Goal: Transaction & Acquisition: Purchase product/service

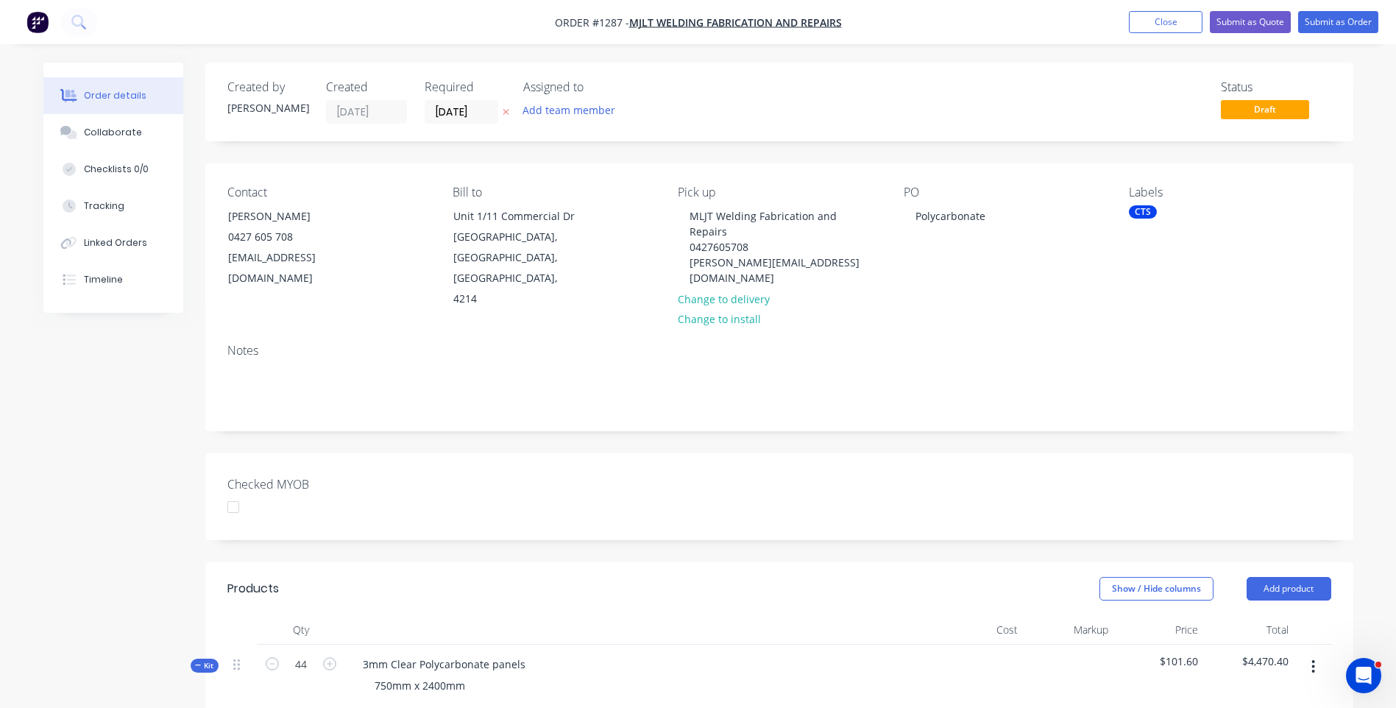
click at [504, 113] on icon at bounding box center [506, 111] width 7 height 9
click at [119, 283] on div "Timeline" at bounding box center [103, 279] width 39 height 13
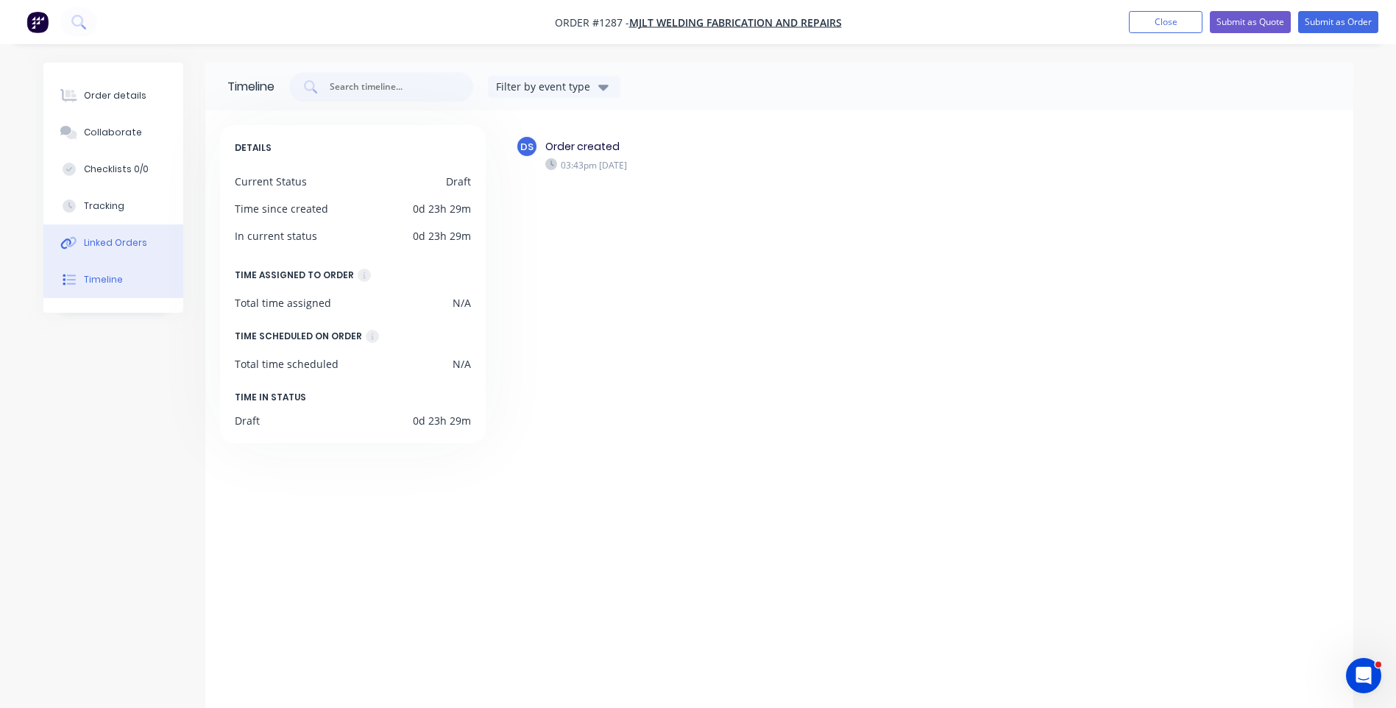
click at [138, 247] on div "Linked Orders" at bounding box center [115, 242] width 63 height 13
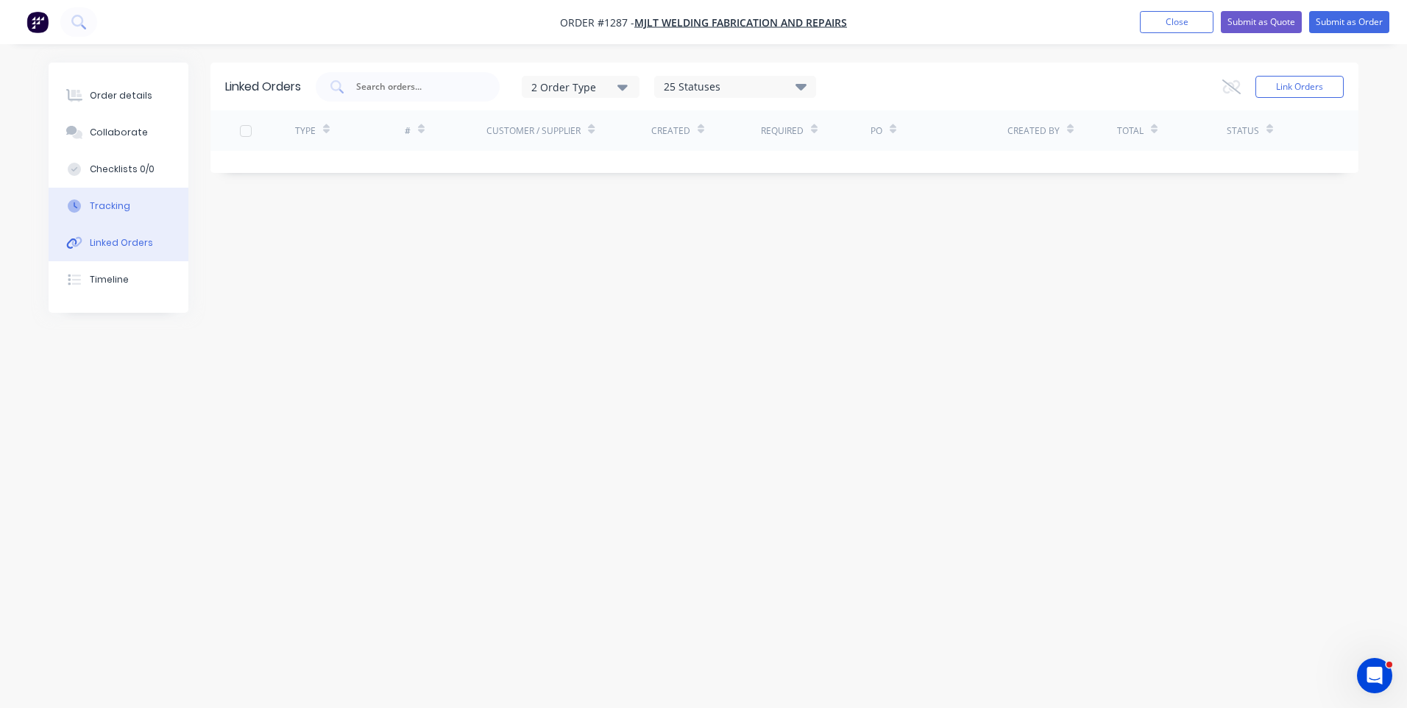
click at [121, 212] on div "Tracking" at bounding box center [110, 205] width 40 height 13
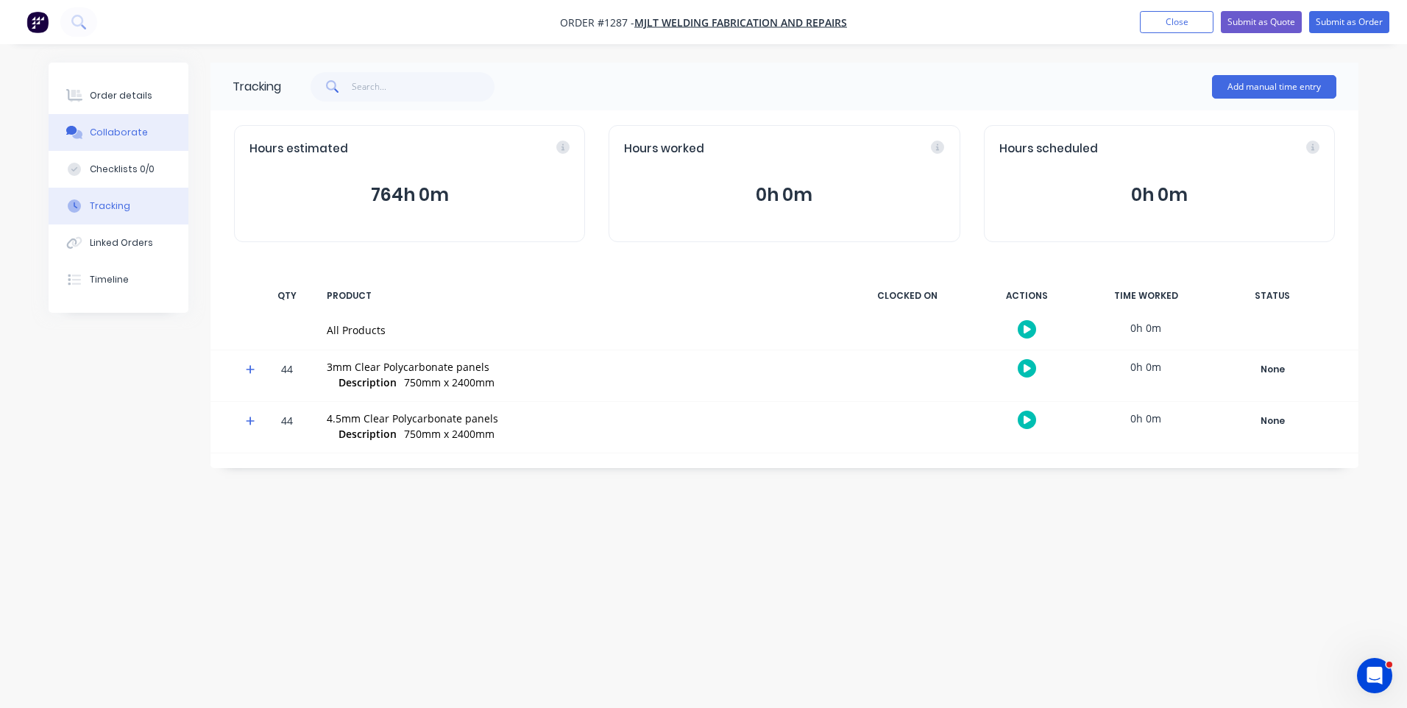
click at [121, 132] on div "Collaborate" at bounding box center [119, 132] width 58 height 13
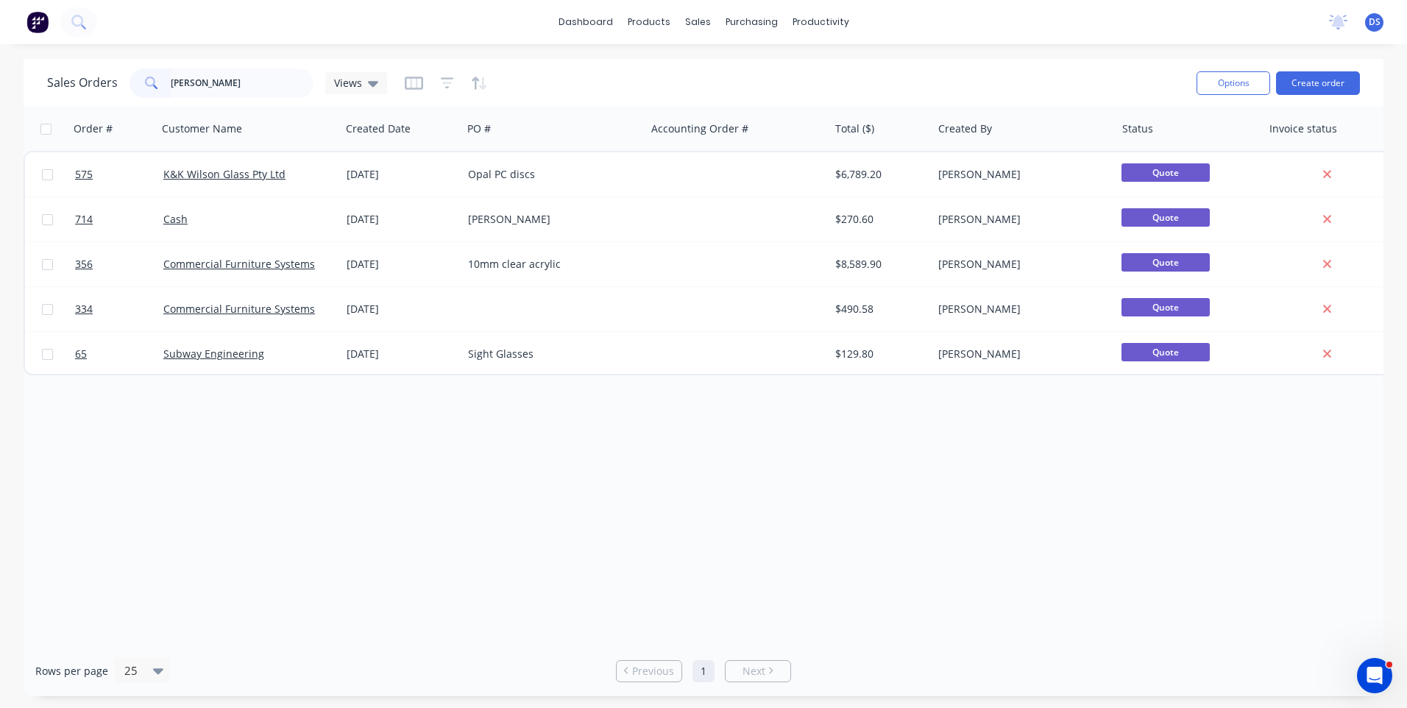
drag, startPoint x: 269, startPoint y: 86, endPoint x: 171, endPoint y: 73, distance: 99.5
click at [171, 73] on input "[PERSON_NAME]" at bounding box center [242, 82] width 143 height 29
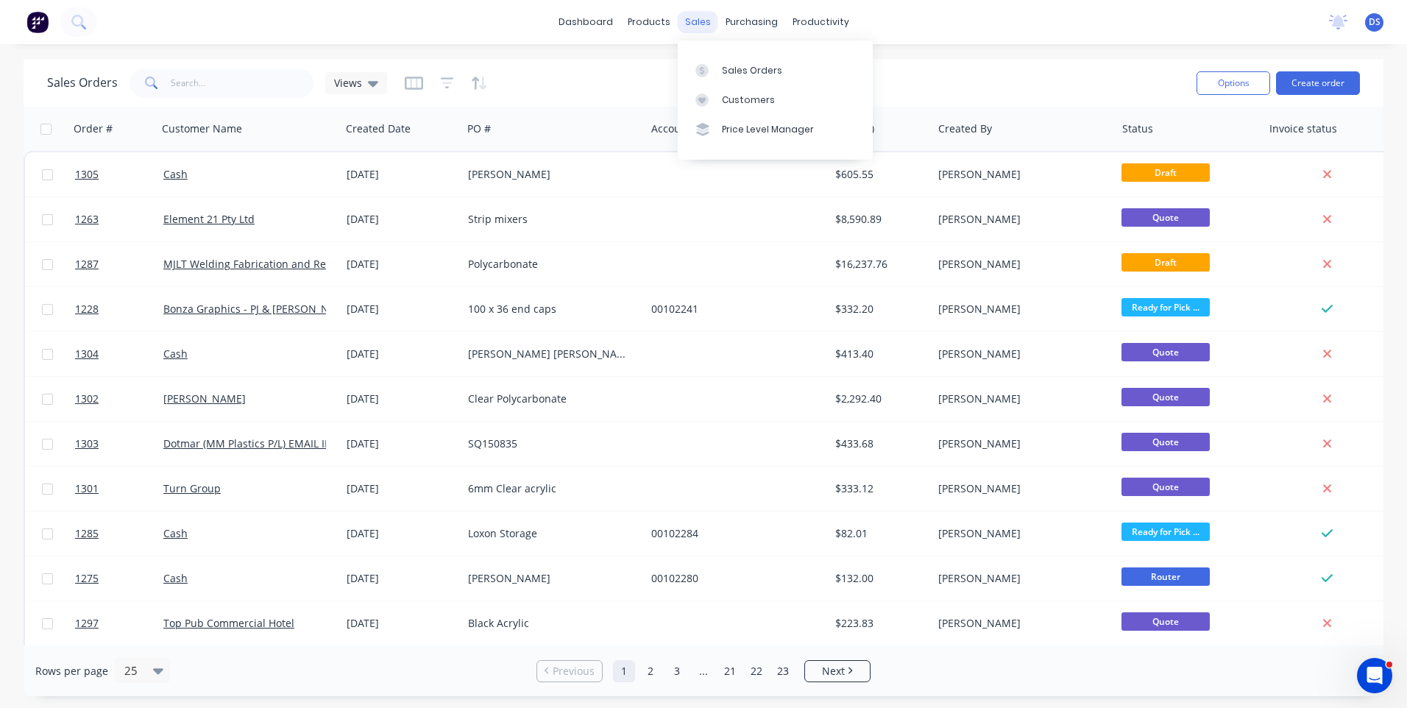
click at [699, 29] on div "sales" at bounding box center [698, 22] width 40 height 22
click at [739, 71] on div "Sales Orders" at bounding box center [752, 70] width 60 height 13
click at [232, 81] on input "text" at bounding box center [242, 82] width 143 height 29
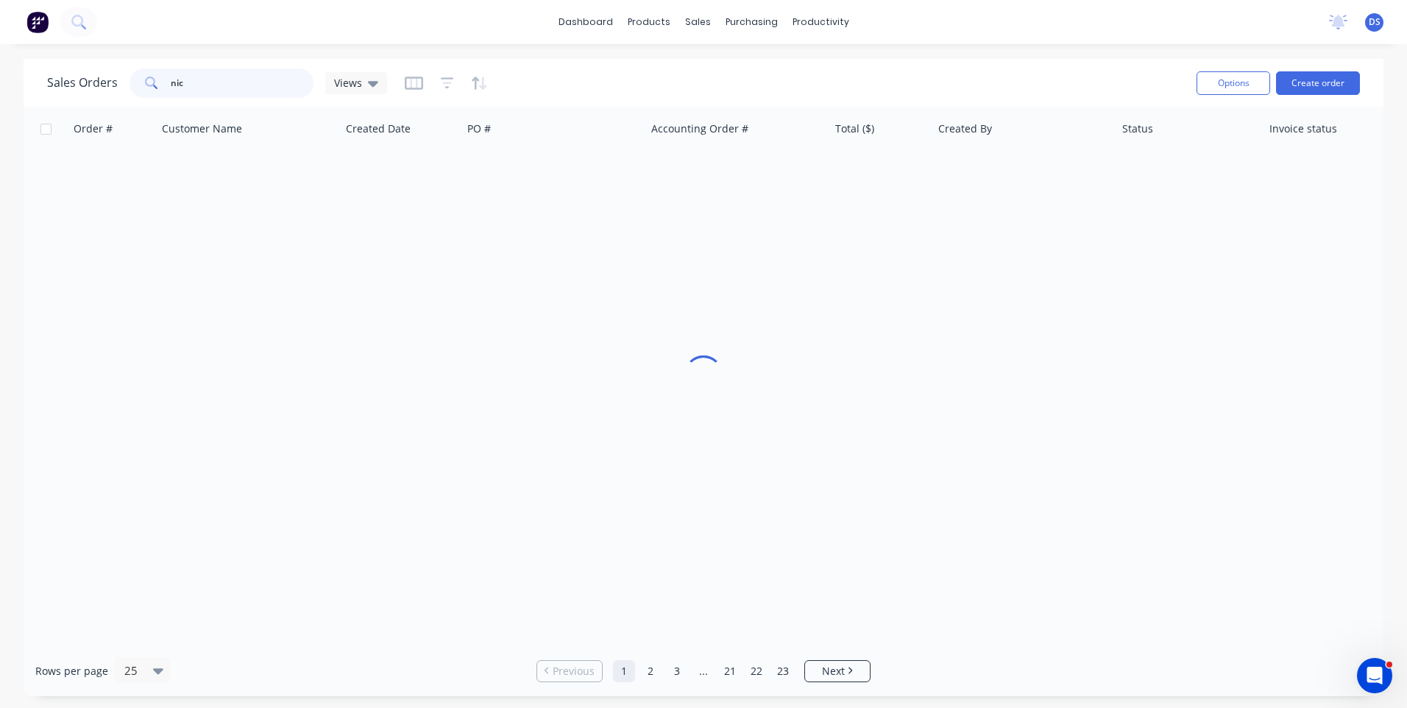
type input "[PERSON_NAME]"
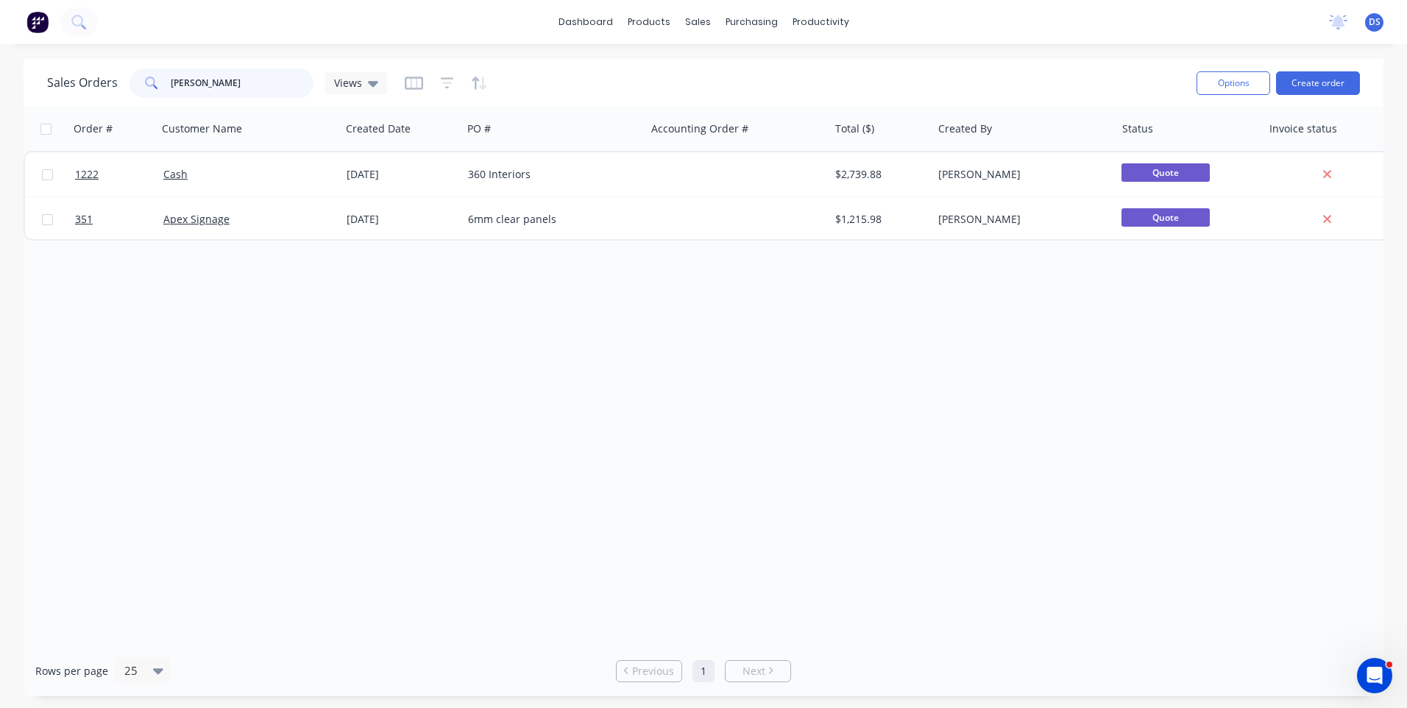
drag, startPoint x: 205, startPoint y: 77, endPoint x: 124, endPoint y: 78, distance: 80.9
click at [124, 78] on div "Sales Orders nick Views" at bounding box center [217, 82] width 340 height 29
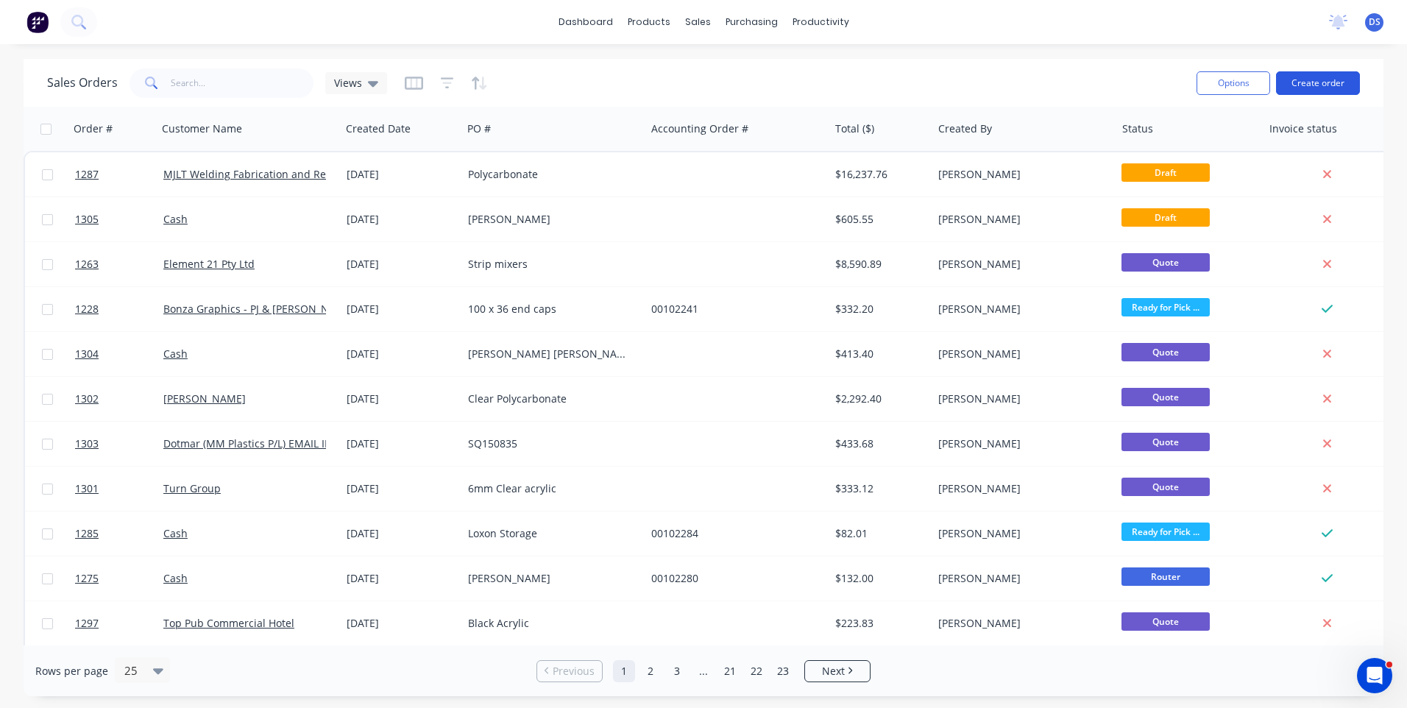
click at [1321, 85] on button "Create order" at bounding box center [1318, 83] width 84 height 24
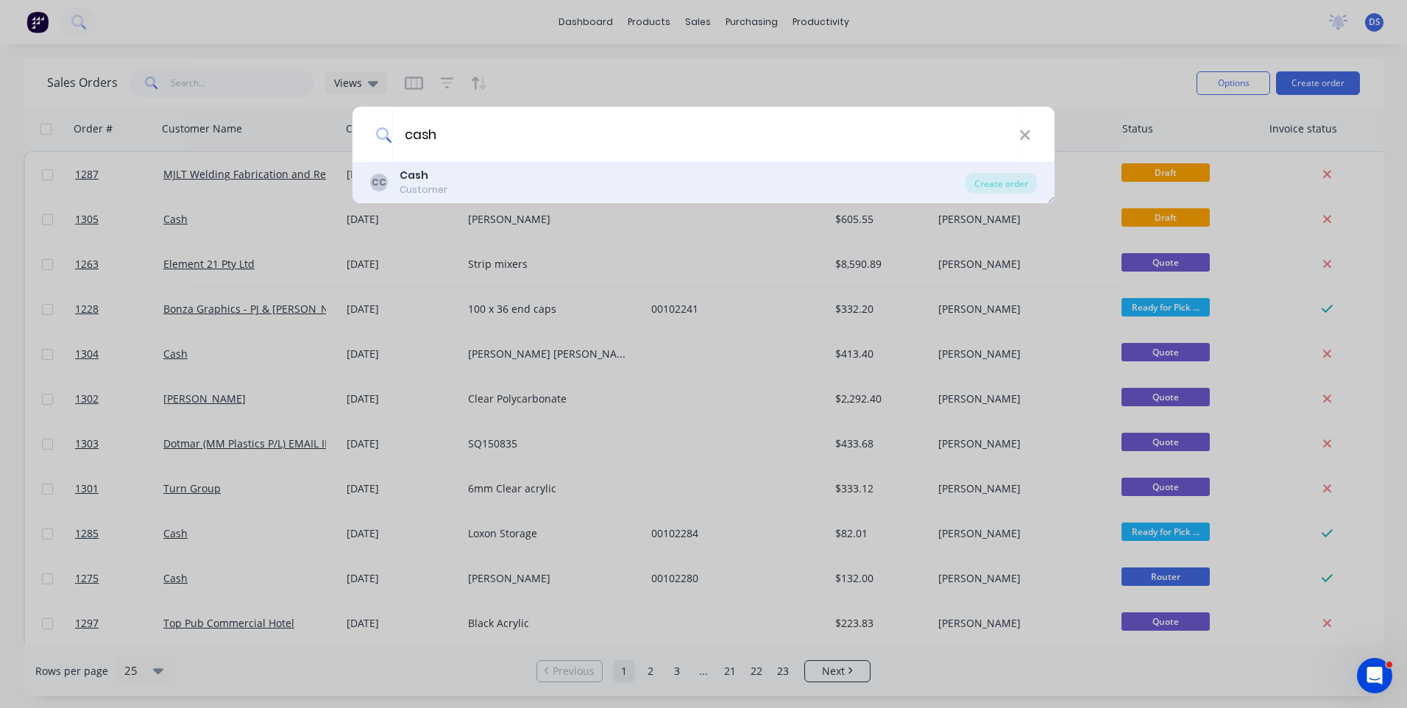
type input "cash"
click at [422, 180] on b "Cash" at bounding box center [414, 175] width 29 height 15
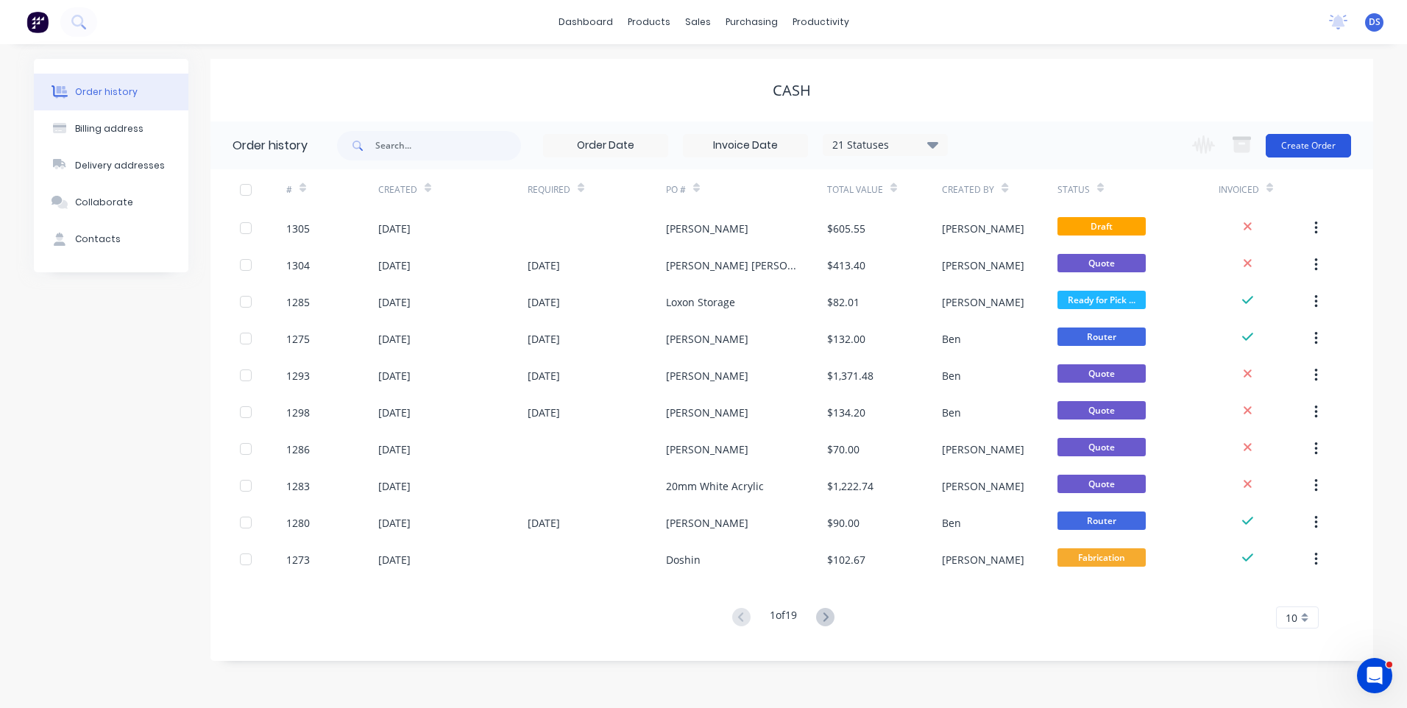
click at [1303, 152] on button "Create Order" at bounding box center [1308, 146] width 85 height 24
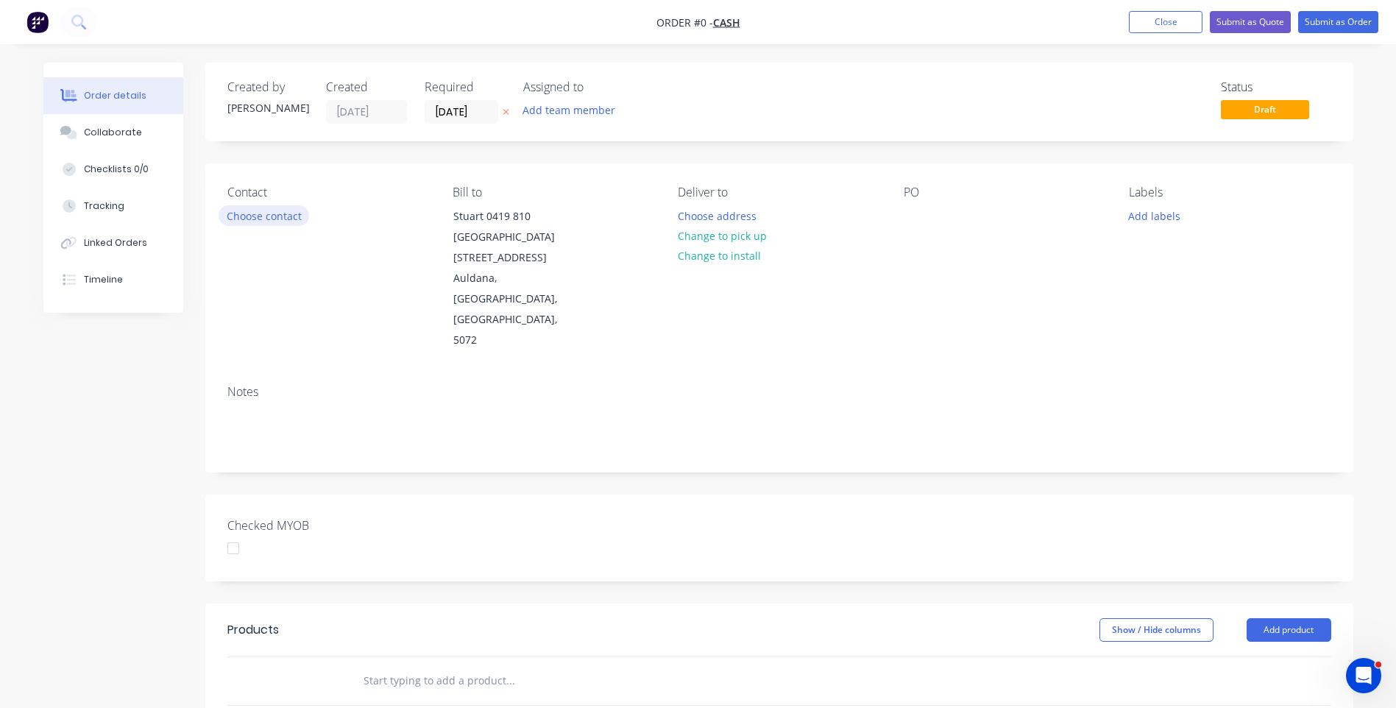
click at [235, 212] on button "Choose contact" at bounding box center [264, 215] width 91 height 20
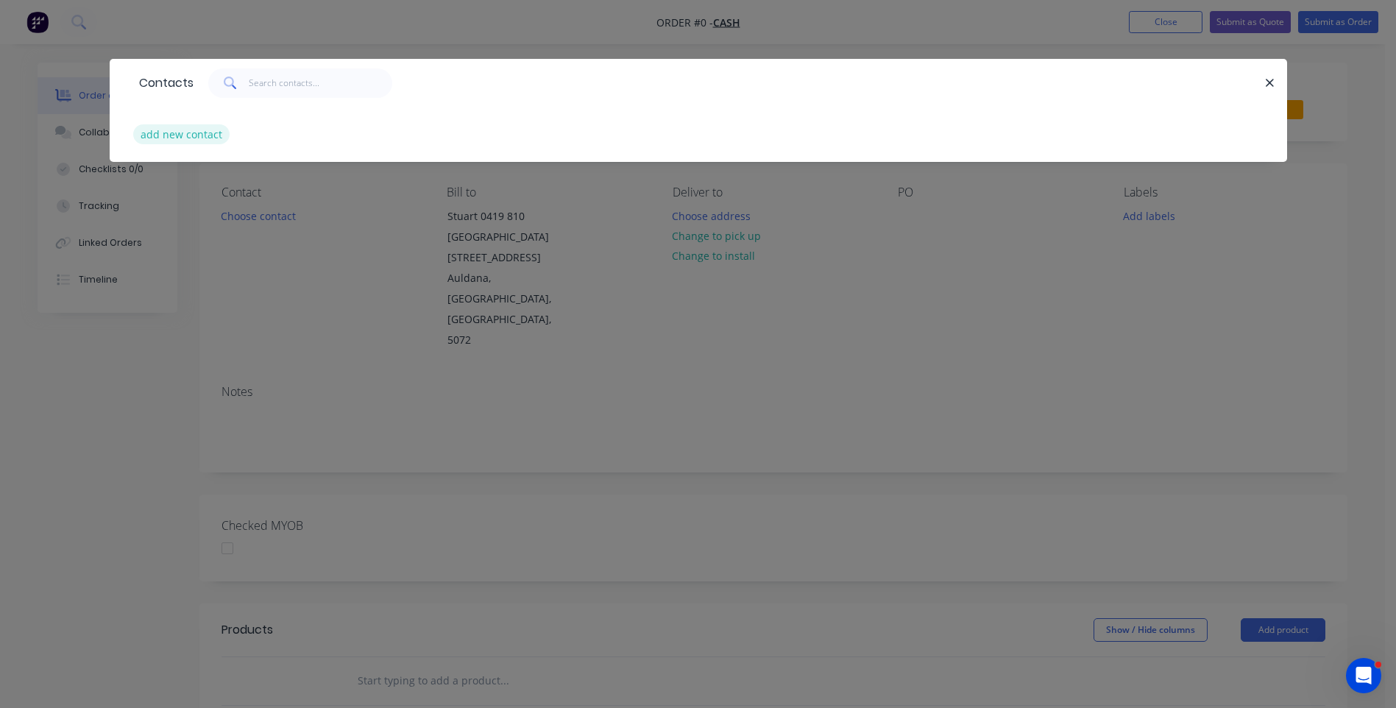
click at [200, 140] on button "add new contact" at bounding box center [181, 134] width 97 height 20
select select "AU"
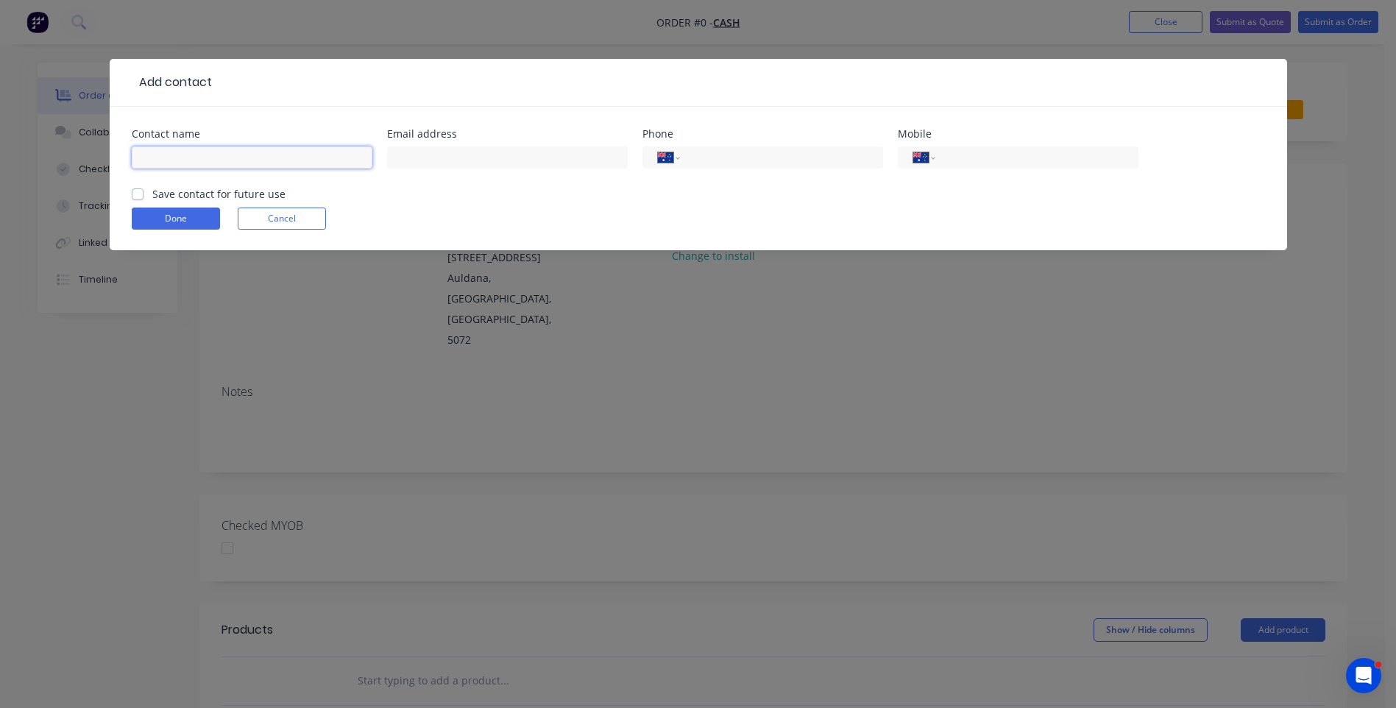
click at [192, 163] on input "text" at bounding box center [252, 157] width 241 height 22
click at [146, 155] on input "[PERSON_NAME]" at bounding box center [252, 157] width 241 height 22
type input "[PERSON_NAME]"
click at [978, 152] on input "tel" at bounding box center [1034, 157] width 177 height 17
type input "0402 827 338"
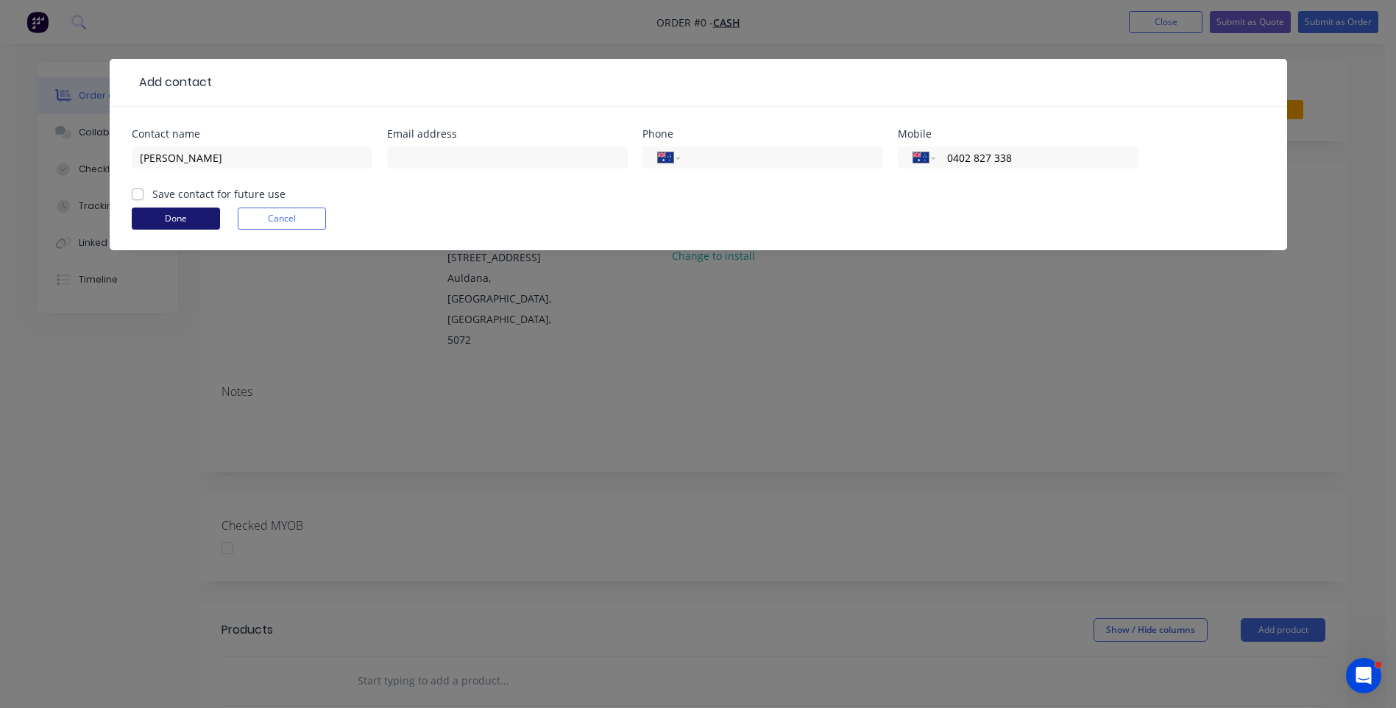
click at [173, 222] on button "Done" at bounding box center [176, 219] width 88 height 22
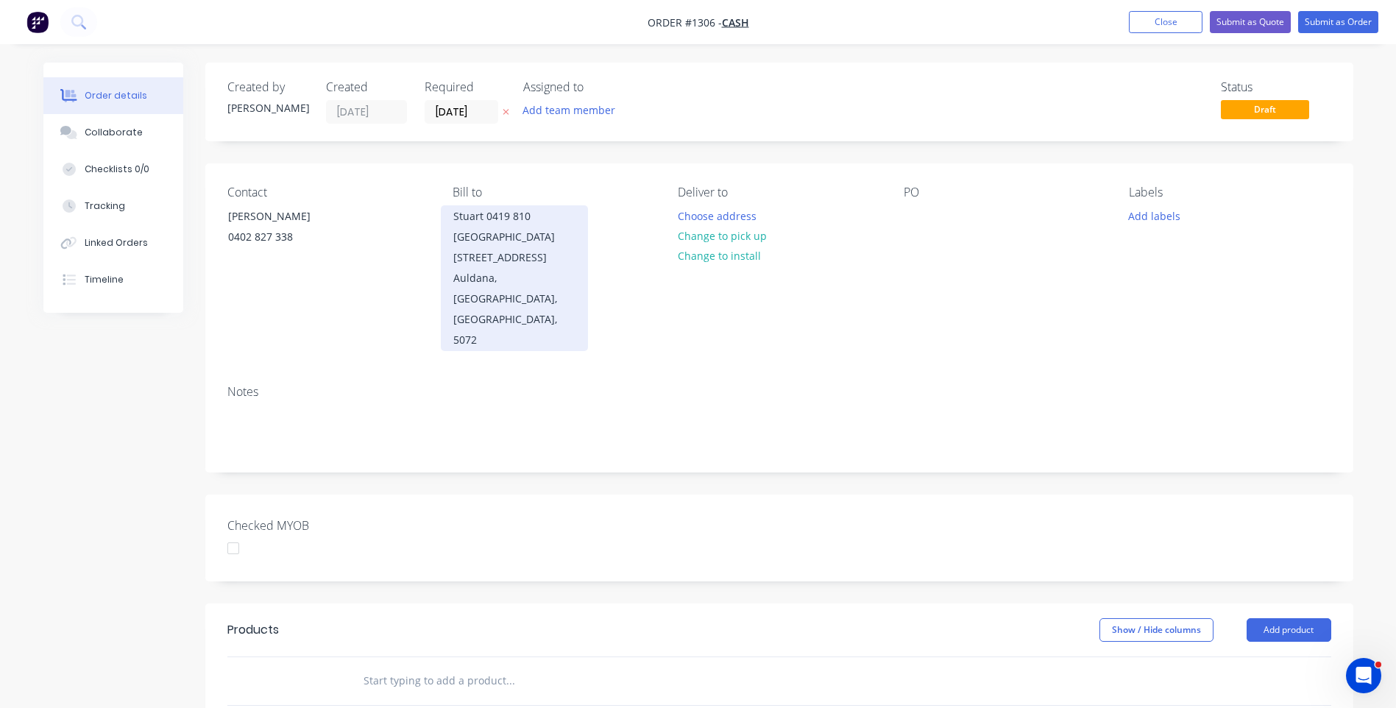
click at [500, 217] on div "Stuart 0419 810 [GEOGRAPHIC_DATA][STREET_ADDRESS]" at bounding box center [514, 237] width 122 height 62
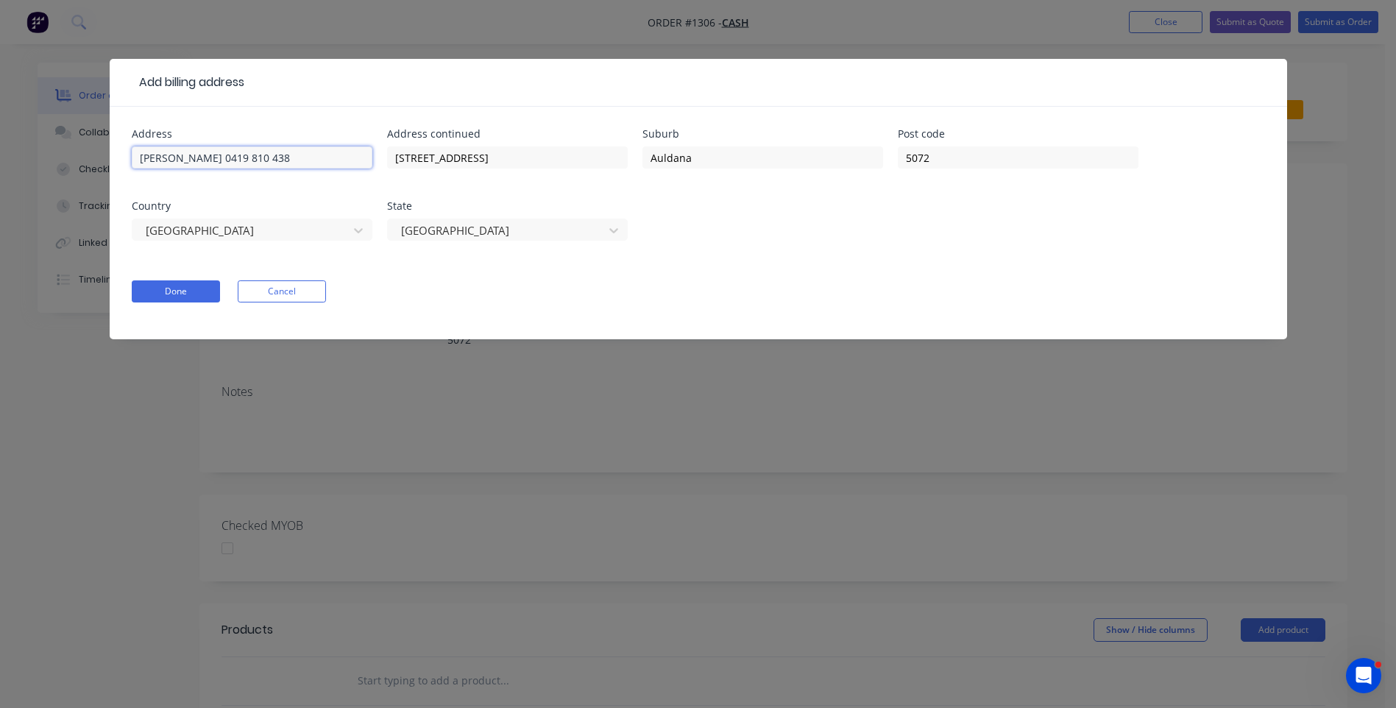
drag, startPoint x: 308, startPoint y: 156, endPoint x: 85, endPoint y: 157, distance: 223.7
click at [85, 157] on div "Add billing address Address Stuart 0419 810 438 Address continued [STREET_ADDRE…" at bounding box center [698, 354] width 1396 height 708
drag, startPoint x: 503, startPoint y: 156, endPoint x: 358, endPoint y: 155, distance: 145.0
click at [359, 155] on div "Address Address continued [STREET_ADDRESS]" at bounding box center [698, 194] width 1133 height 130
drag, startPoint x: 698, startPoint y: 158, endPoint x: 622, endPoint y: 158, distance: 75.8
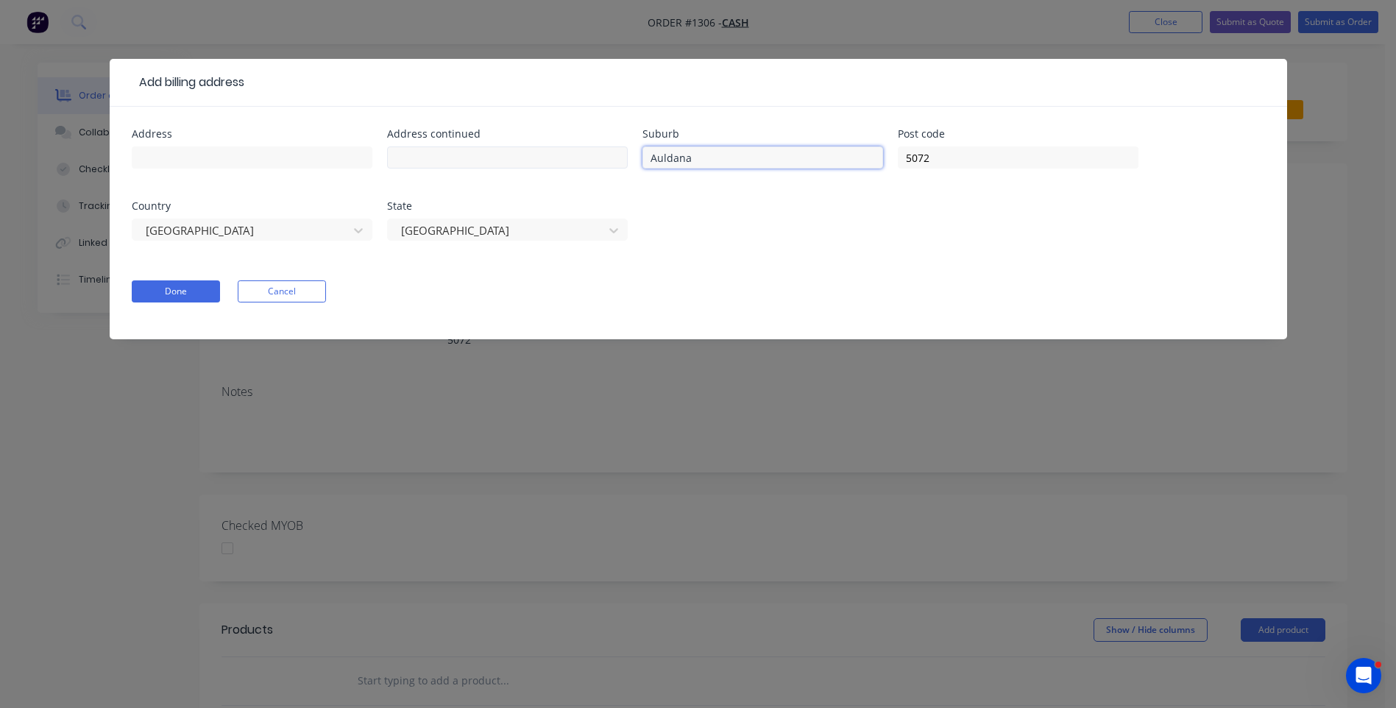
click at [622, 158] on div "Address Address continued Suburb Auldana Post code 5072 Country [GEOGRAPHIC_DAT…" at bounding box center [698, 194] width 1133 height 130
drag, startPoint x: 953, startPoint y: 157, endPoint x: 852, endPoint y: 163, distance: 100.9
click at [852, 163] on div "Address Address continued Suburb Post code 5072 Country [GEOGRAPHIC_DATA] [GEOG…" at bounding box center [698, 194] width 1133 height 130
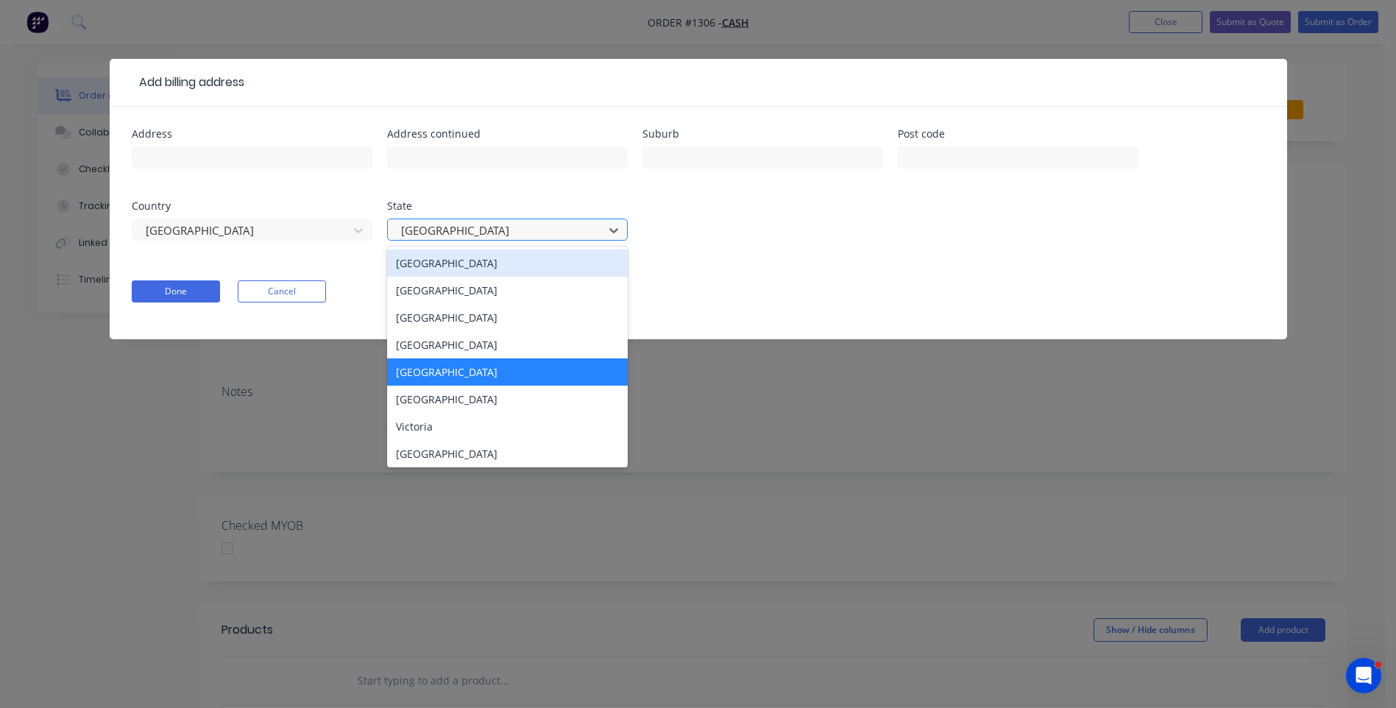
click at [504, 233] on div at bounding box center [498, 230] width 196 height 18
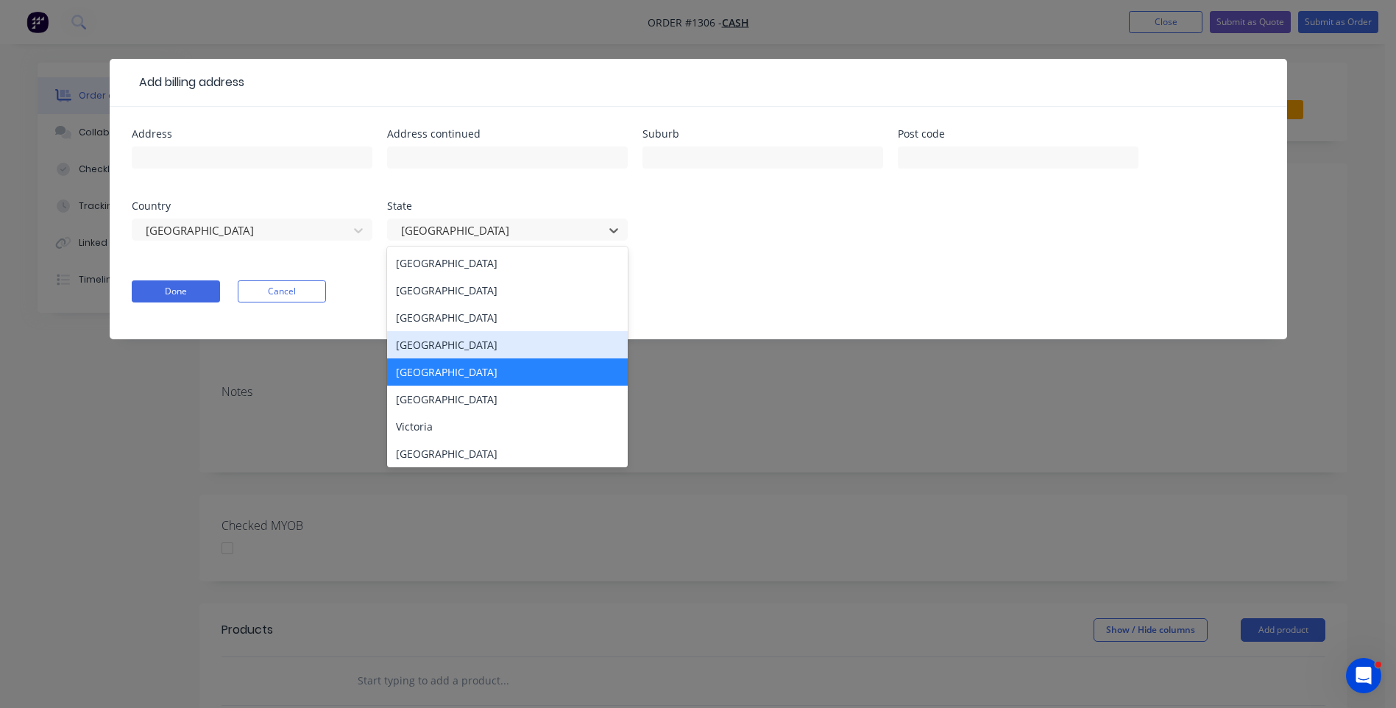
click at [455, 347] on div "[GEOGRAPHIC_DATA]" at bounding box center [507, 344] width 241 height 27
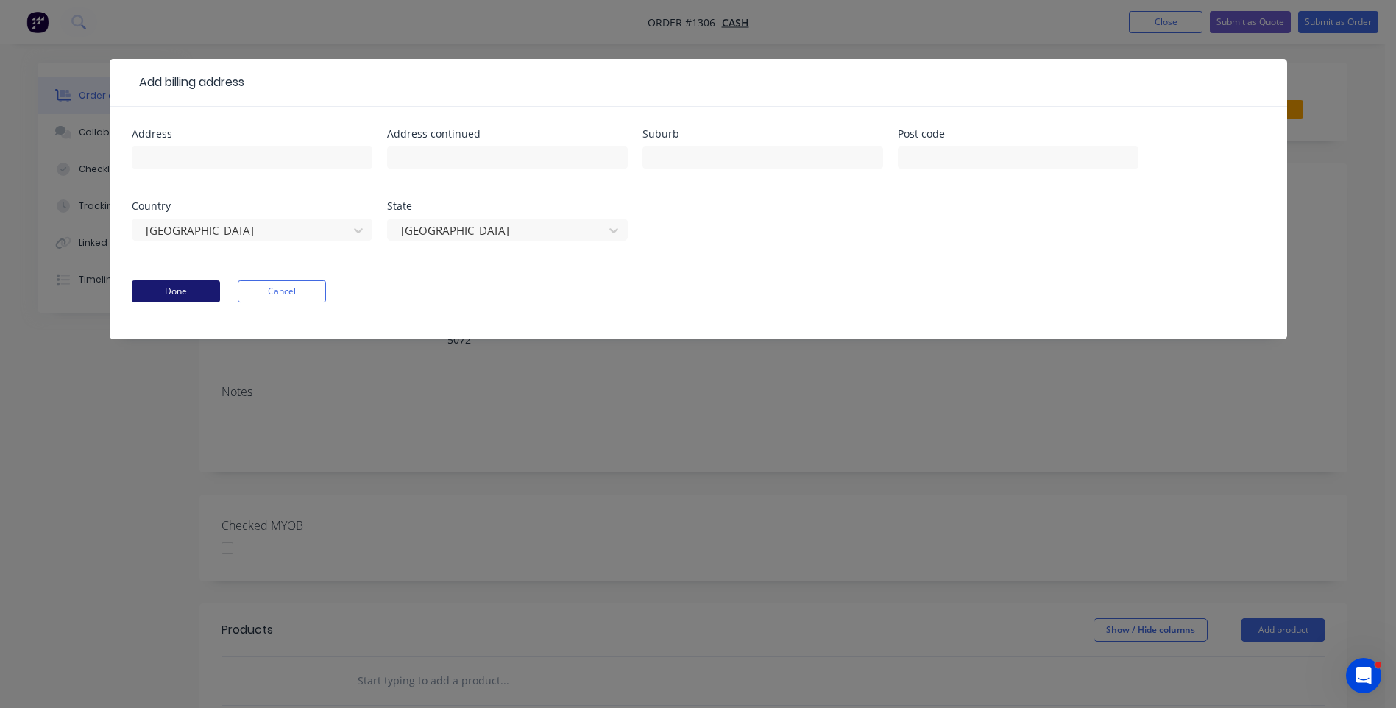
click at [213, 289] on button "Done" at bounding box center [176, 291] width 88 height 22
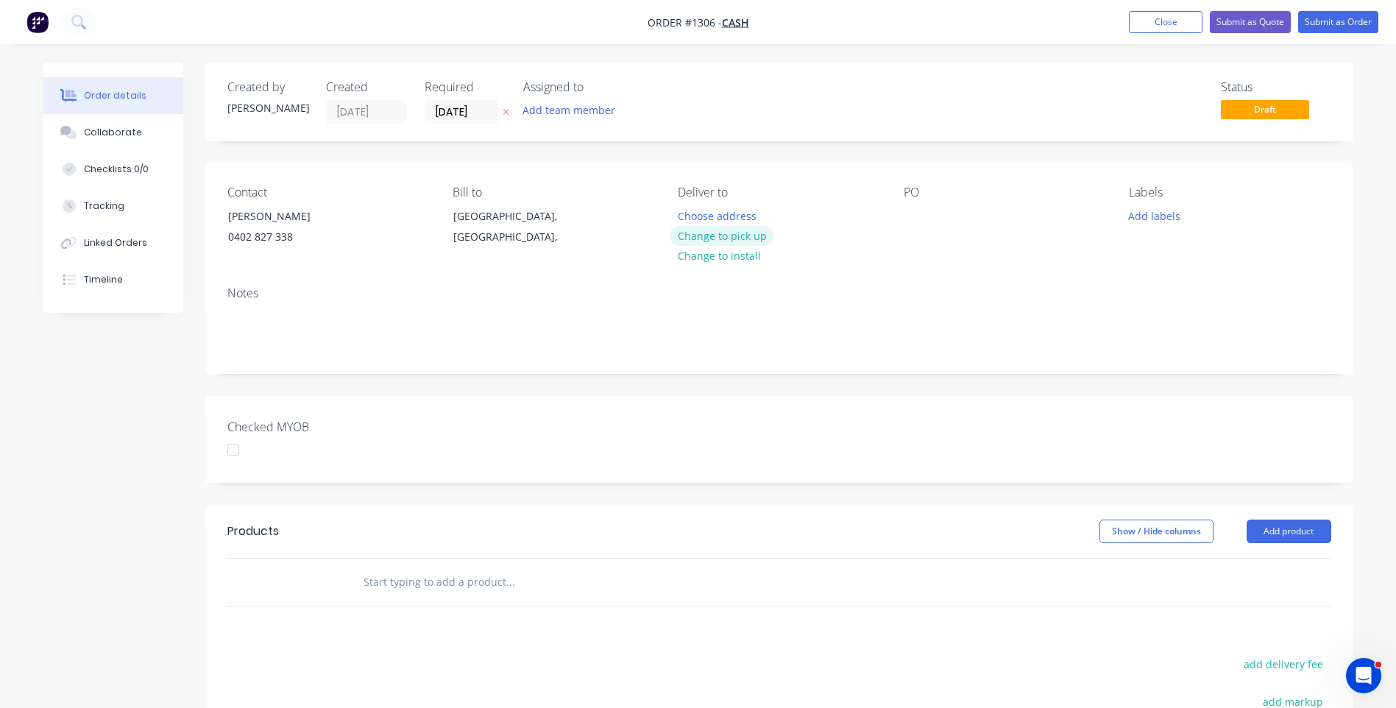
click at [728, 241] on button "Change to pick up" at bounding box center [722, 236] width 104 height 20
click at [689, 208] on div at bounding box center [690, 215] width 24 height 21
click at [862, 252] on div "Pick up [PERSON_NAME] 0402827338 Change to delivery Change to install" at bounding box center [779, 218] width 202 height 67
click at [912, 219] on div at bounding box center [916, 215] width 24 height 21
click at [1138, 216] on button "Add labels" at bounding box center [1155, 215] width 68 height 20
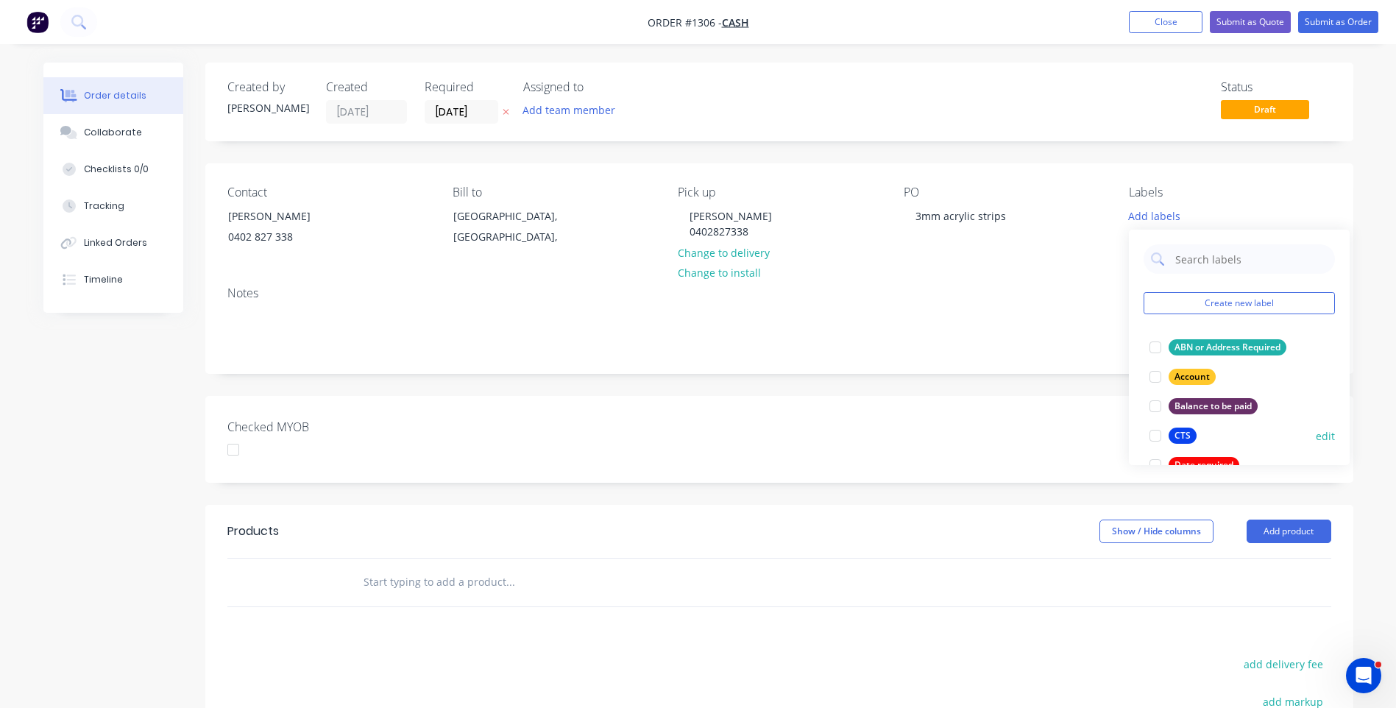
click at [1183, 439] on div "CTS" at bounding box center [1183, 436] width 28 height 16
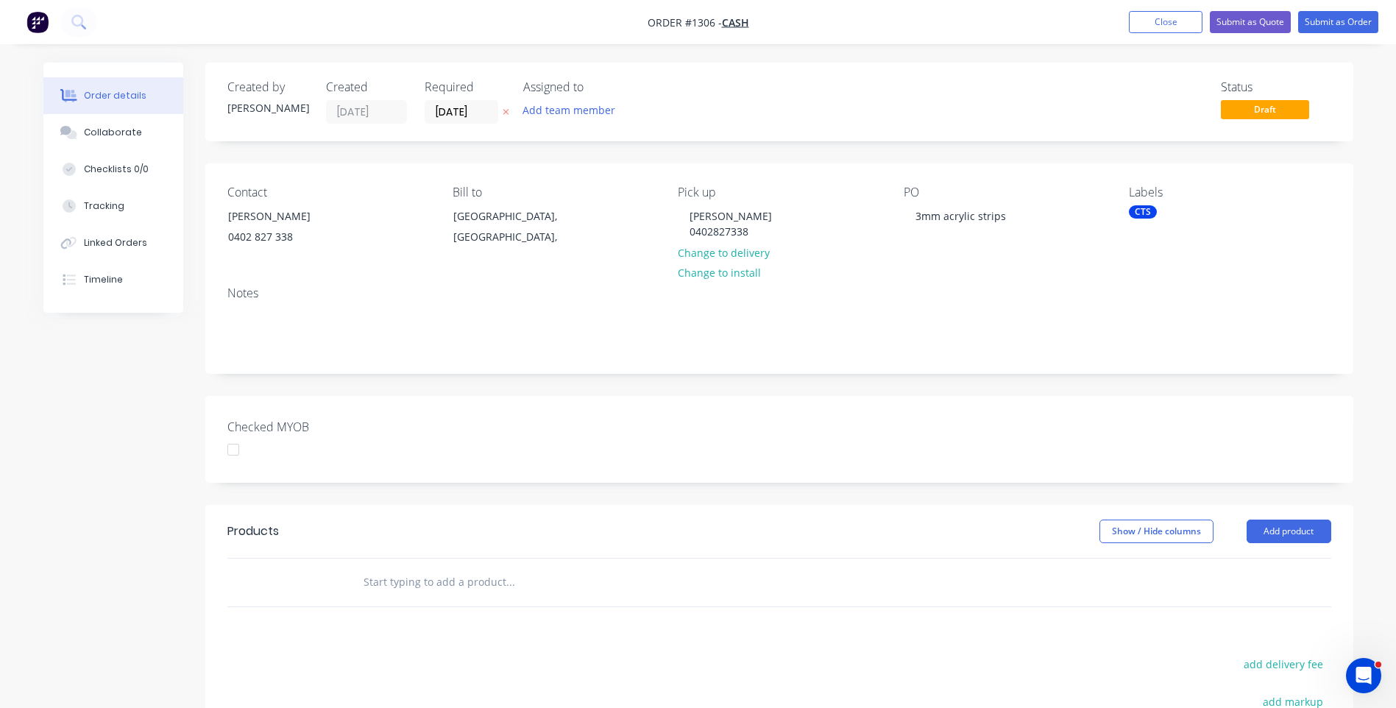
click at [1011, 291] on div "Notes" at bounding box center [779, 293] width 1104 height 14
click at [1279, 537] on button "Add product" at bounding box center [1289, 531] width 85 height 24
click at [1258, 575] on div "Product catalogue" at bounding box center [1261, 568] width 113 height 21
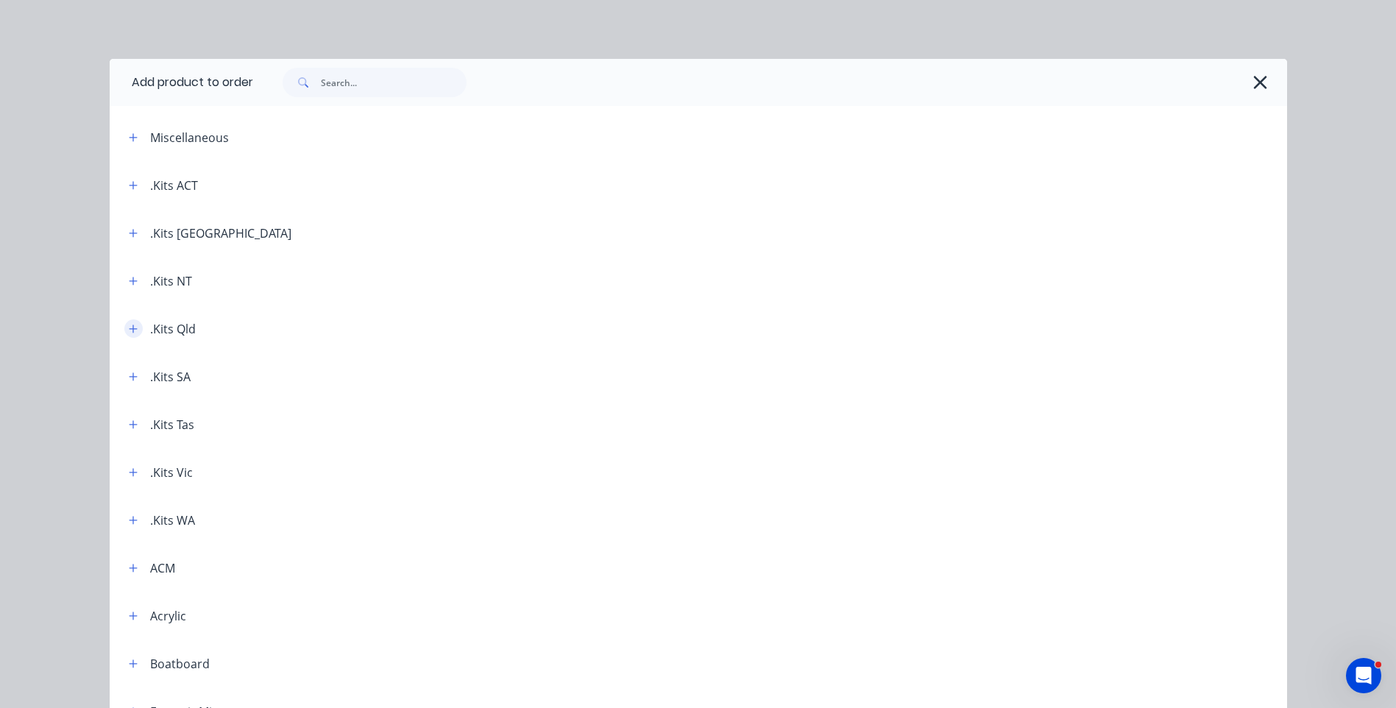
click at [129, 333] on icon "button" at bounding box center [133, 329] width 9 height 10
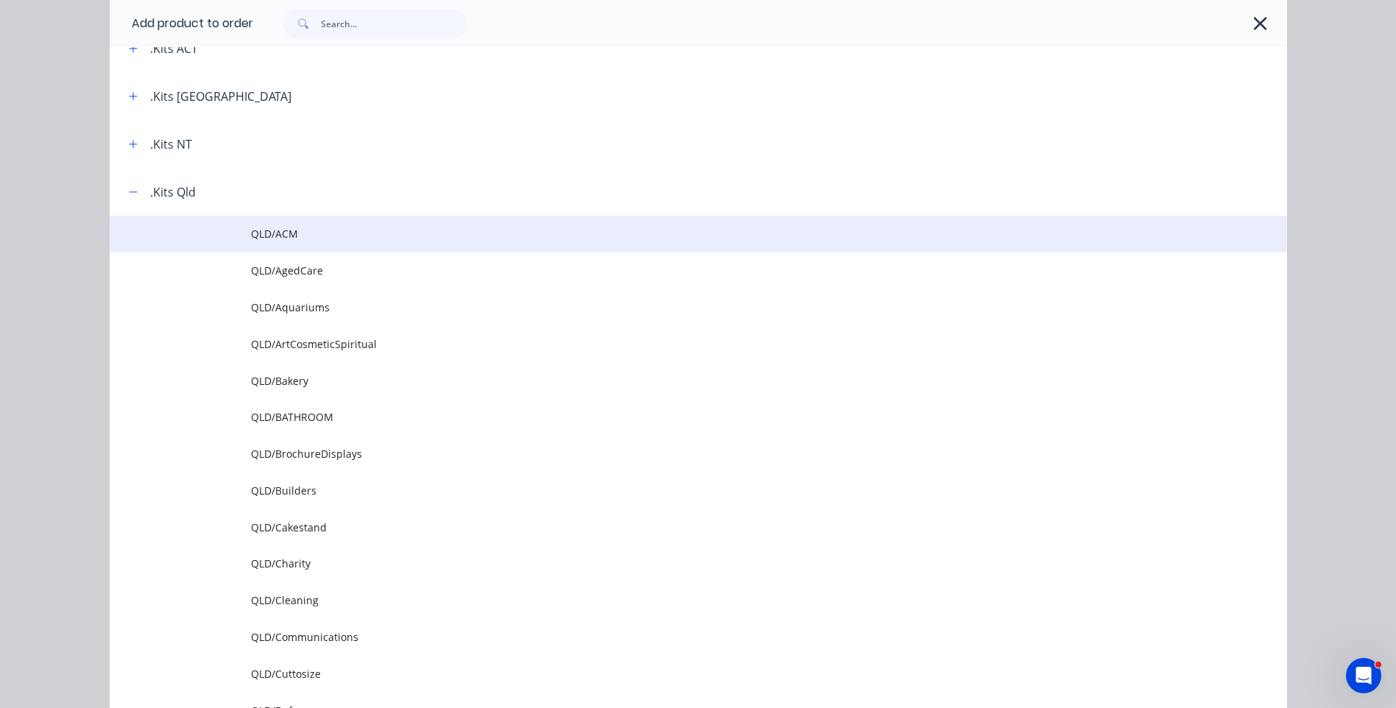
scroll to position [221, 0]
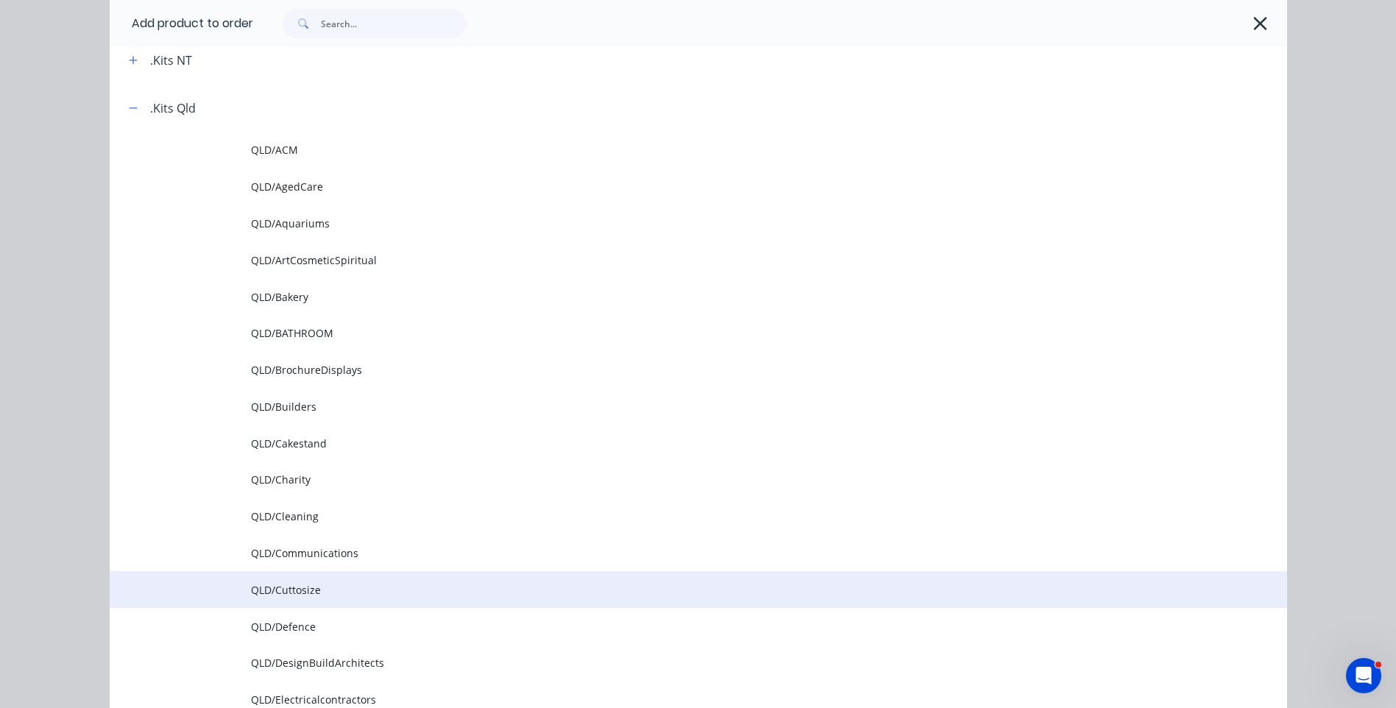
click at [311, 588] on span "QLD/Cuttosize" at bounding box center [665, 589] width 829 height 15
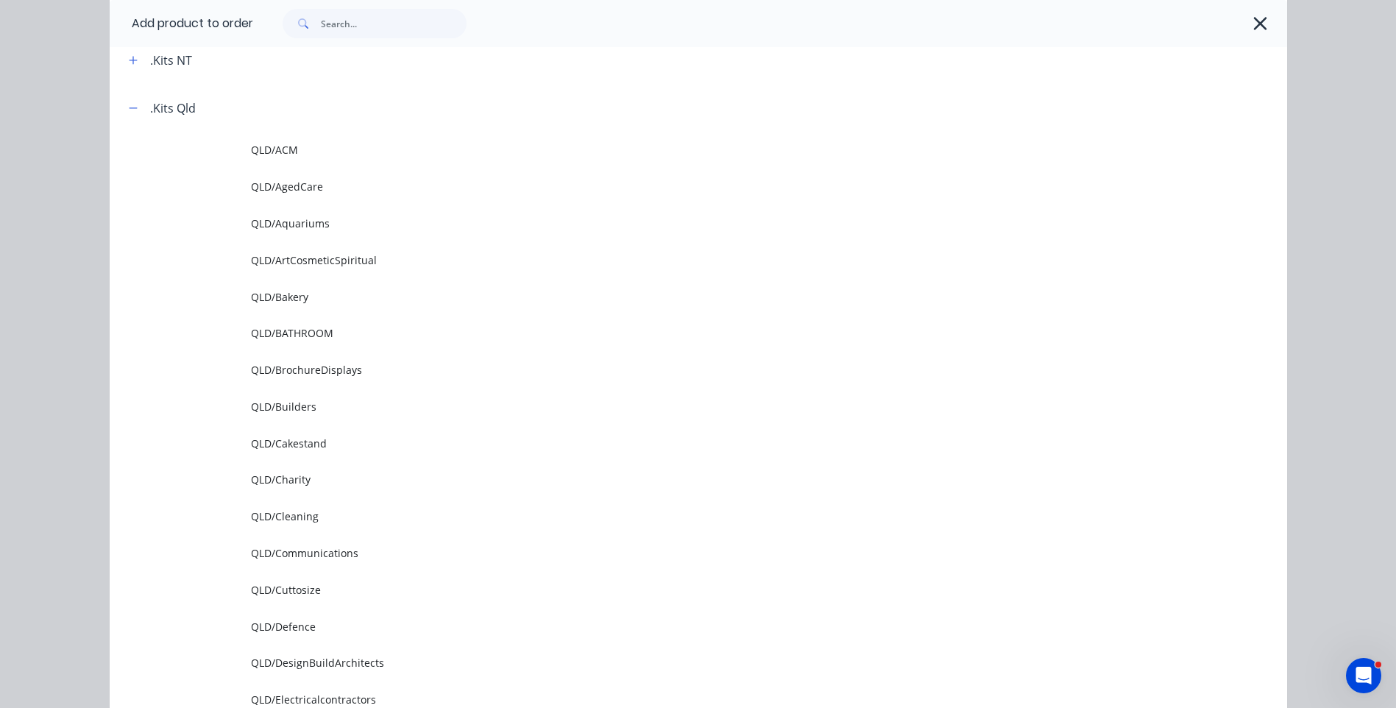
scroll to position [0, 0]
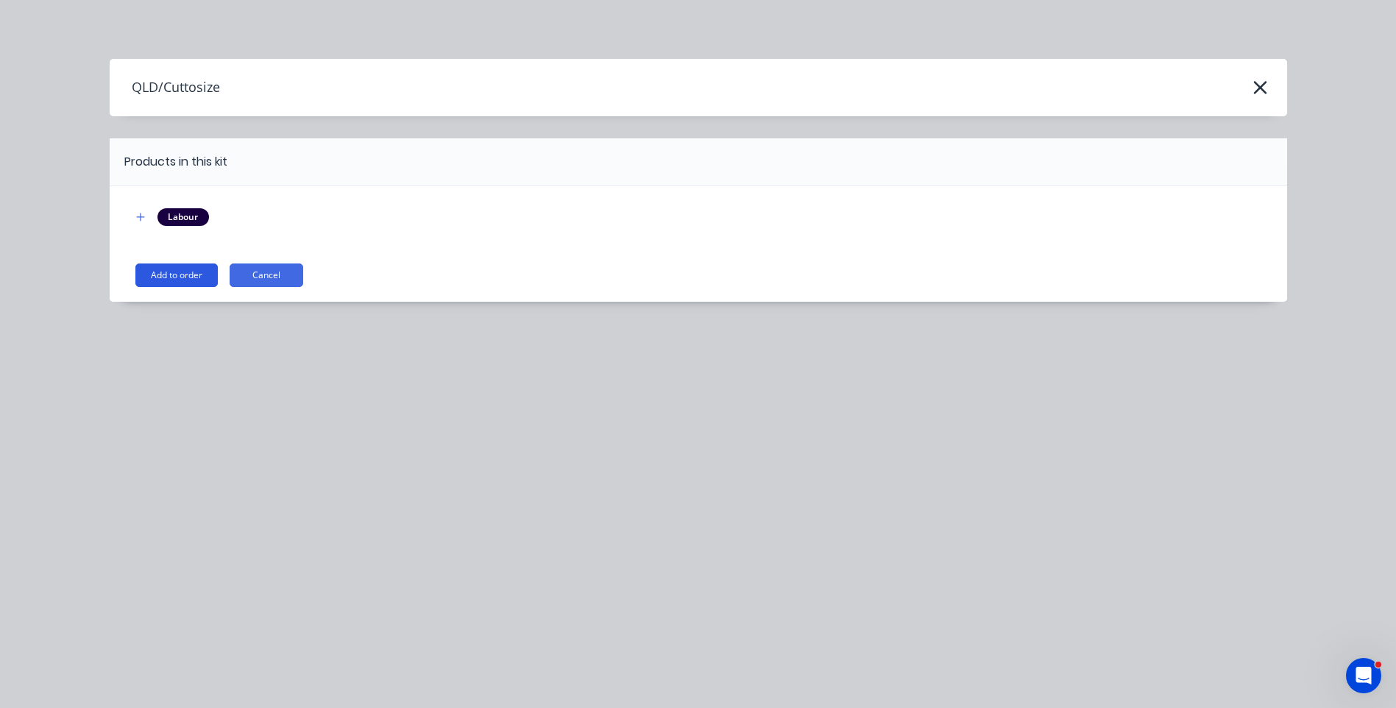
click at [180, 274] on button "Add to order" at bounding box center [176, 275] width 82 height 24
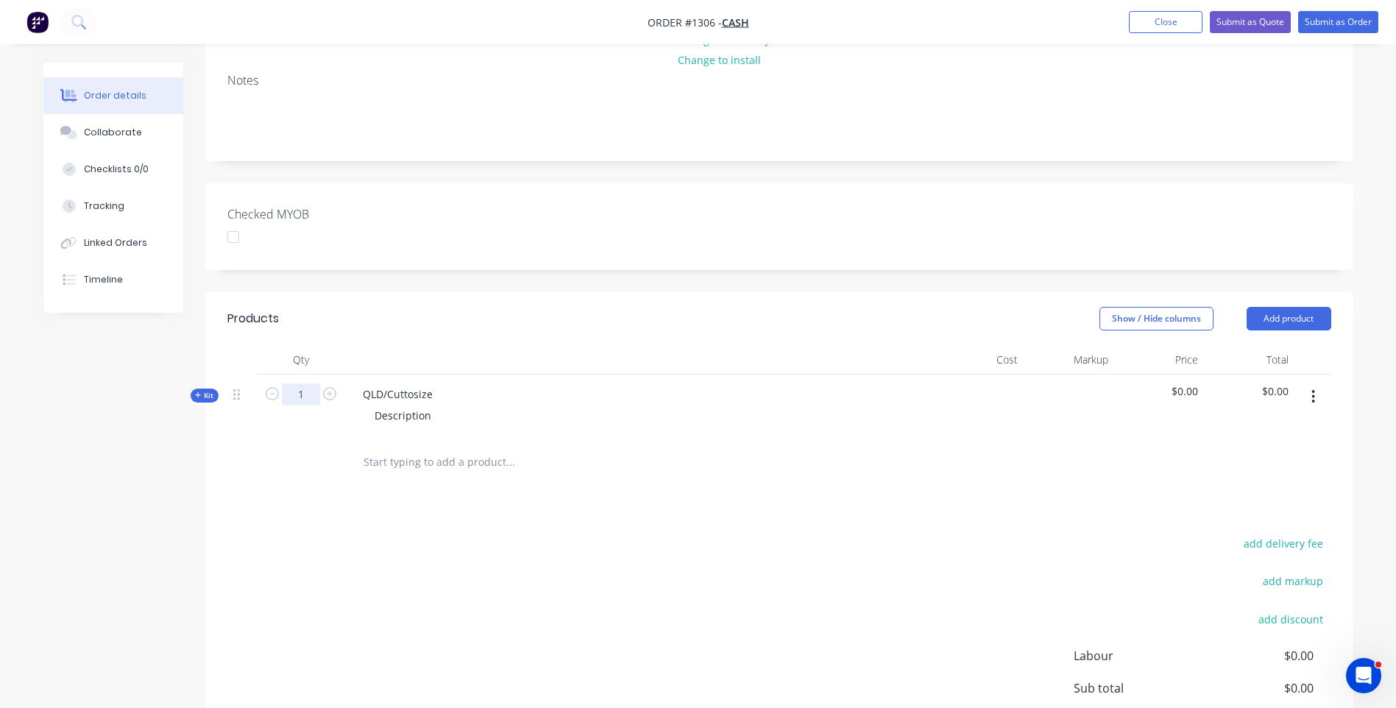
scroll to position [221, 0]
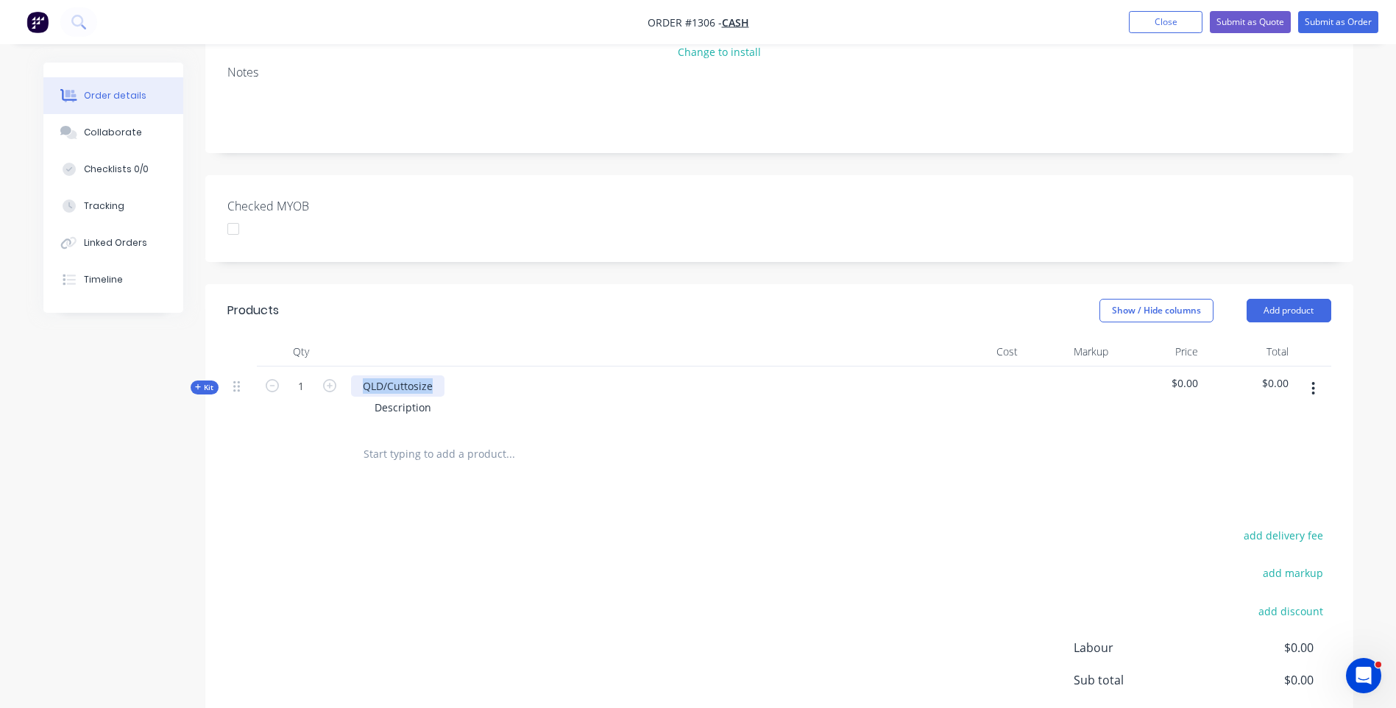
drag, startPoint x: 432, startPoint y: 386, endPoint x: 356, endPoint y: 389, distance: 75.8
click at [356, 389] on div "QLD/Cuttosize" at bounding box center [397, 385] width 93 height 21
click at [425, 386] on div "3mm cleared strips" at bounding box center [410, 385] width 119 height 21
drag, startPoint x: 431, startPoint y: 413, endPoint x: 341, endPoint y: 405, distance: 90.8
click at [339, 408] on div "Kit 1 3mm clear acrylic strips Description $0.00 $0.00" at bounding box center [779, 398] width 1104 height 64
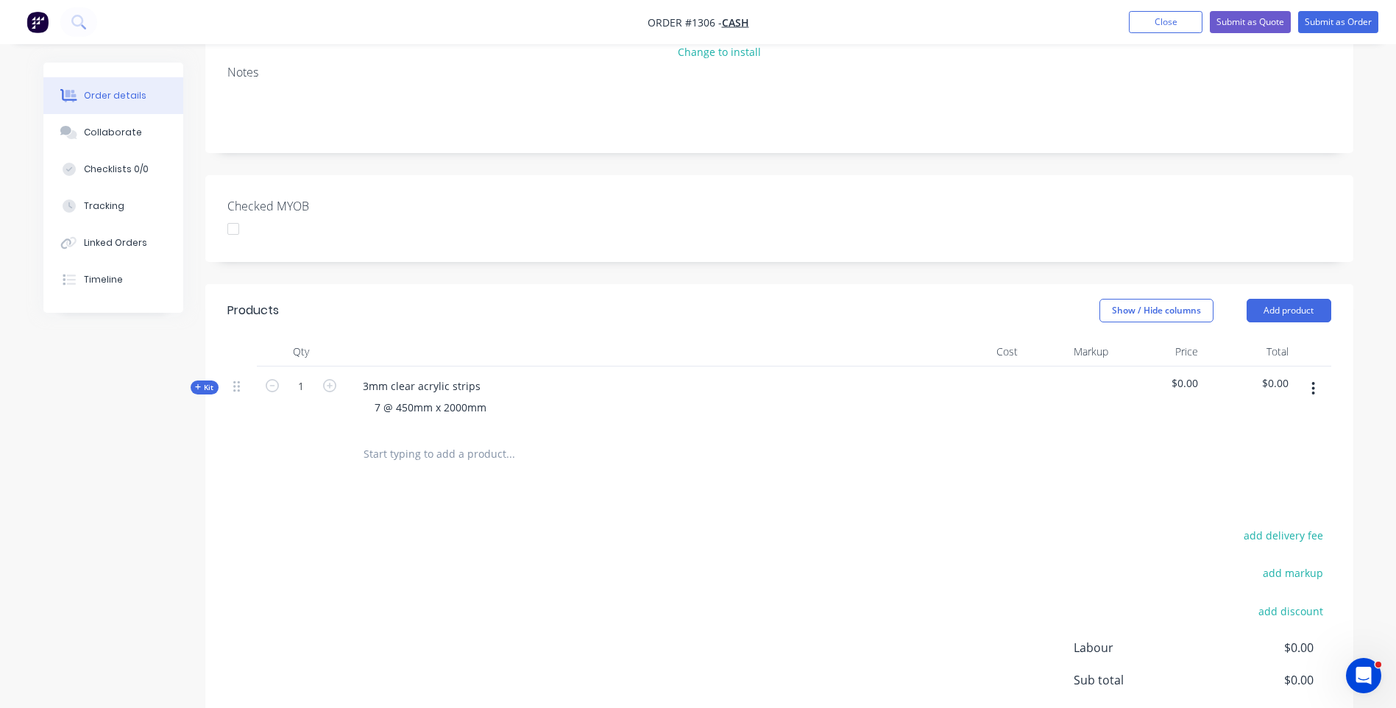
click at [567, 463] on input "text" at bounding box center [510, 453] width 294 height 29
click at [194, 386] on div "Kit" at bounding box center [205, 387] width 28 height 14
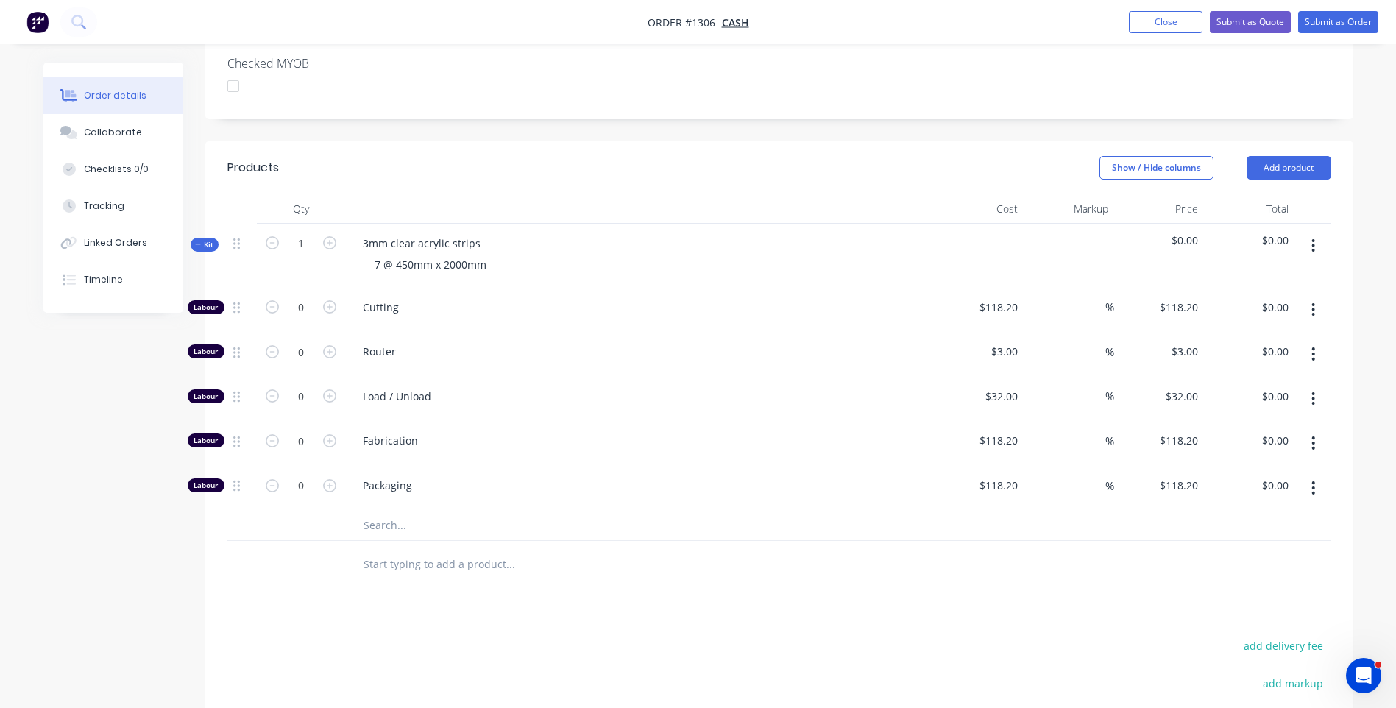
scroll to position [368, 0]
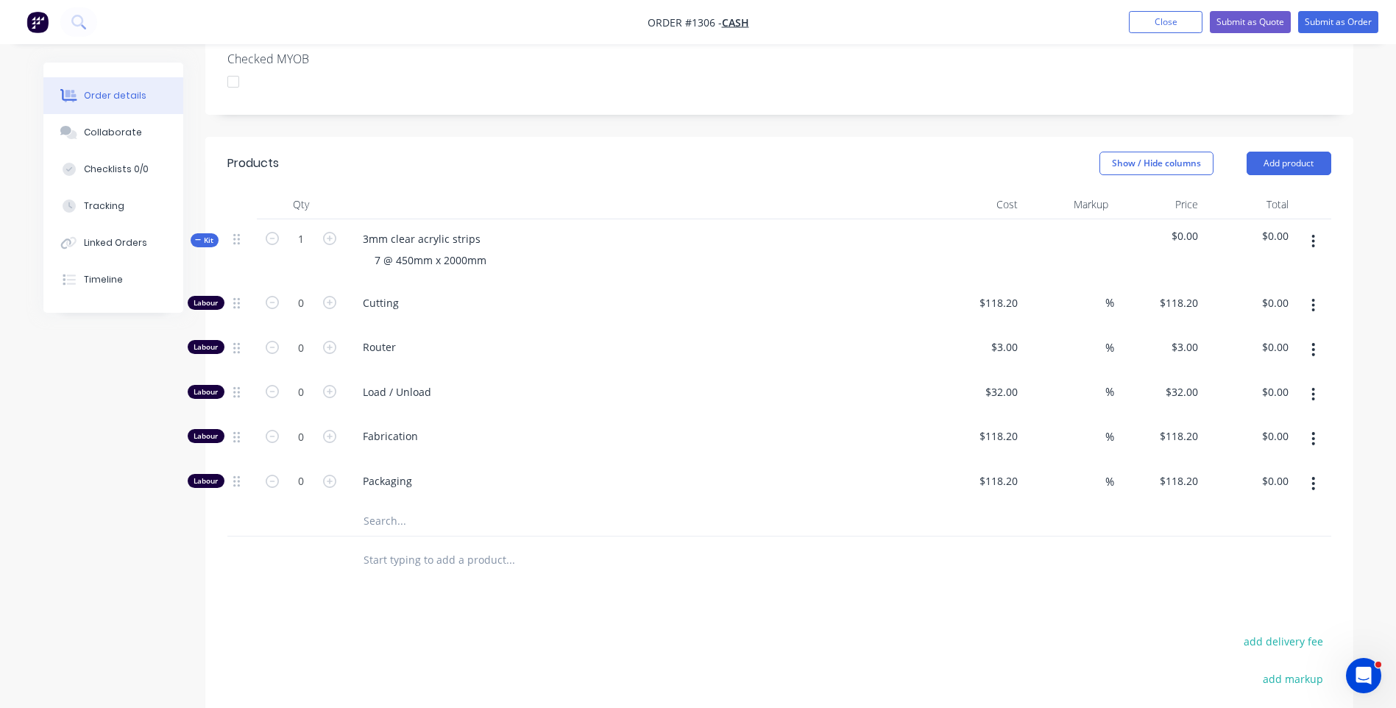
click at [372, 517] on input "text" at bounding box center [510, 520] width 294 height 29
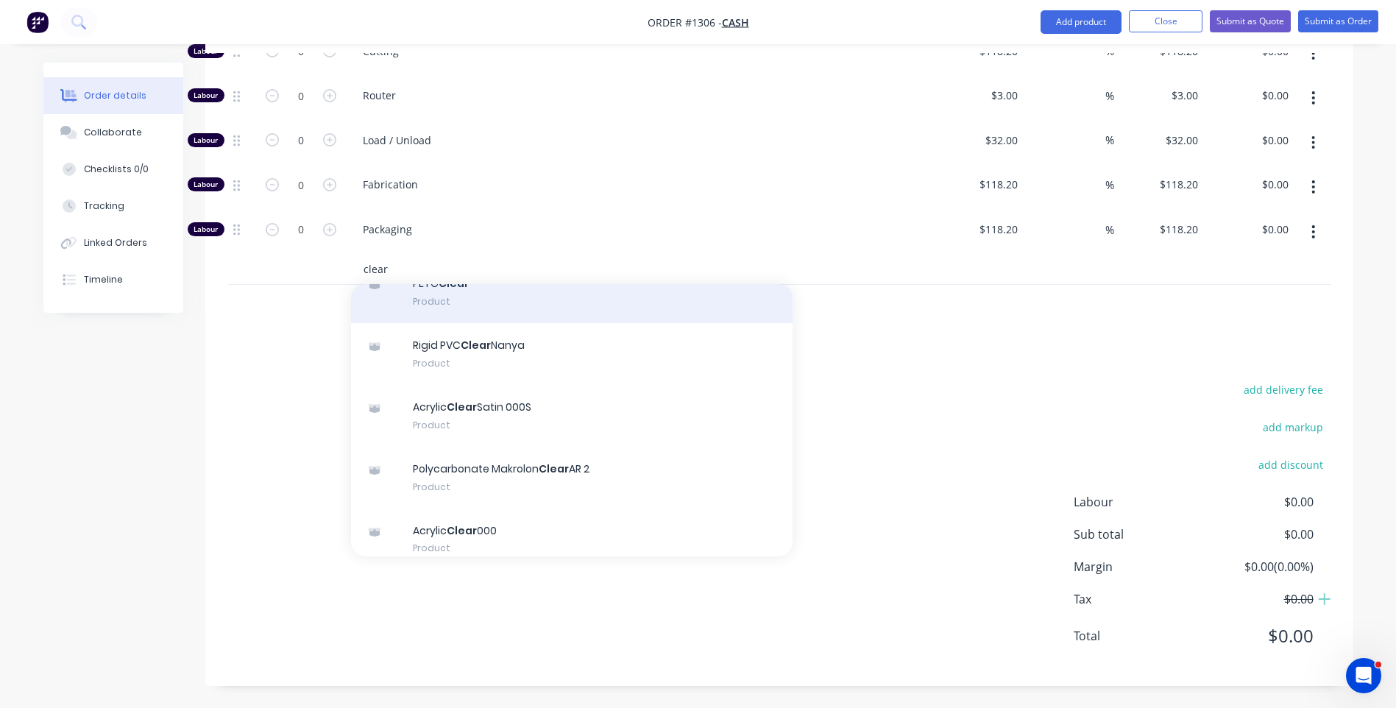
scroll to position [147, 0]
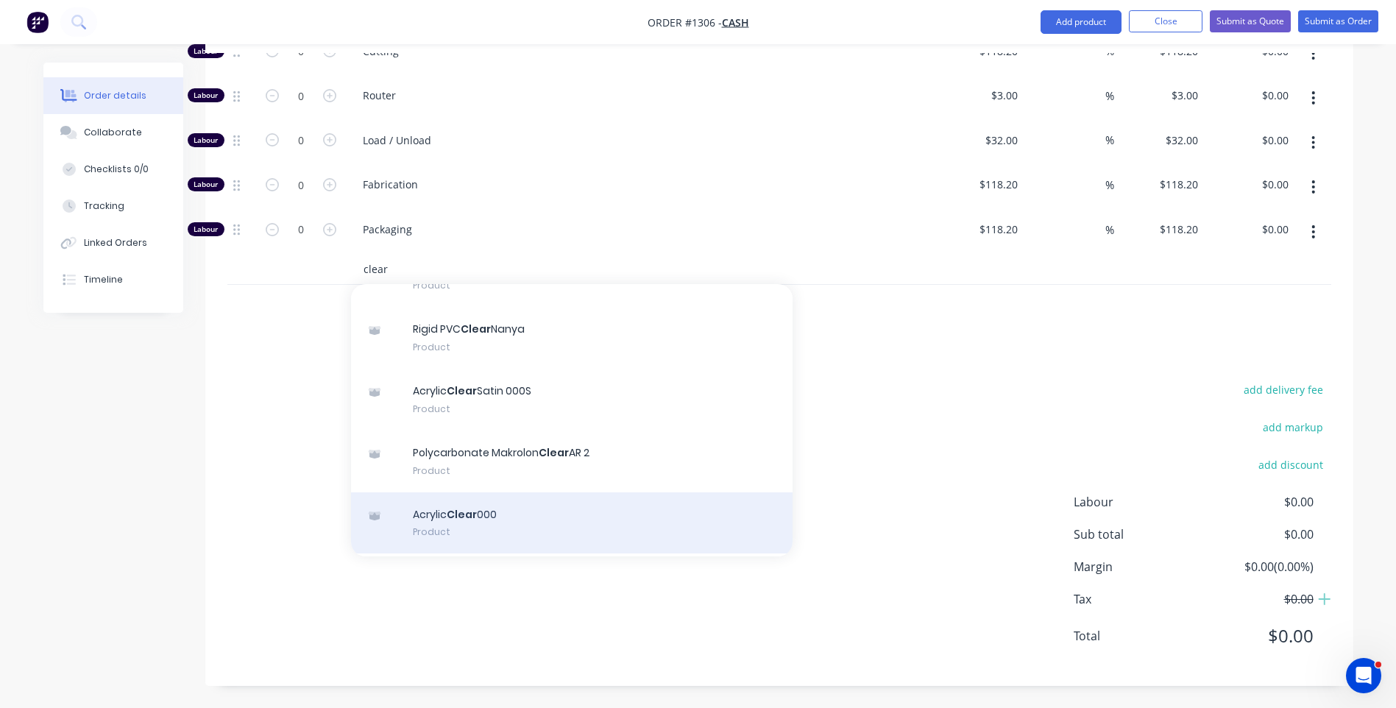
type input "clear"
click at [425, 517] on div "Acrylic Clear 000 Product" at bounding box center [572, 523] width 442 height 62
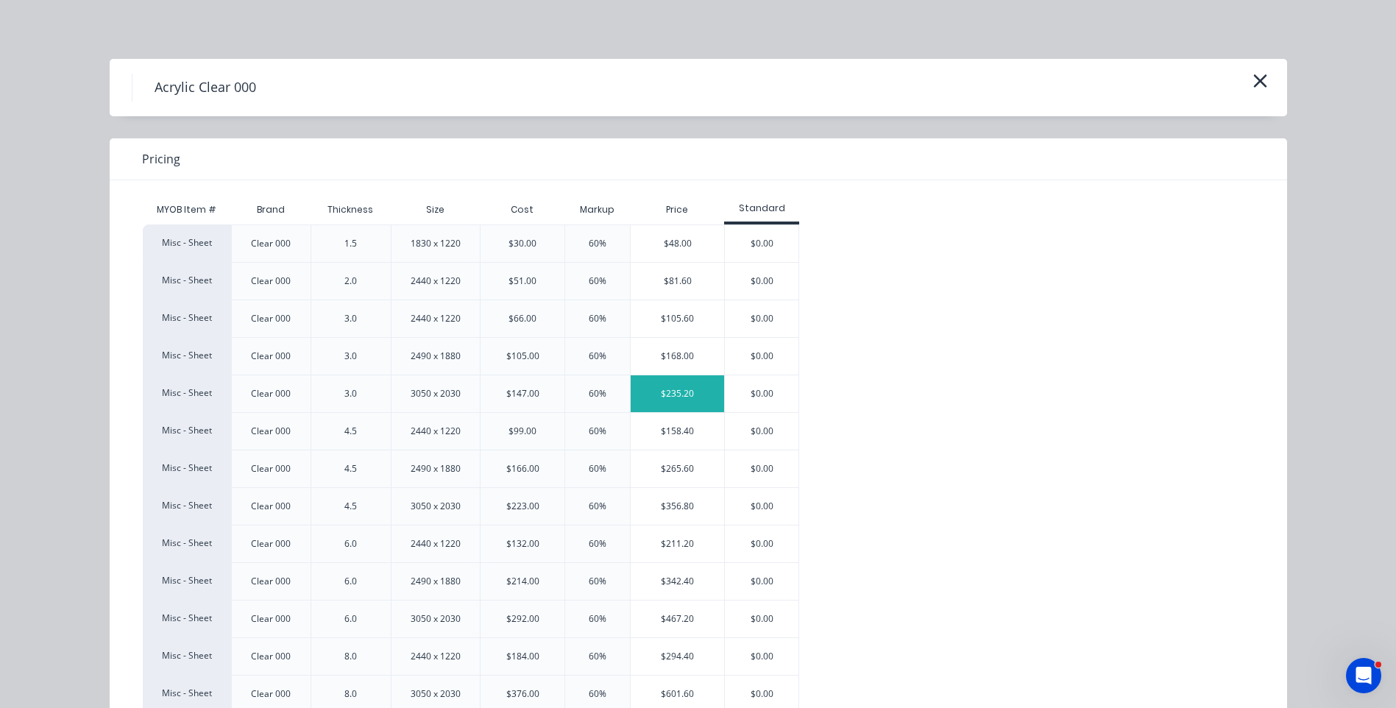
click at [668, 397] on div "$235.20" at bounding box center [677, 393] width 93 height 37
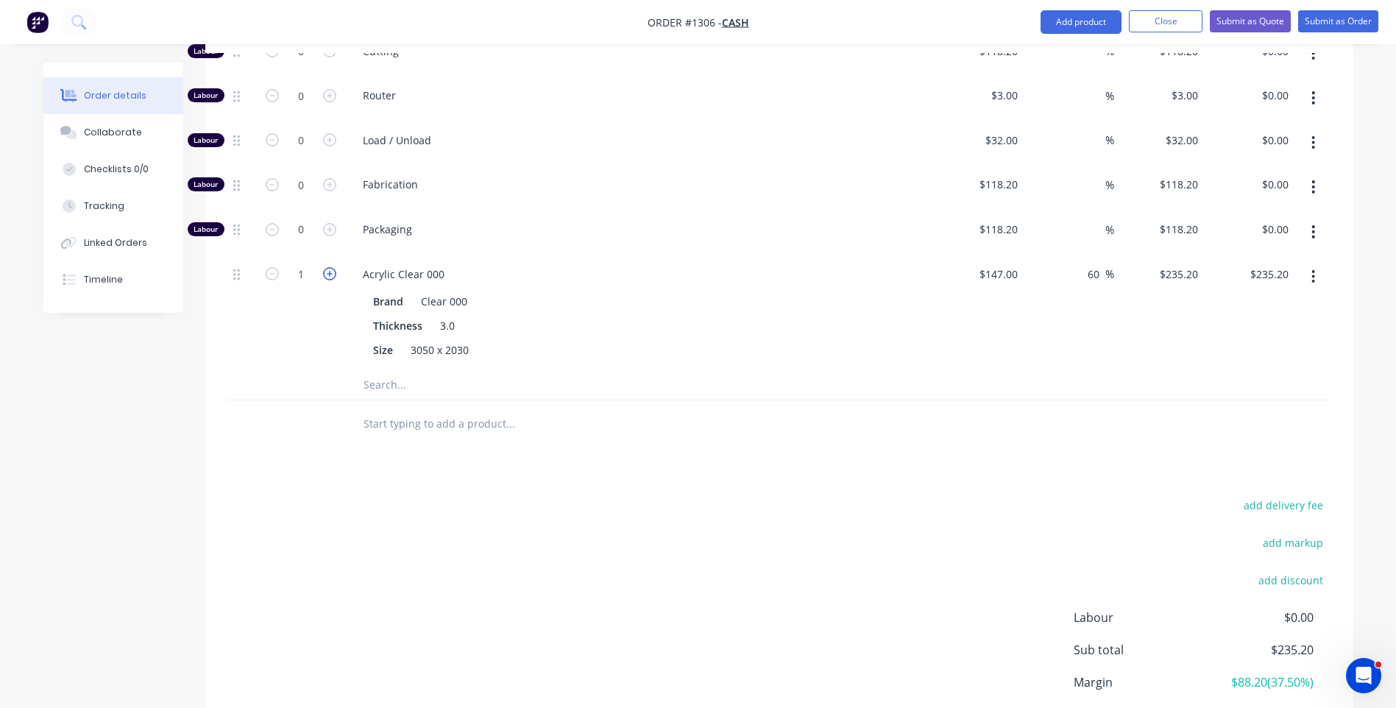
click at [330, 278] on icon "button" at bounding box center [329, 273] width 13 height 13
type input "2"
type input "$470.40"
click at [330, 278] on icon "button" at bounding box center [329, 273] width 13 height 13
type input "3"
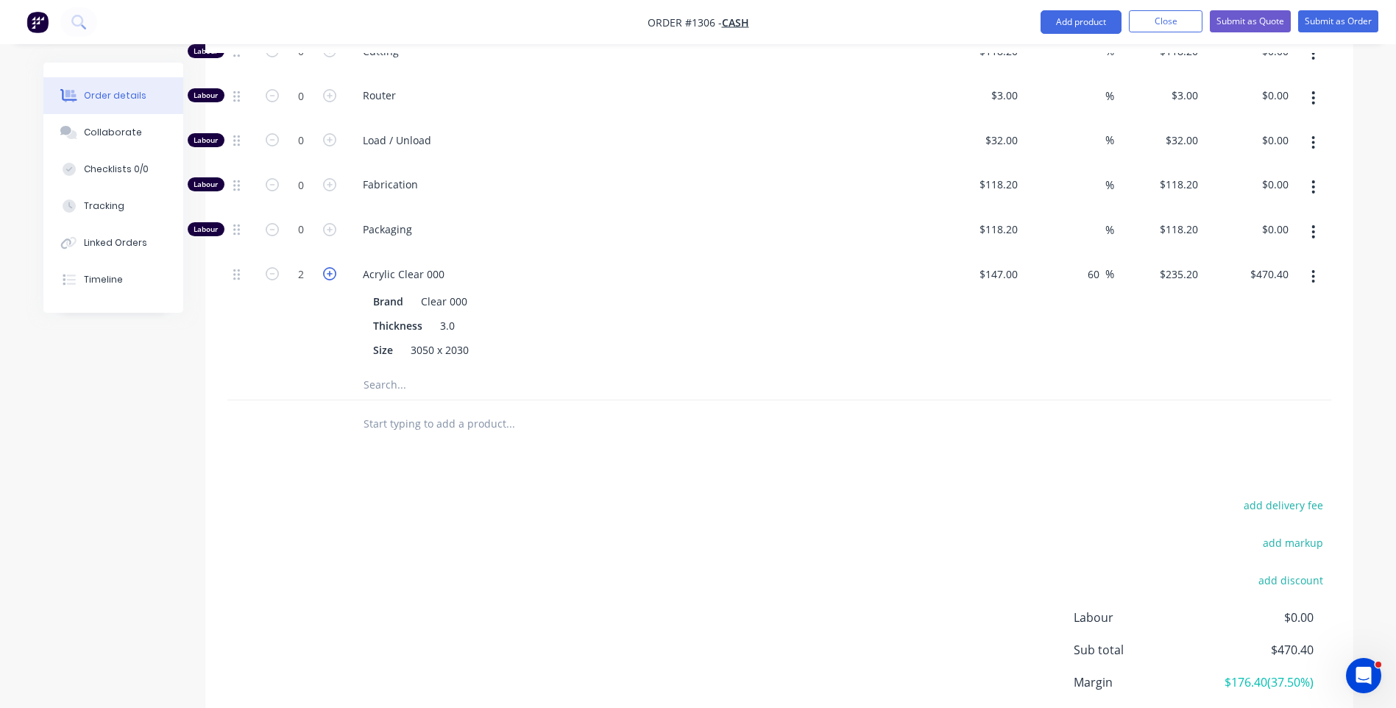
type input "$705.60"
click at [330, 278] on icon "button" at bounding box center [329, 273] width 13 height 13
type input "4"
type input "$940.80"
click at [272, 281] on form "4" at bounding box center [301, 273] width 77 height 22
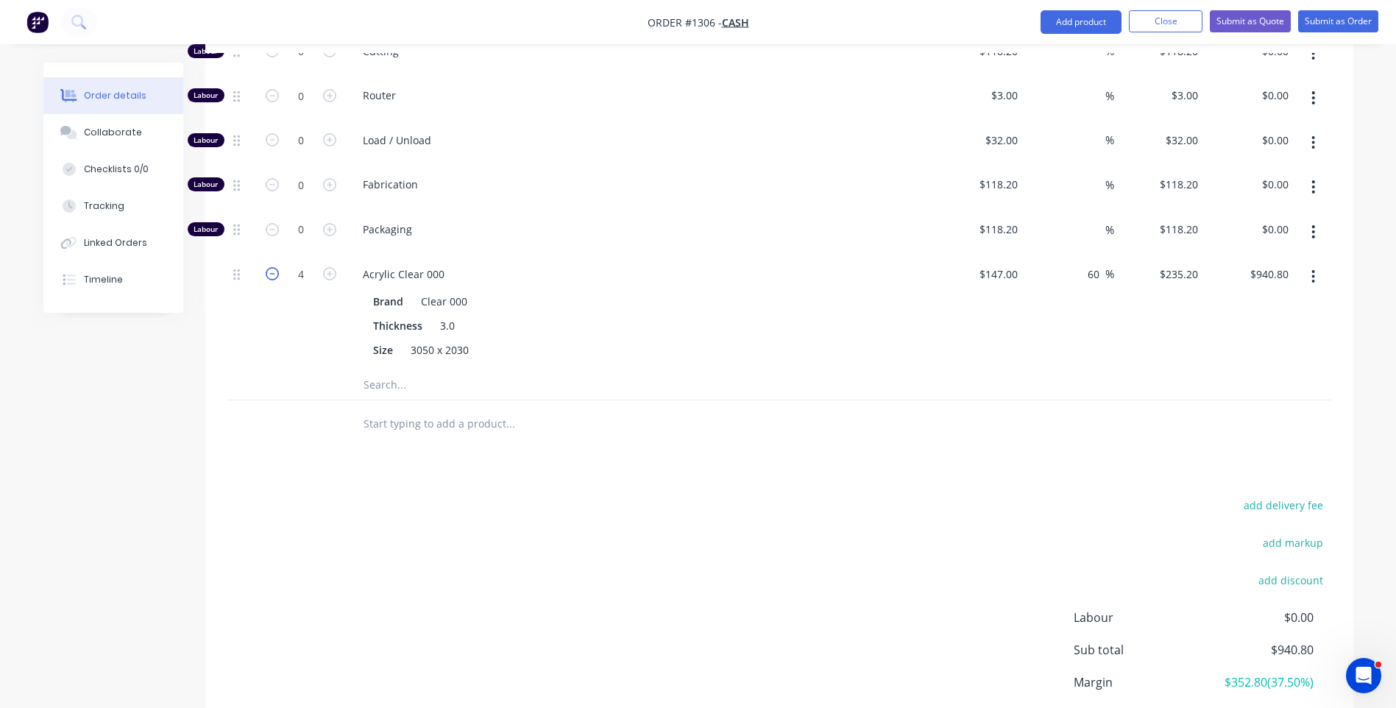
click at [274, 277] on icon "button" at bounding box center [272, 273] width 13 height 13
type input "3"
type input "$705.60"
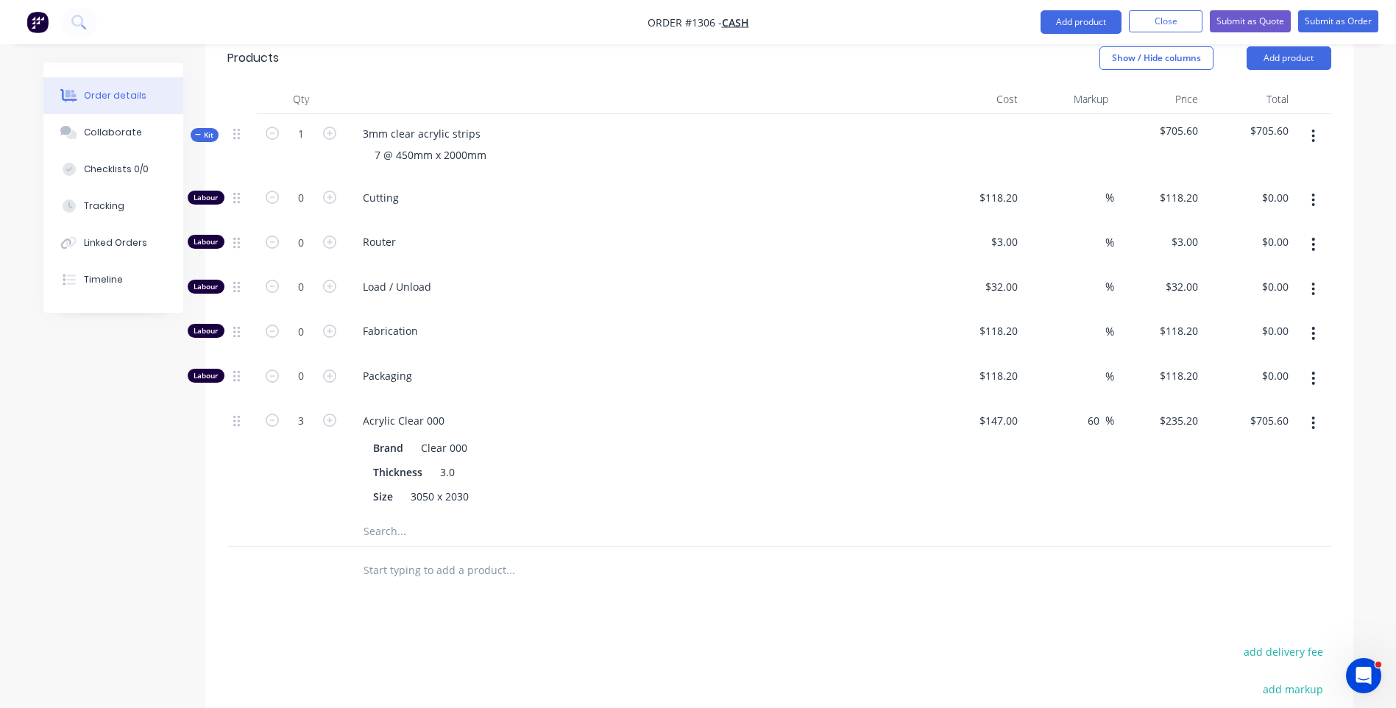
scroll to position [472, 0]
click at [325, 202] on icon "button" at bounding box center [329, 197] width 13 height 13
type input "1"
type input "$118.20"
click at [325, 202] on icon "button" at bounding box center [329, 197] width 13 height 13
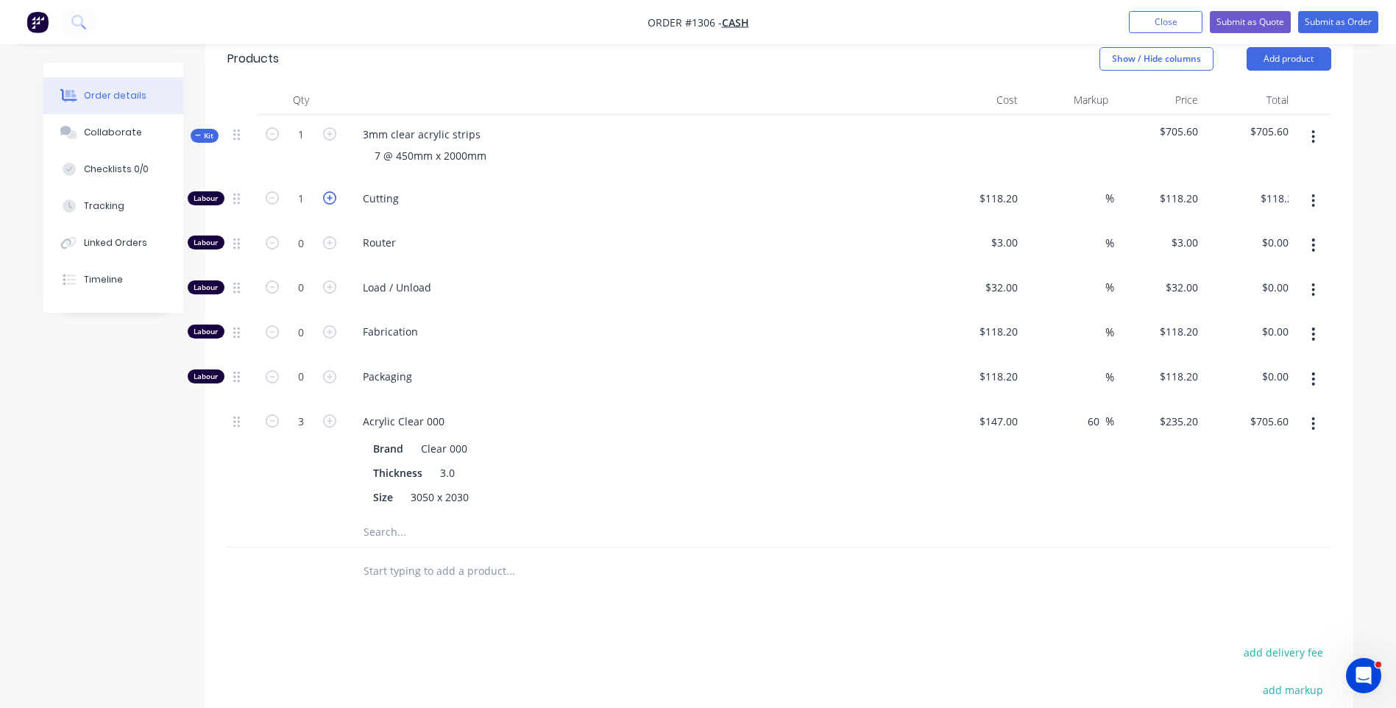
type input "2"
type input "$236.40"
click at [325, 202] on icon "button" at bounding box center [329, 197] width 13 height 13
type input "3"
type input "$354.60"
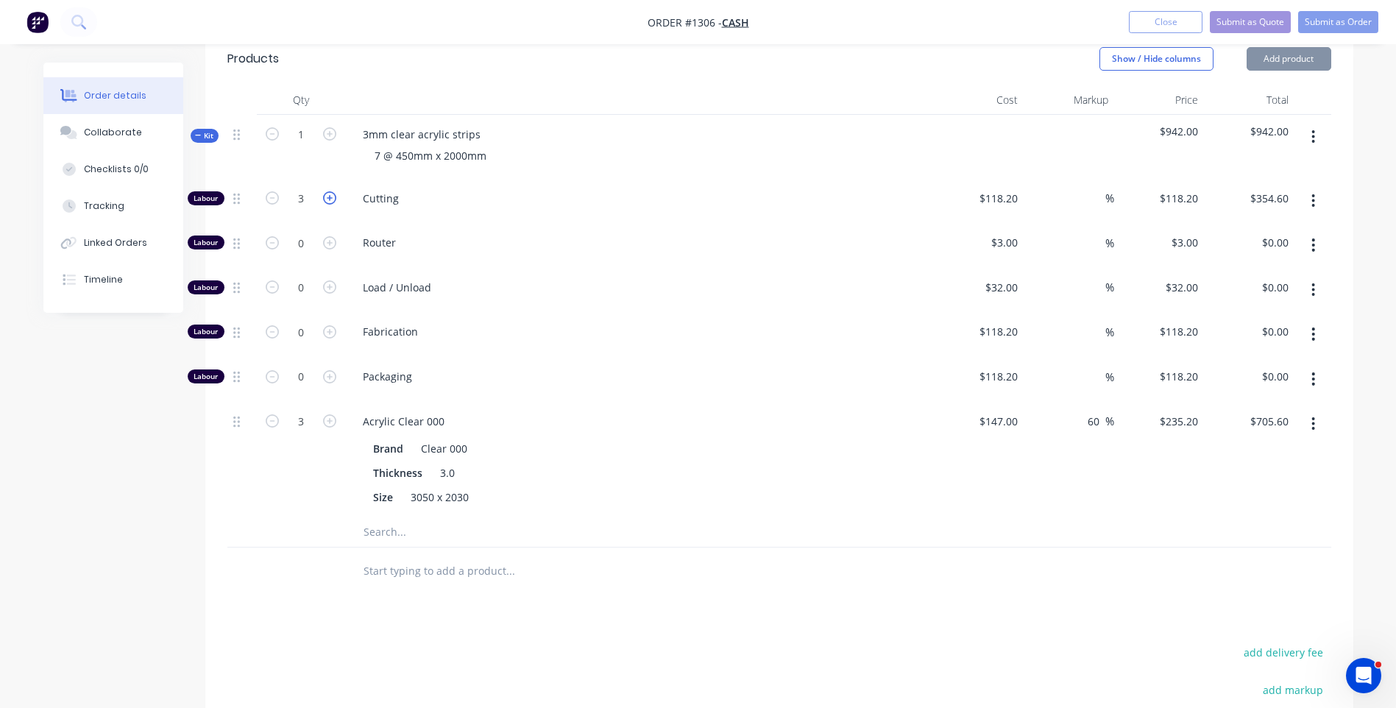
click at [325, 202] on icon "button" at bounding box center [329, 197] width 13 height 13
type input "4"
type input "$472.80"
click at [325, 202] on icon "button" at bounding box center [329, 197] width 13 height 13
type input "5"
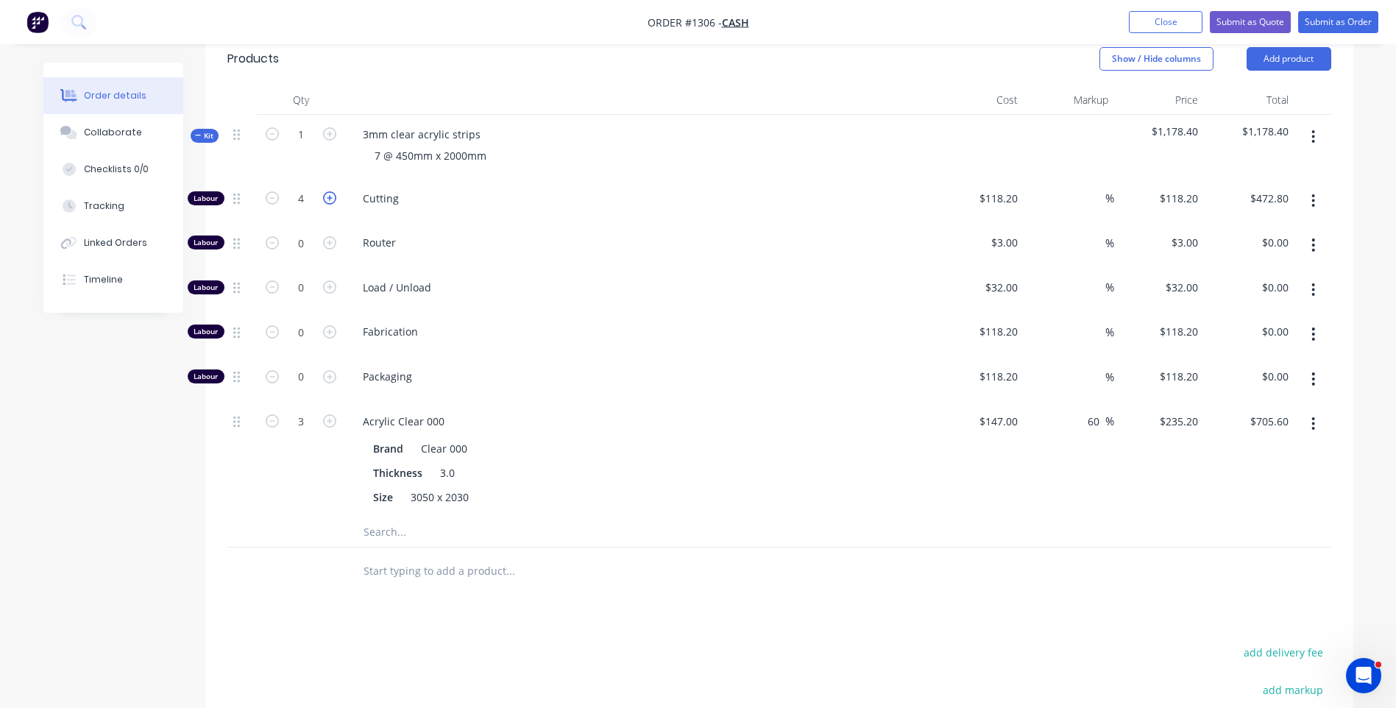
type input "$591.00"
click at [325, 202] on icon "button" at bounding box center [329, 197] width 13 height 13
type input "6"
type input "$709.20"
click at [990, 199] on input "118.2" at bounding box center [1001, 198] width 46 height 21
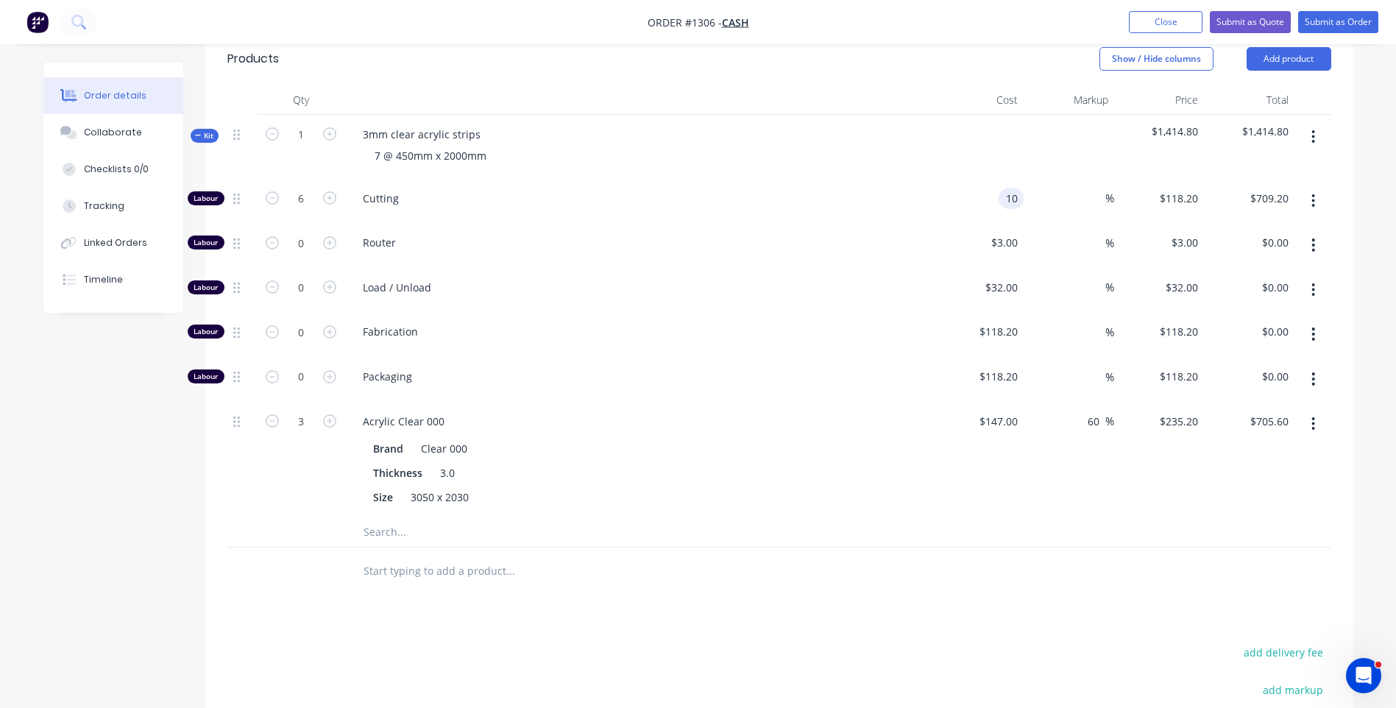
type input "$10.00"
type input "$60.00"
click at [950, 255] on div "$3.00 $3.00" at bounding box center [979, 245] width 91 height 45
click at [1290, 63] on button "Add product" at bounding box center [1289, 59] width 85 height 24
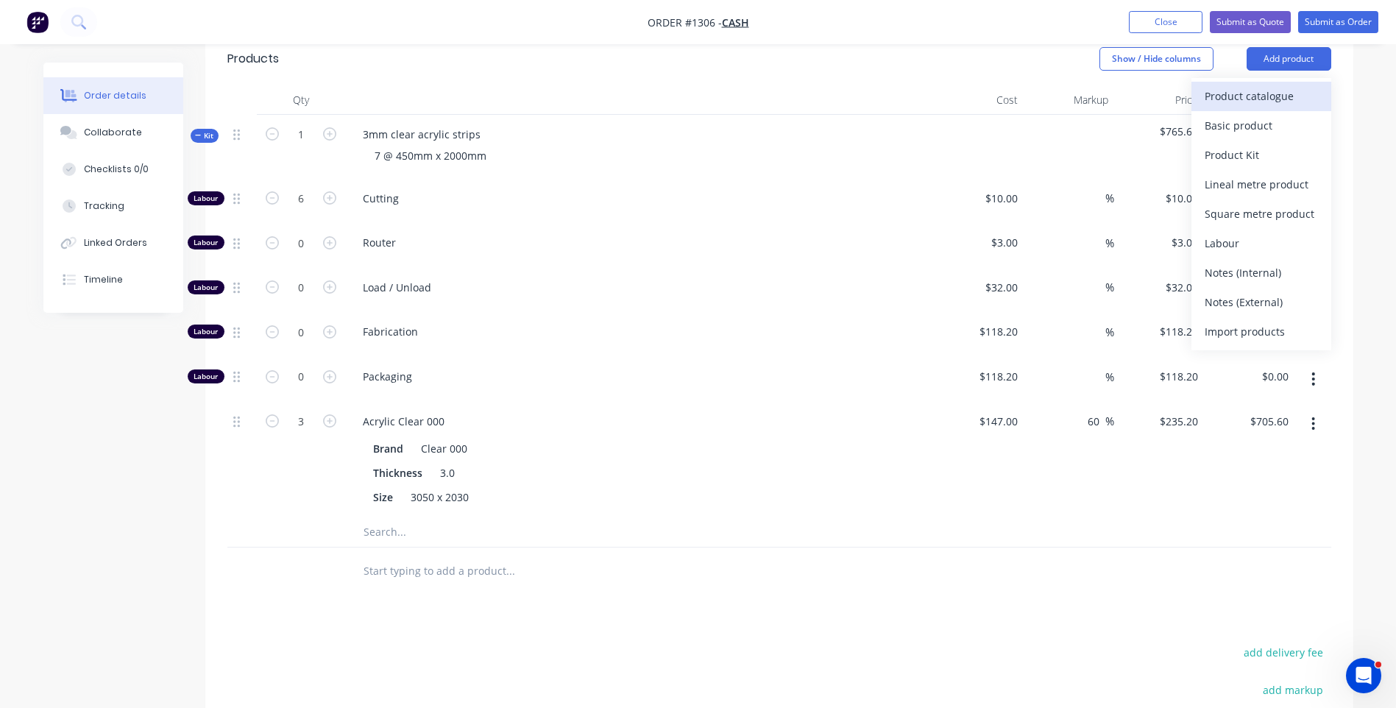
click at [1256, 95] on div "Product catalogue" at bounding box center [1261, 95] width 113 height 21
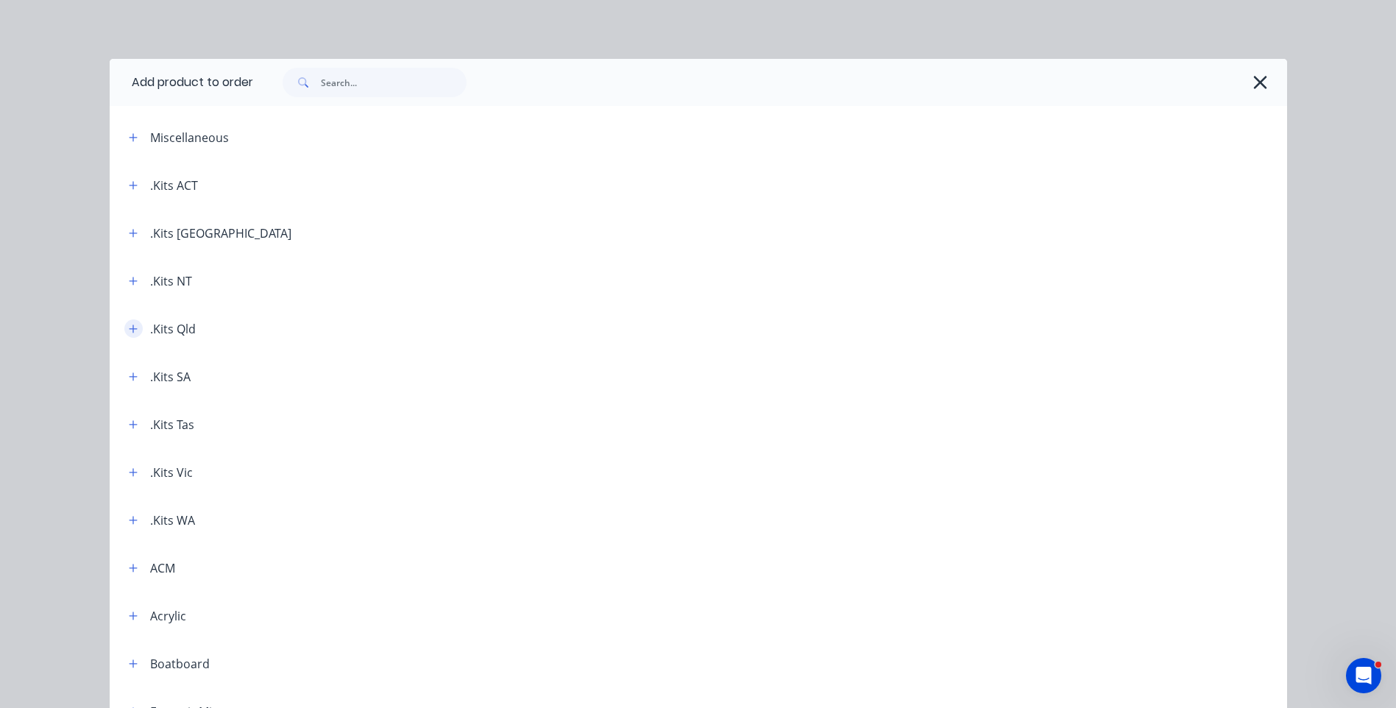
click at [129, 329] on icon "button" at bounding box center [133, 329] width 8 height 8
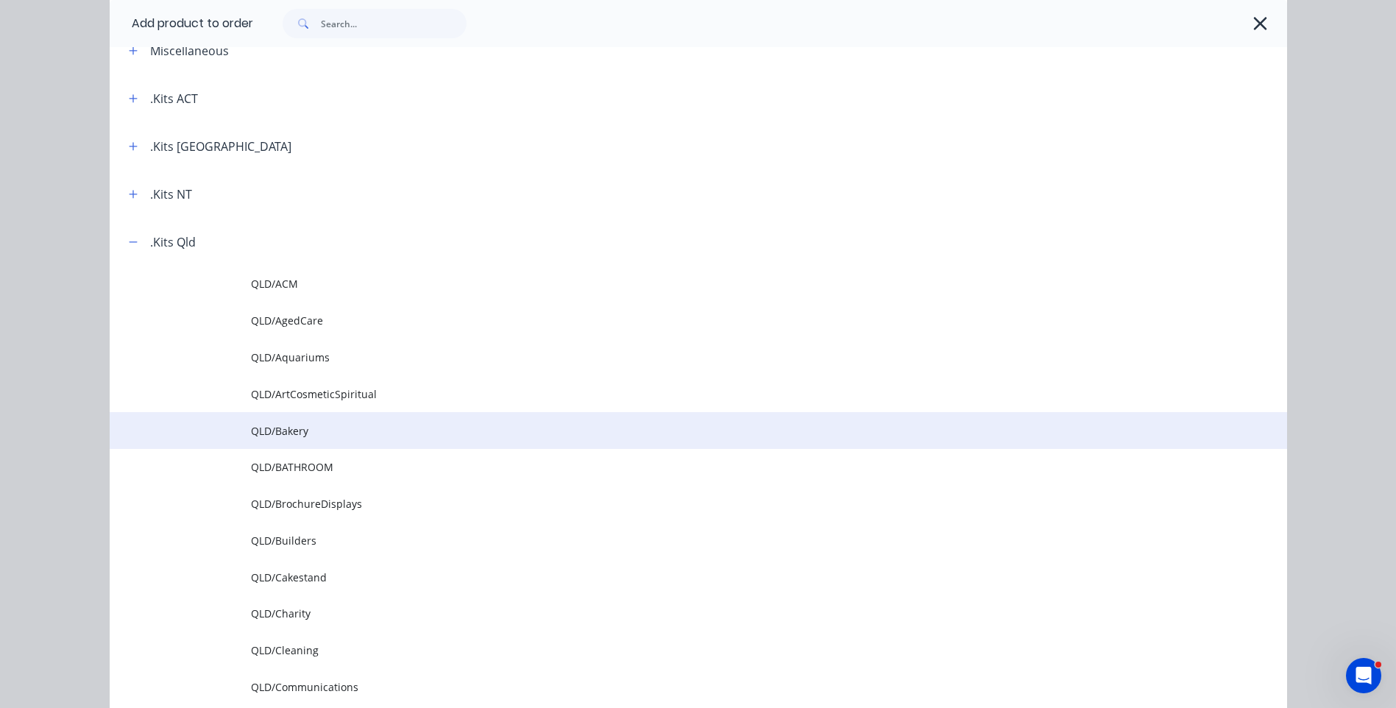
scroll to position [147, 0]
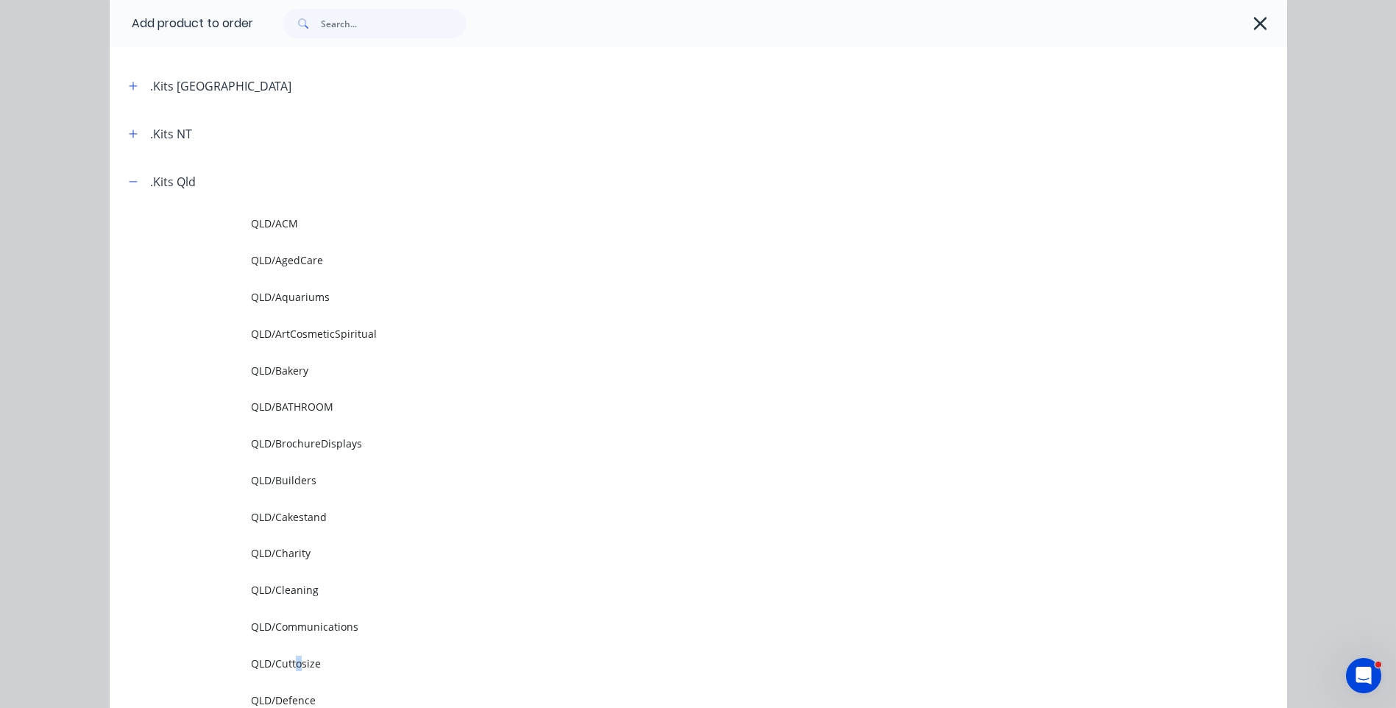
click at [294, 664] on span "QLD/Cuttosize" at bounding box center [665, 663] width 829 height 15
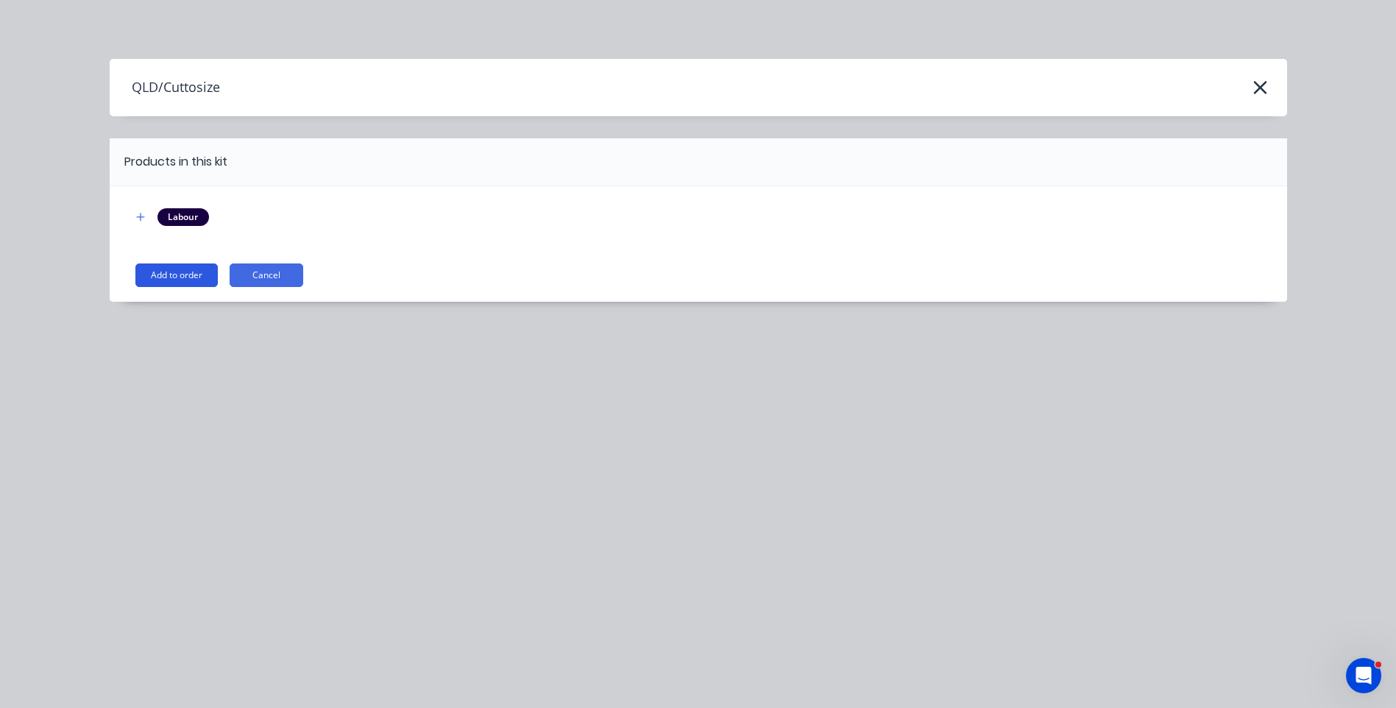
click at [167, 277] on button "Add to order" at bounding box center [176, 275] width 82 height 24
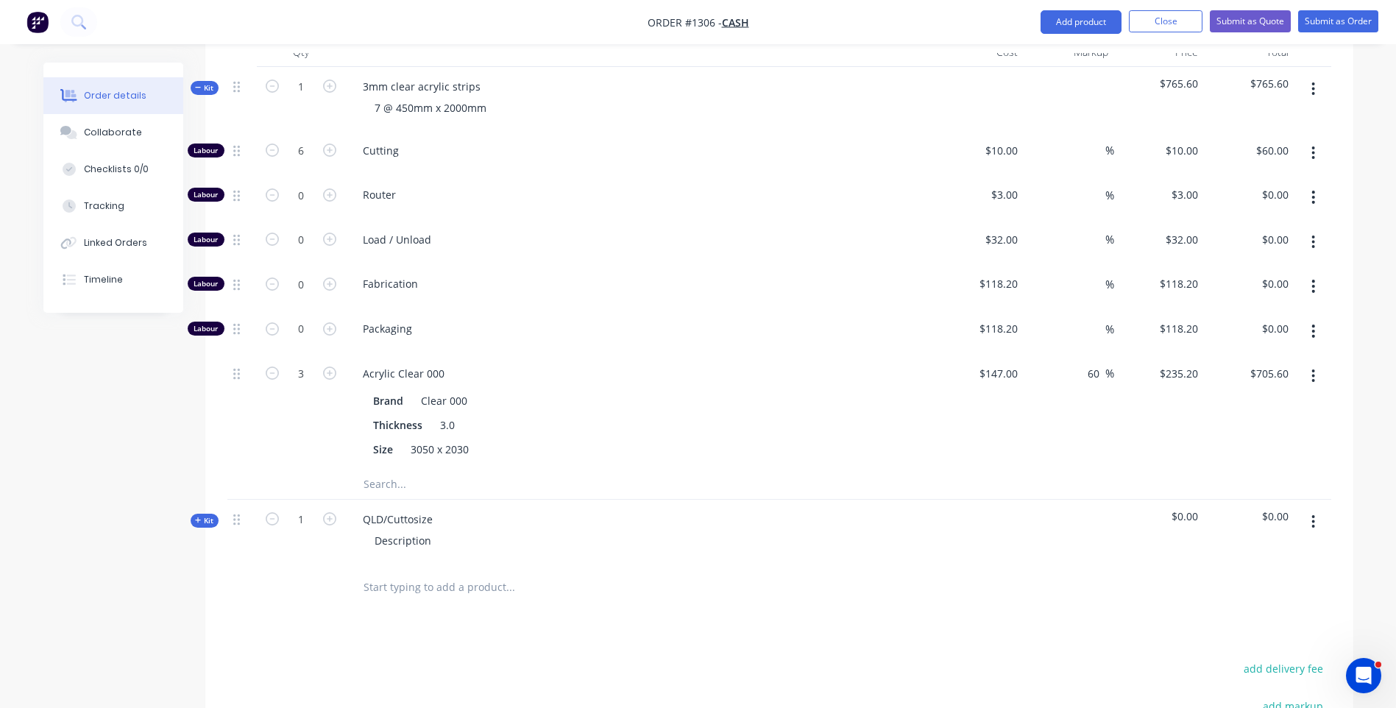
scroll to position [546, 0]
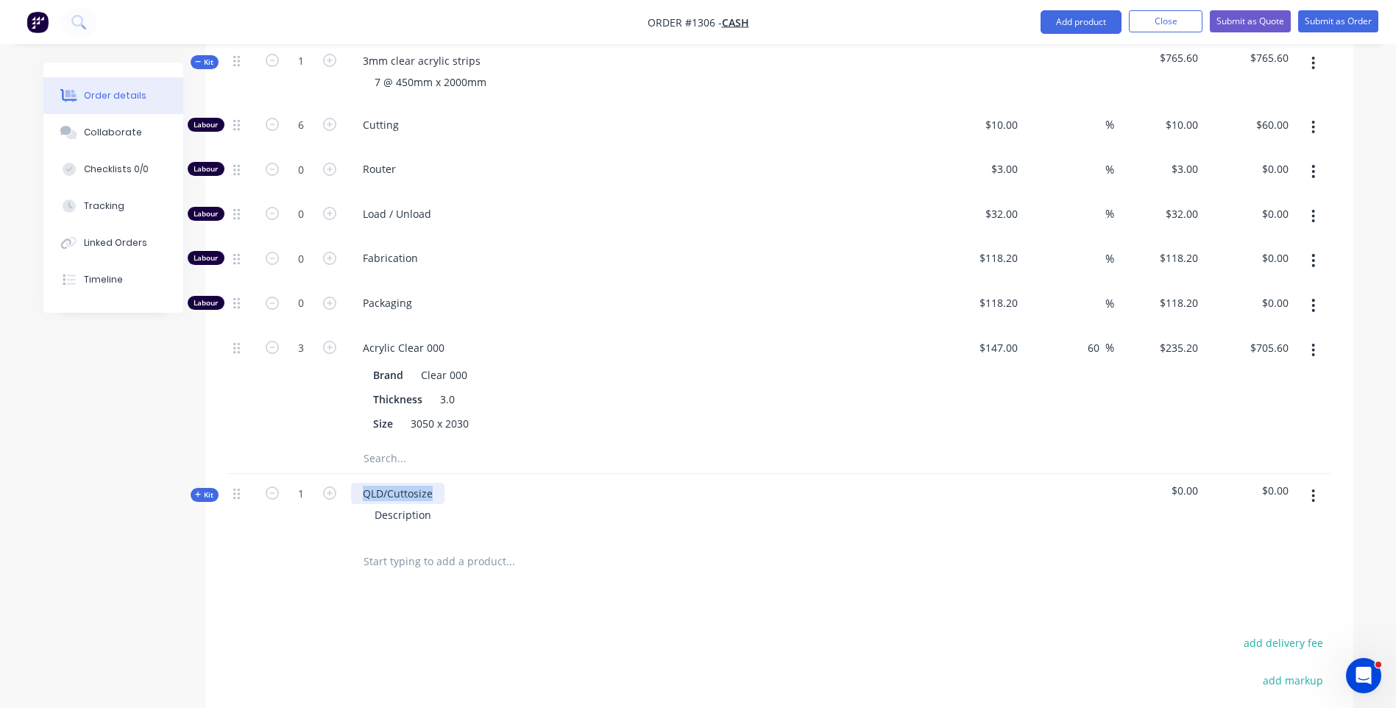
drag, startPoint x: 435, startPoint y: 490, endPoint x: 363, endPoint y: 490, distance: 72.1
click at [363, 490] on div "QLD/Cuttosize" at bounding box center [397, 493] width 93 height 21
drag, startPoint x: 438, startPoint y: 518, endPoint x: 343, endPoint y: 508, distance: 95.4
click at [343, 508] on div "Kit 1 3mm Clear Acrylic strips Description $0.00 $0.00" at bounding box center [779, 506] width 1104 height 64
click at [489, 81] on div "7 @ 450mm x 2000mm" at bounding box center [430, 81] width 135 height 21
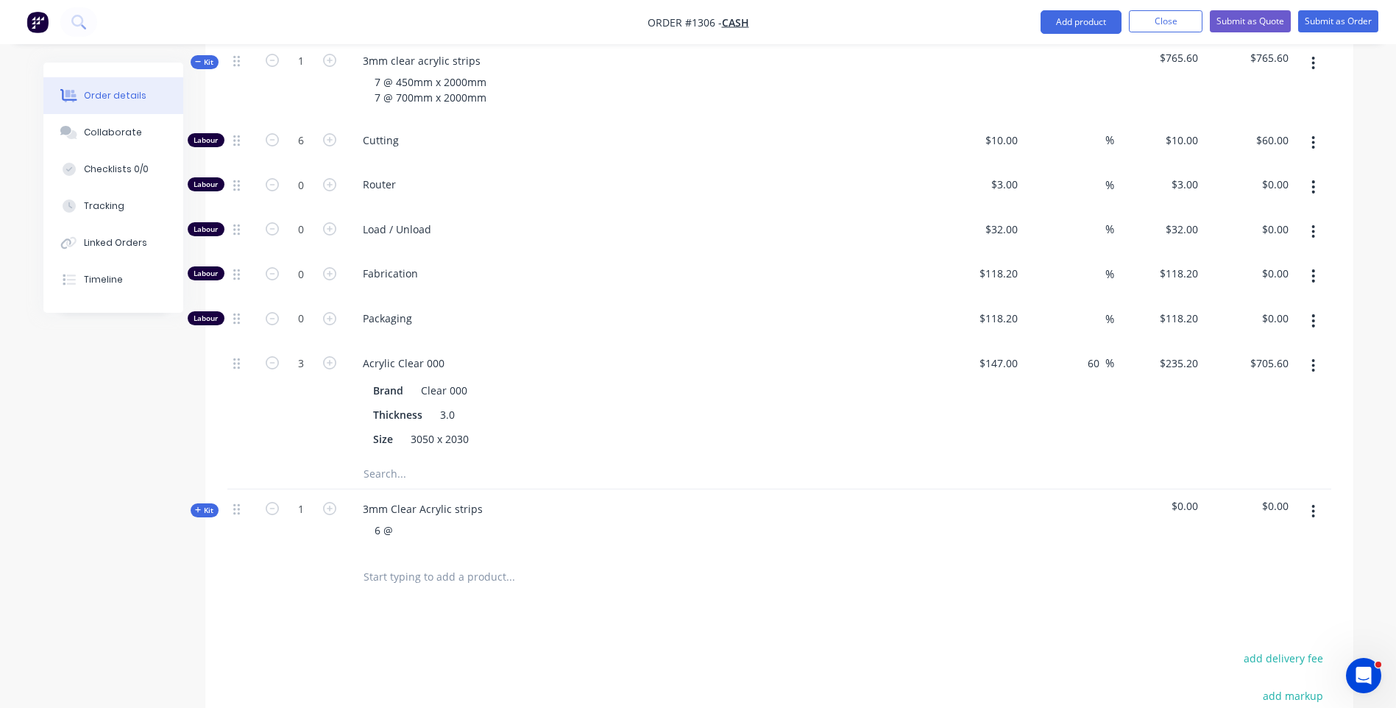
click at [603, 163] on div "Cutting" at bounding box center [639, 143] width 589 height 45
drag, startPoint x: 486, startPoint y: 106, endPoint x: 375, endPoint y: 82, distance: 113.6
click at [375, 82] on div "7 @ 450mm x 2000mm 7 @ 700mm x 2000mm" at bounding box center [430, 89] width 135 height 37
copy div "7 @ 450mm x 2000mm 7 @ 700mm x 2000mm"
drag, startPoint x: 396, startPoint y: 532, endPoint x: 372, endPoint y: 529, distance: 24.5
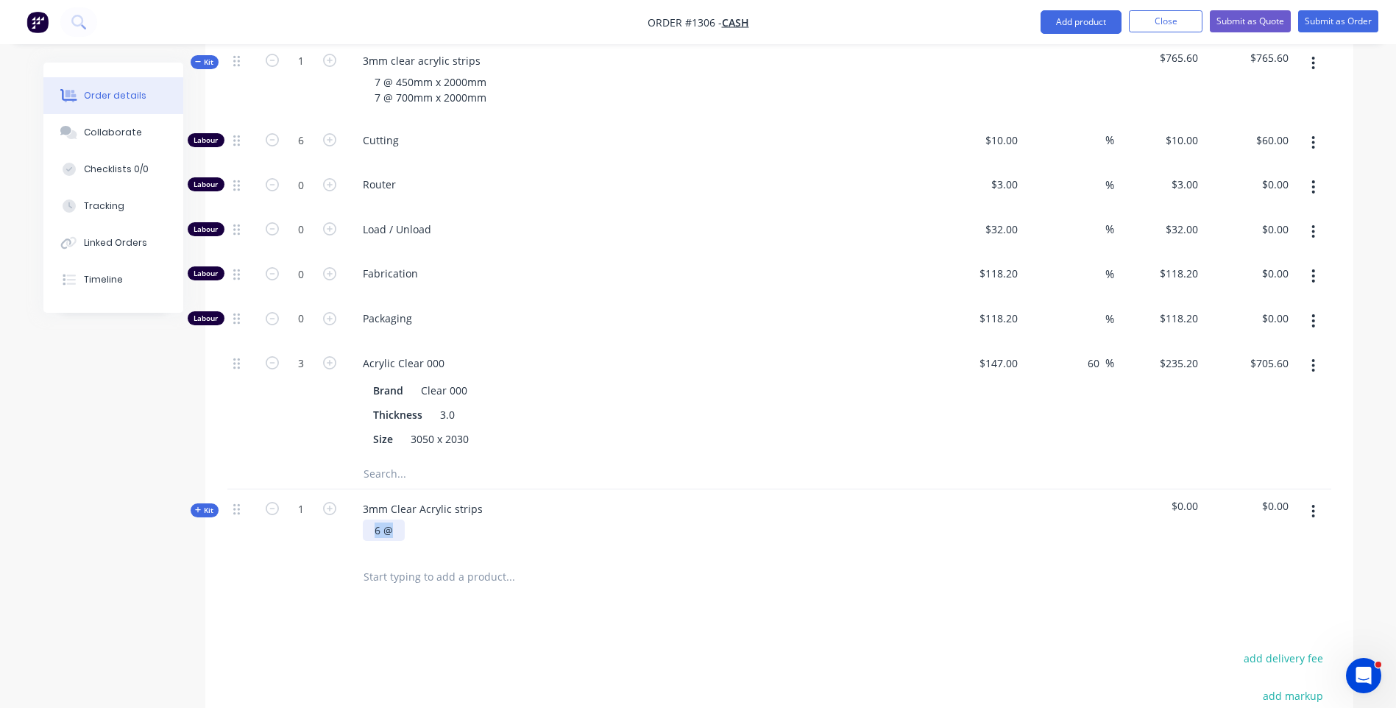
click at [372, 529] on div "6 @" at bounding box center [384, 529] width 42 height 21
click at [377, 531] on div "7 @ 450mm x 2000mm 7 @ 700mm x 2000mm" at bounding box center [430, 537] width 135 height 37
click at [379, 529] on div "7 @ 450mm x 2000mm 7 @ 700mm x 2000mm" at bounding box center [430, 537] width 135 height 37
click at [452, 530] on div "6 @ 450mm x 2000mm 7 @ 700mm x 2000mm" at bounding box center [430, 537] width 135 height 37
click at [377, 544] on div "6 @ 450mm x 2400mm 7 @ 700mm x 2000mm" at bounding box center [430, 537] width 135 height 37
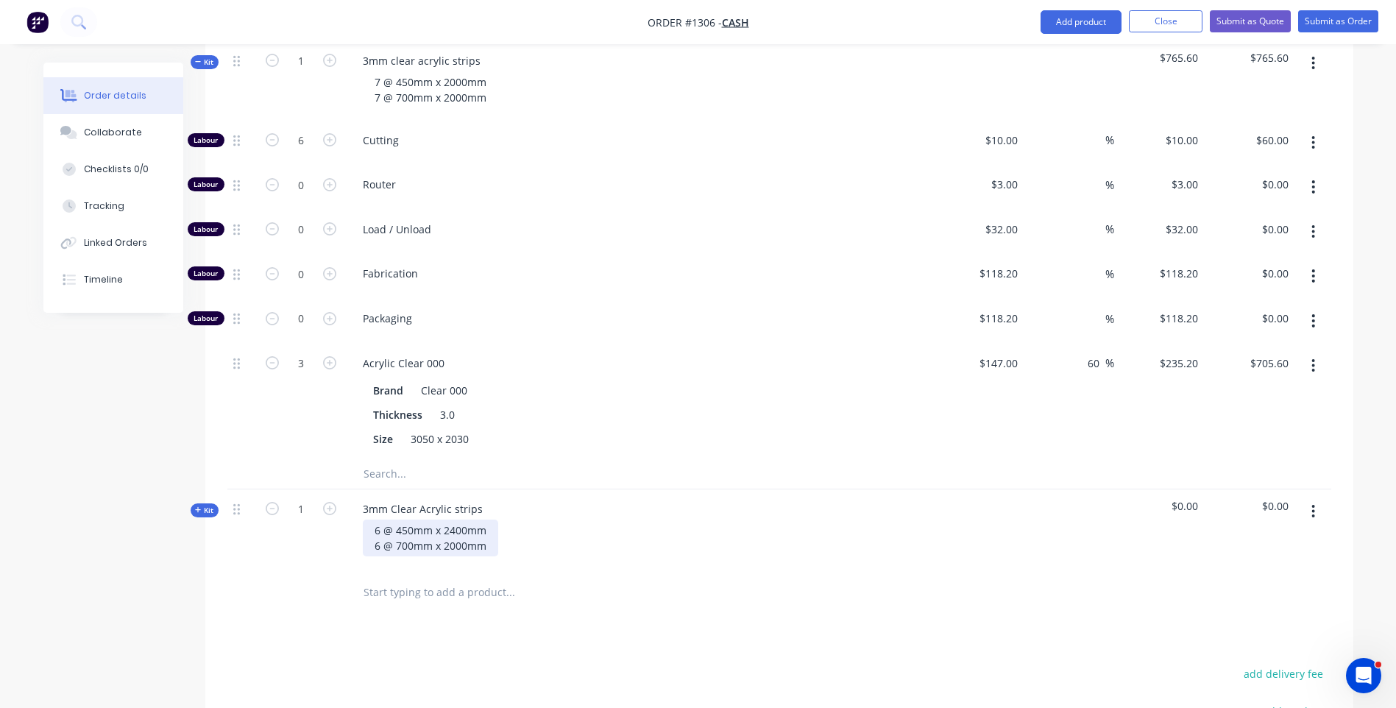
click at [453, 545] on div "6 @ 450mm x 2400mm 6 @ 700mm x 2000mm" at bounding box center [430, 537] width 135 height 37
click at [582, 498] on div "3mm Clear Acrylic strips 6 @ 450mm x 2400mm 6 @ 700mm x 2400mm" at bounding box center [639, 528] width 589 height 79
click at [193, 511] on div "Kit" at bounding box center [205, 510] width 28 height 14
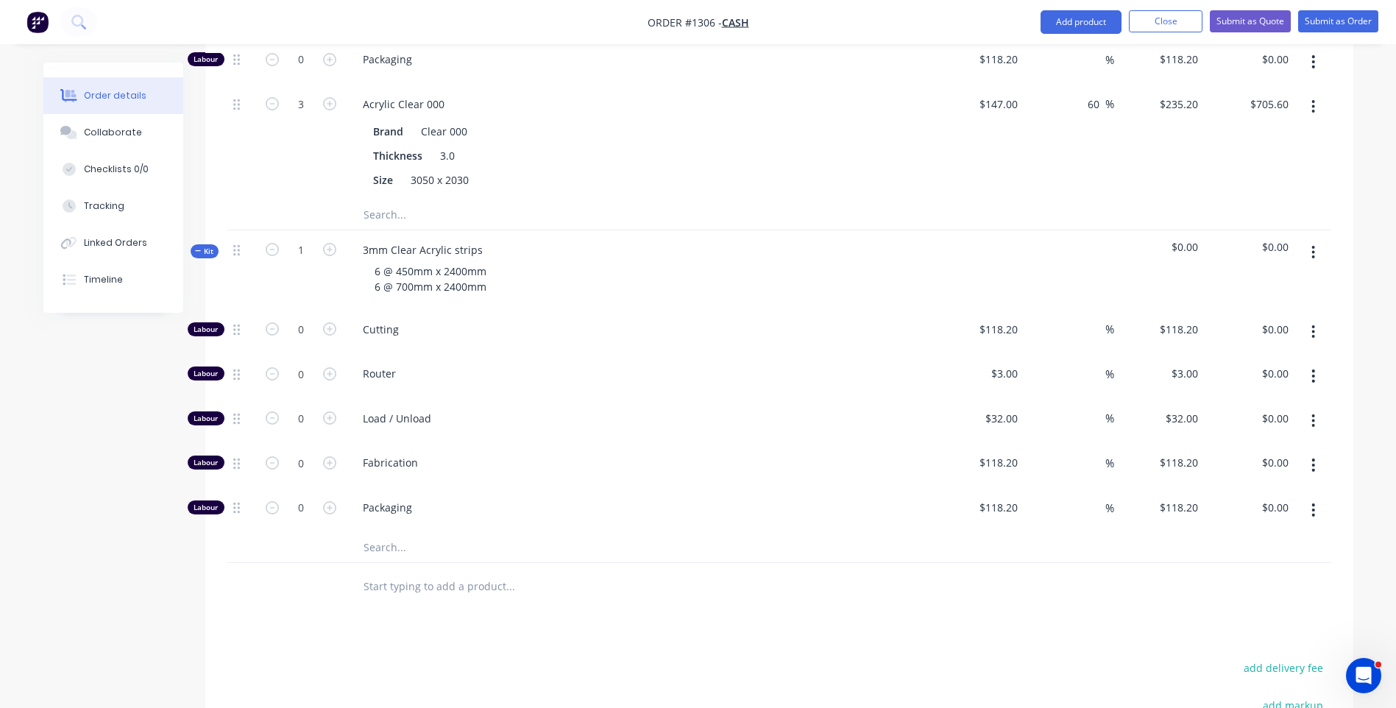
scroll to position [840, 0]
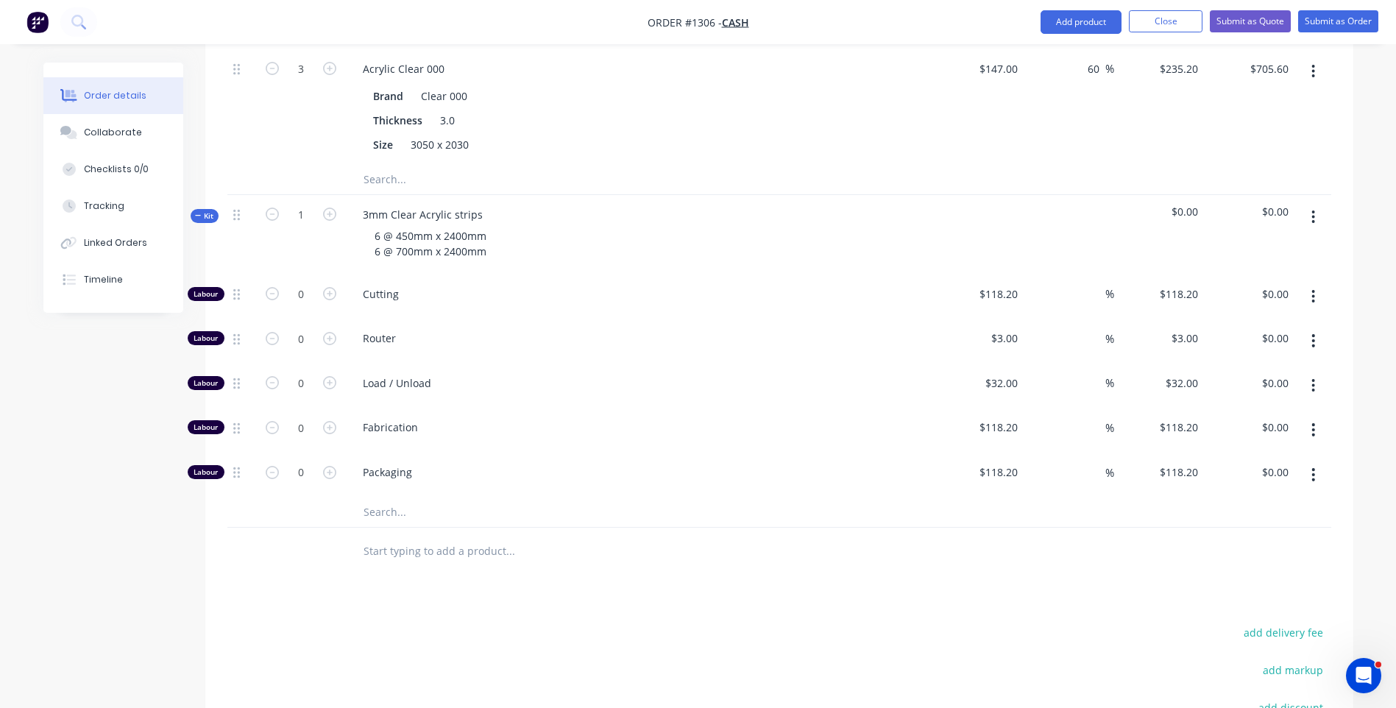
click at [386, 514] on input "text" at bounding box center [510, 511] width 294 height 29
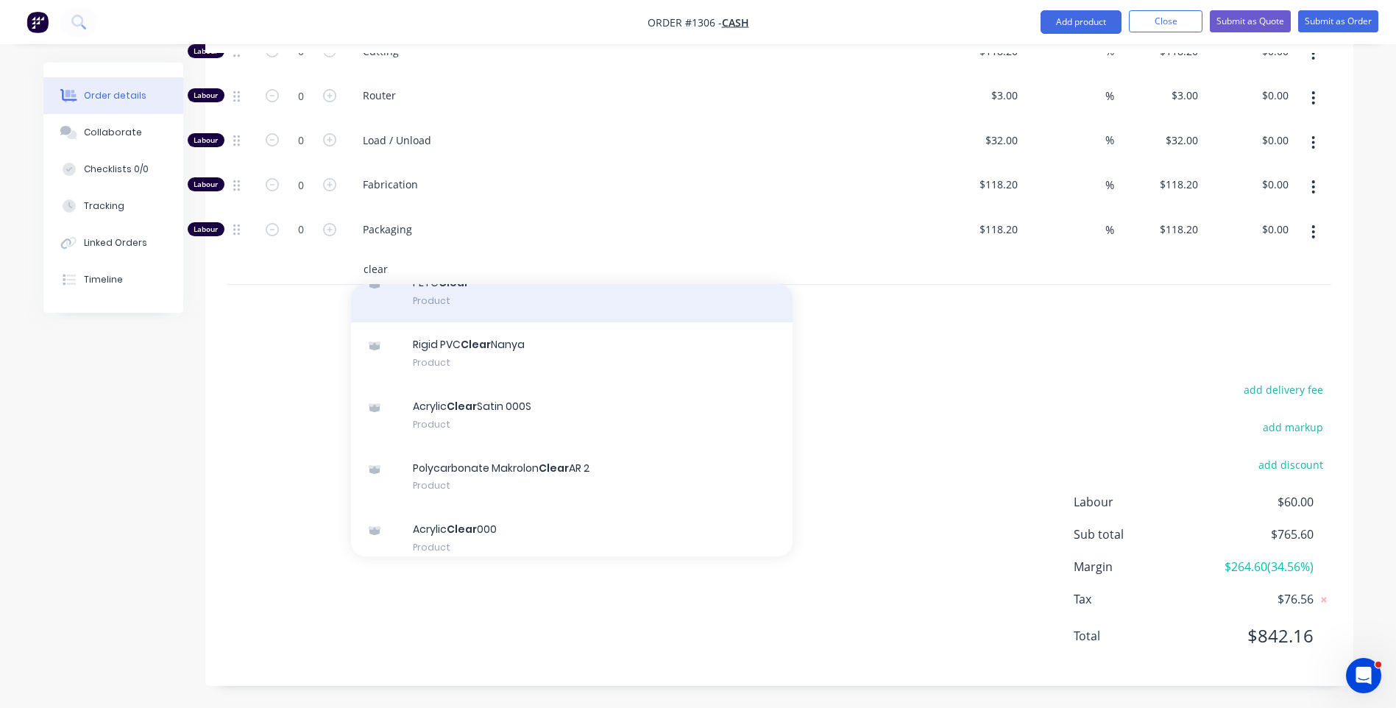
scroll to position [147, 0]
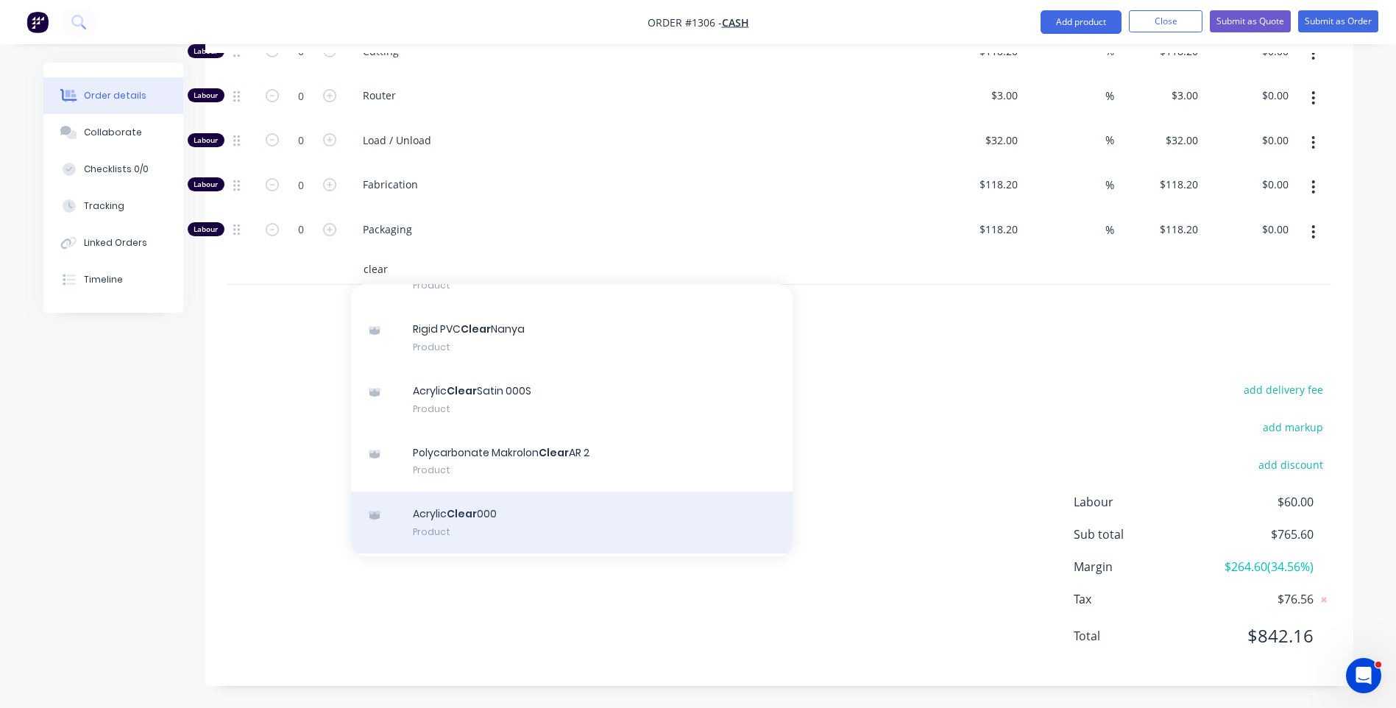
type input "clear"
click at [467, 523] on div "Acrylic Clear 000 Product" at bounding box center [572, 523] width 442 height 62
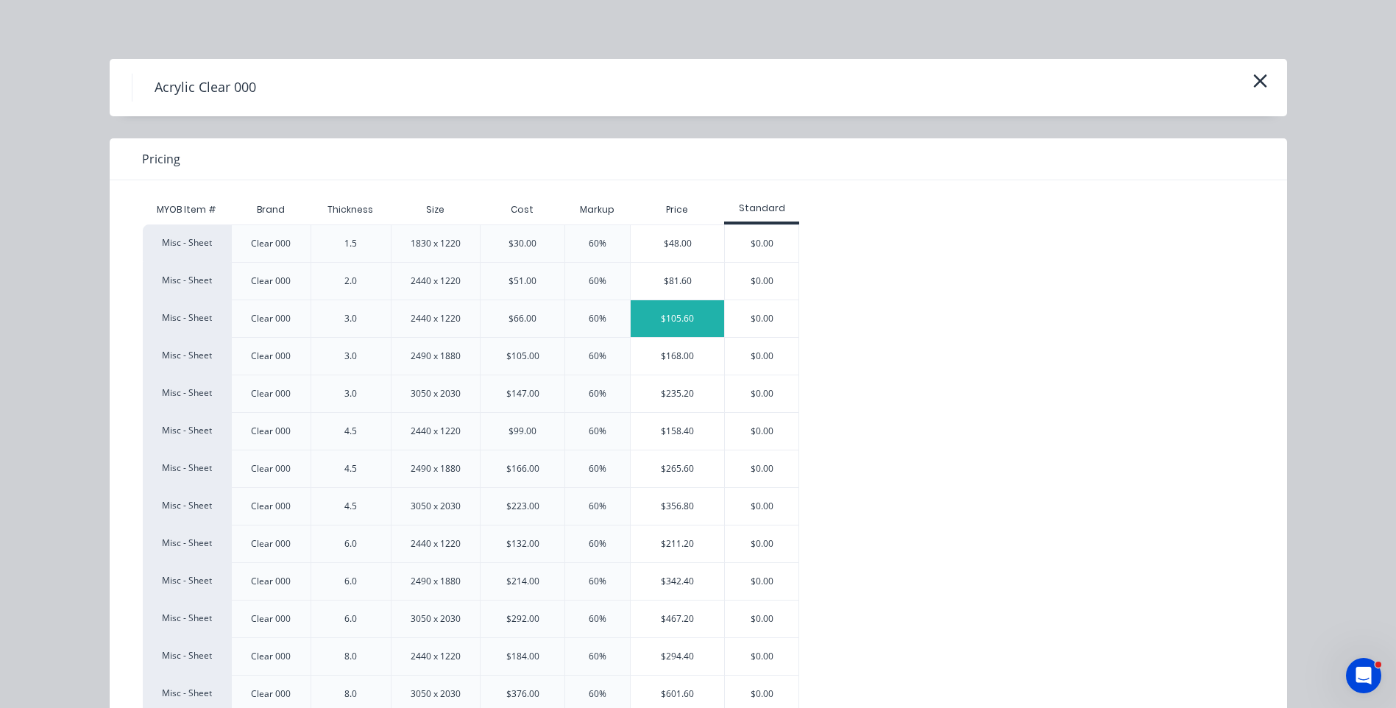
click at [683, 323] on div "$105.60" at bounding box center [677, 318] width 93 height 37
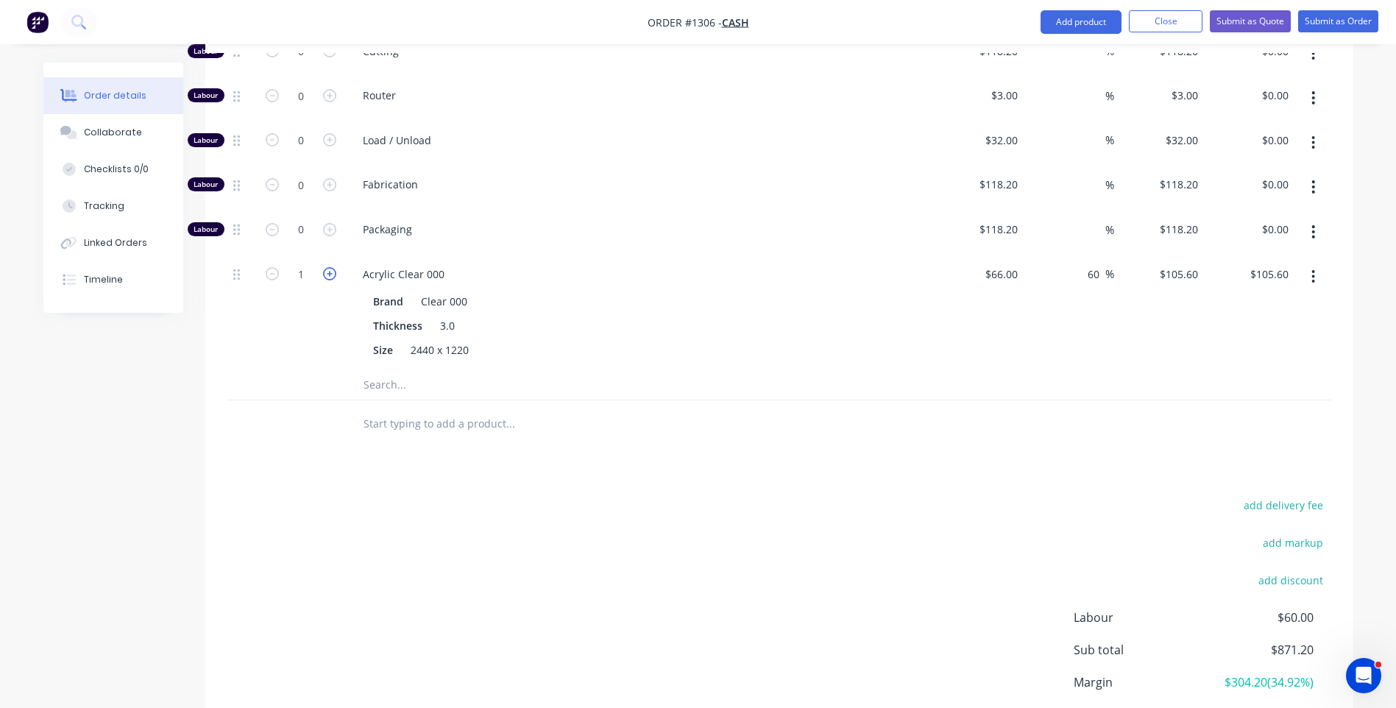
click at [330, 276] on icon "button" at bounding box center [329, 273] width 13 height 13
type input "2"
type input "$211.20"
click at [330, 276] on icon "button" at bounding box center [329, 273] width 13 height 13
type input "3"
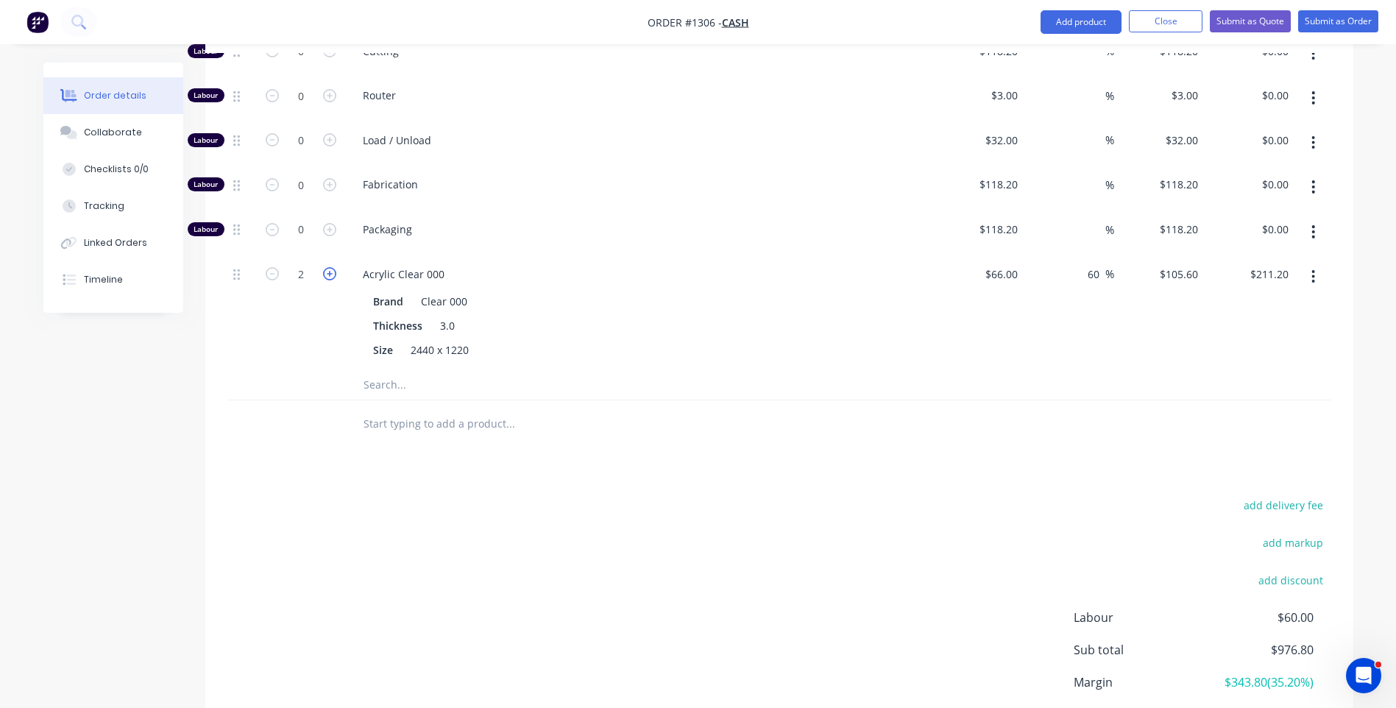
type input "$316.80"
click at [330, 276] on icon "button" at bounding box center [329, 273] width 13 height 13
type input "4"
type input "$422.40"
click at [330, 276] on icon "button" at bounding box center [329, 273] width 13 height 13
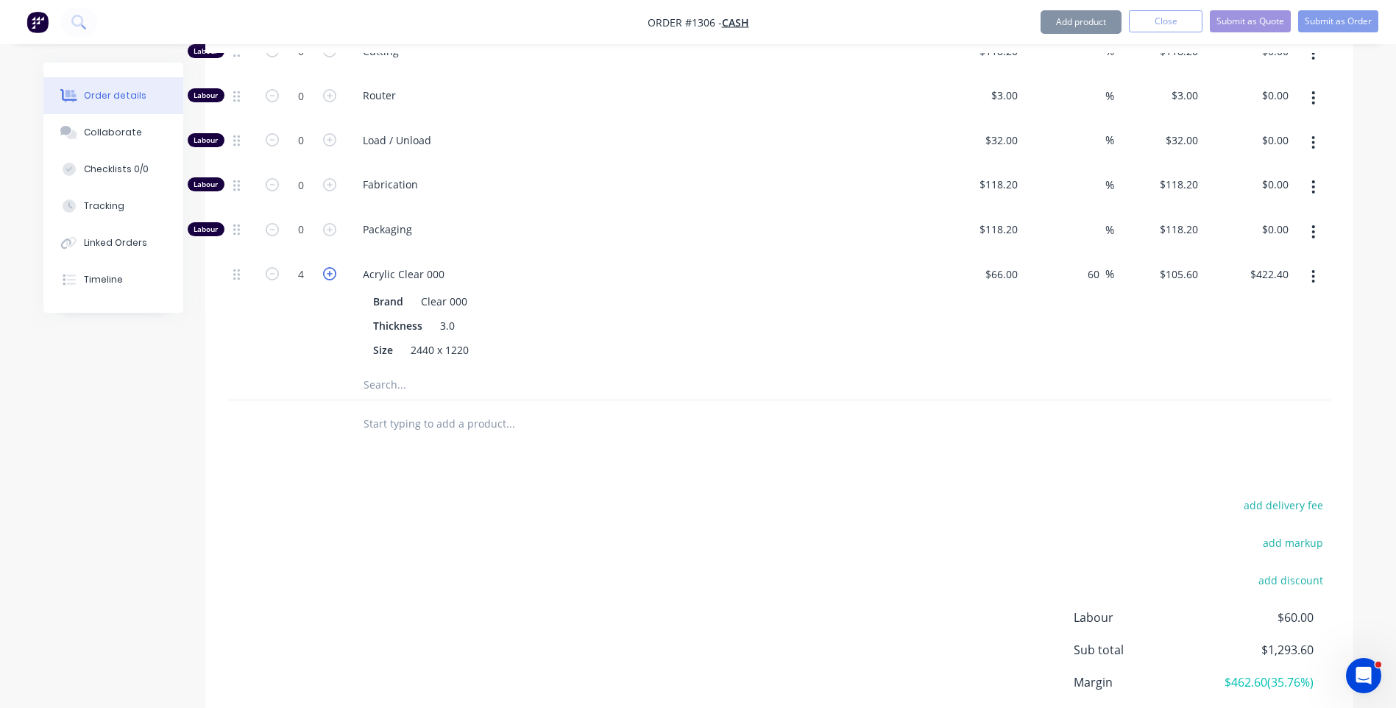
type input "5"
type input "$528.00"
click at [330, 276] on icon "button" at bounding box center [329, 273] width 13 height 13
type input "6"
type input "$633.60"
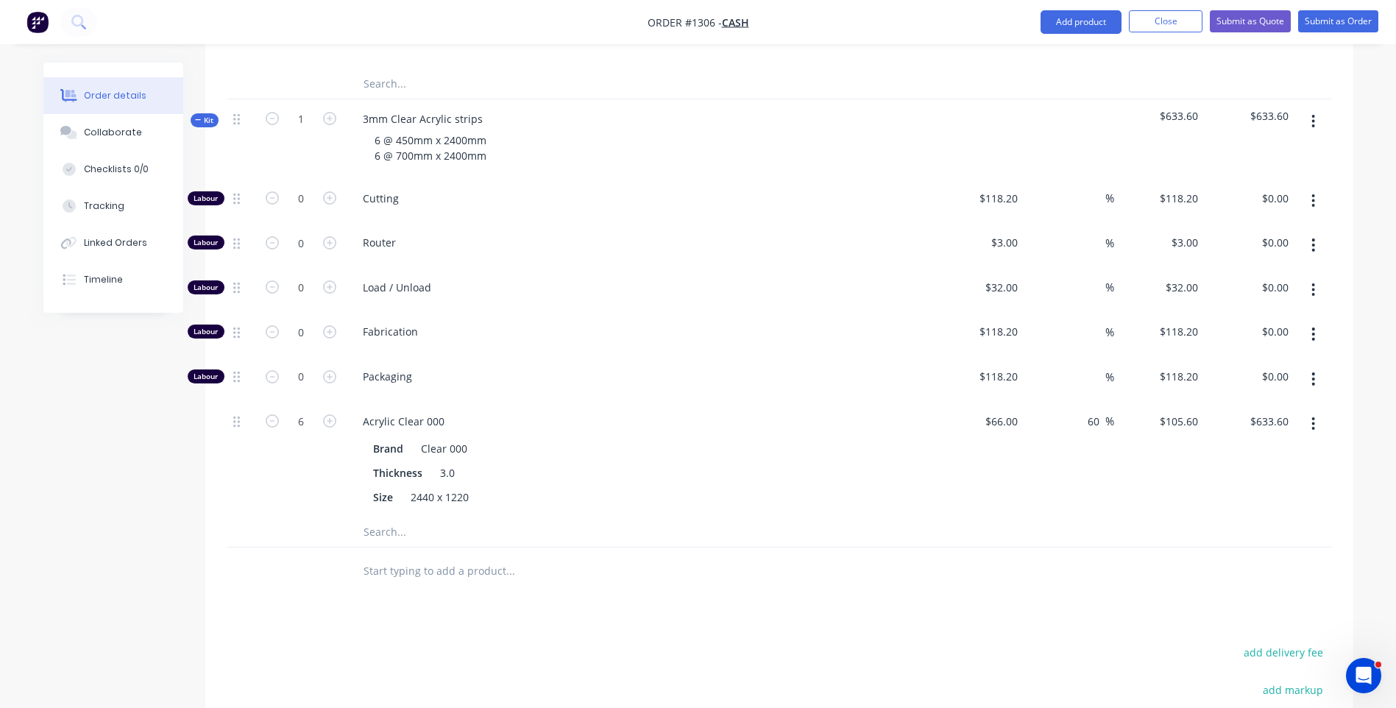
scroll to position [862, 0]
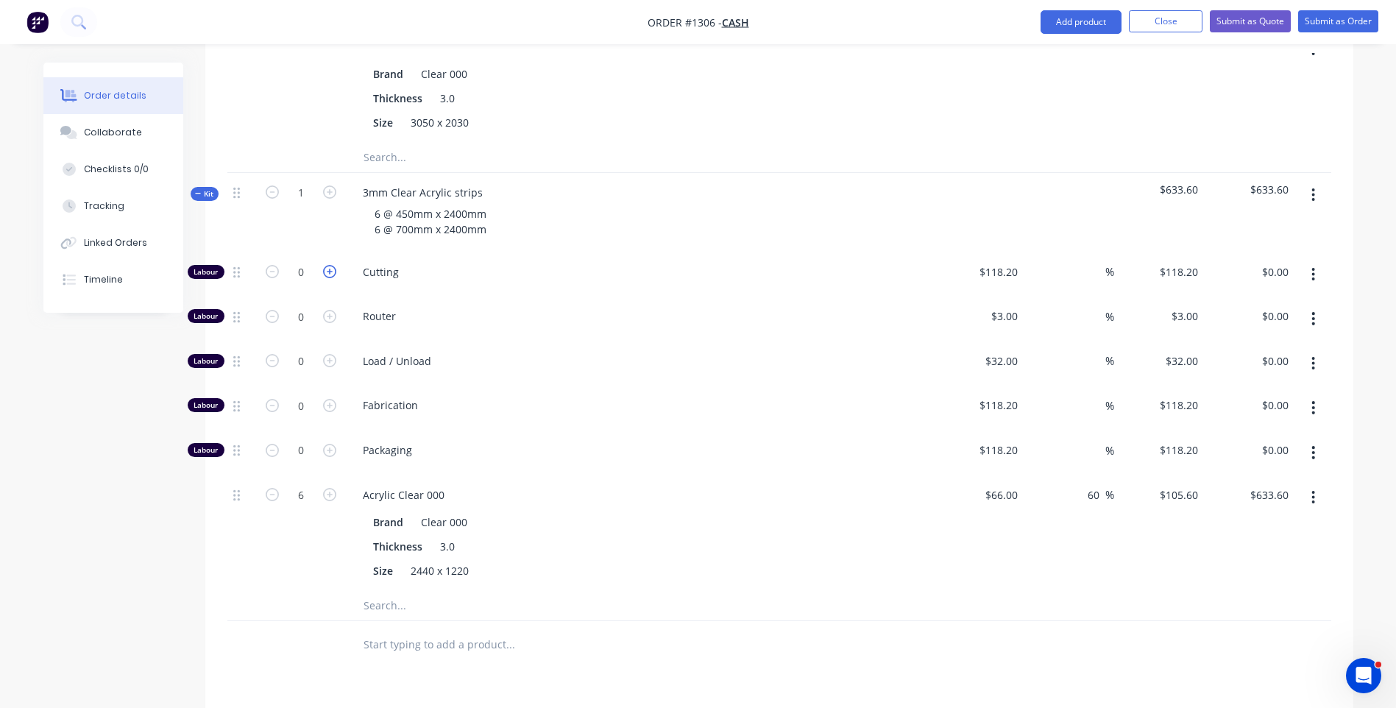
click at [333, 274] on icon "button" at bounding box center [329, 271] width 13 height 13
type input "1"
type input "$118.20"
click at [333, 274] on icon "button" at bounding box center [329, 271] width 13 height 13
type input "2"
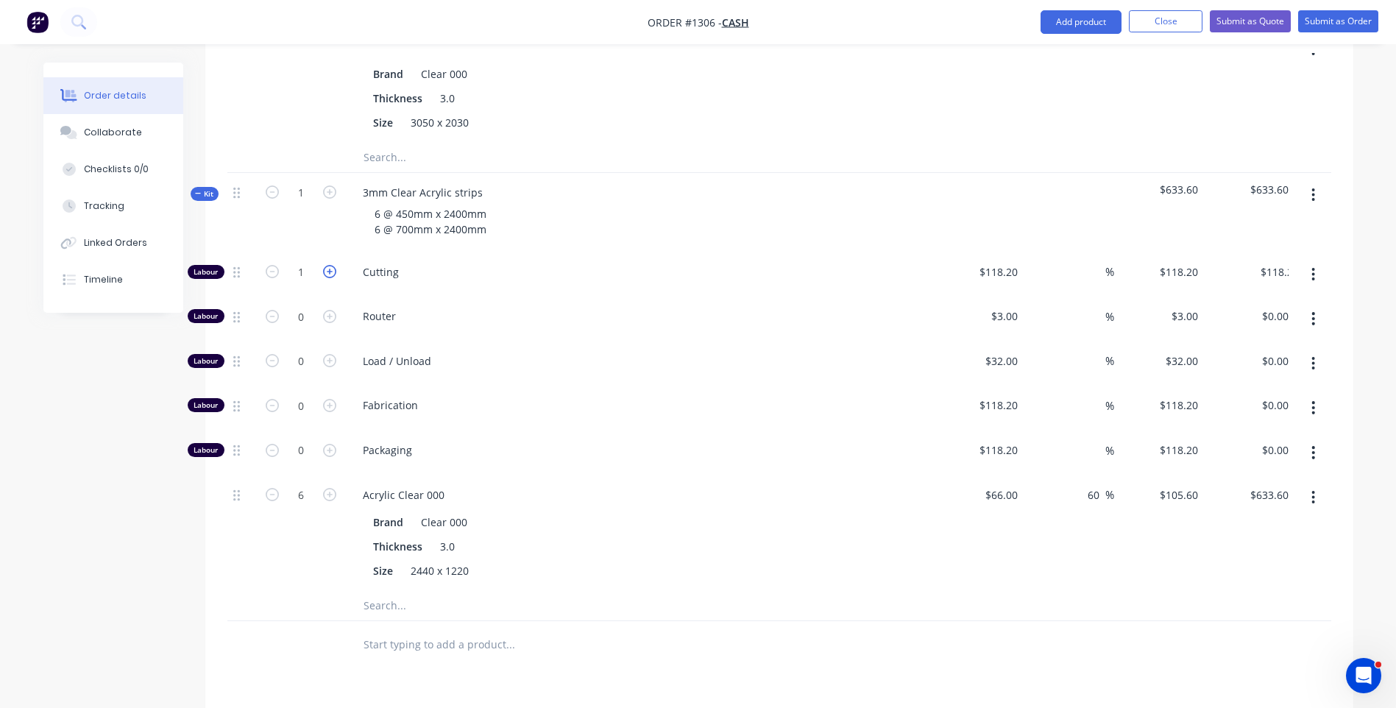
type input "$236.40"
click at [333, 274] on icon "button" at bounding box center [329, 271] width 13 height 13
type input "3"
type input "$354.60"
click at [333, 274] on icon "button" at bounding box center [329, 271] width 13 height 13
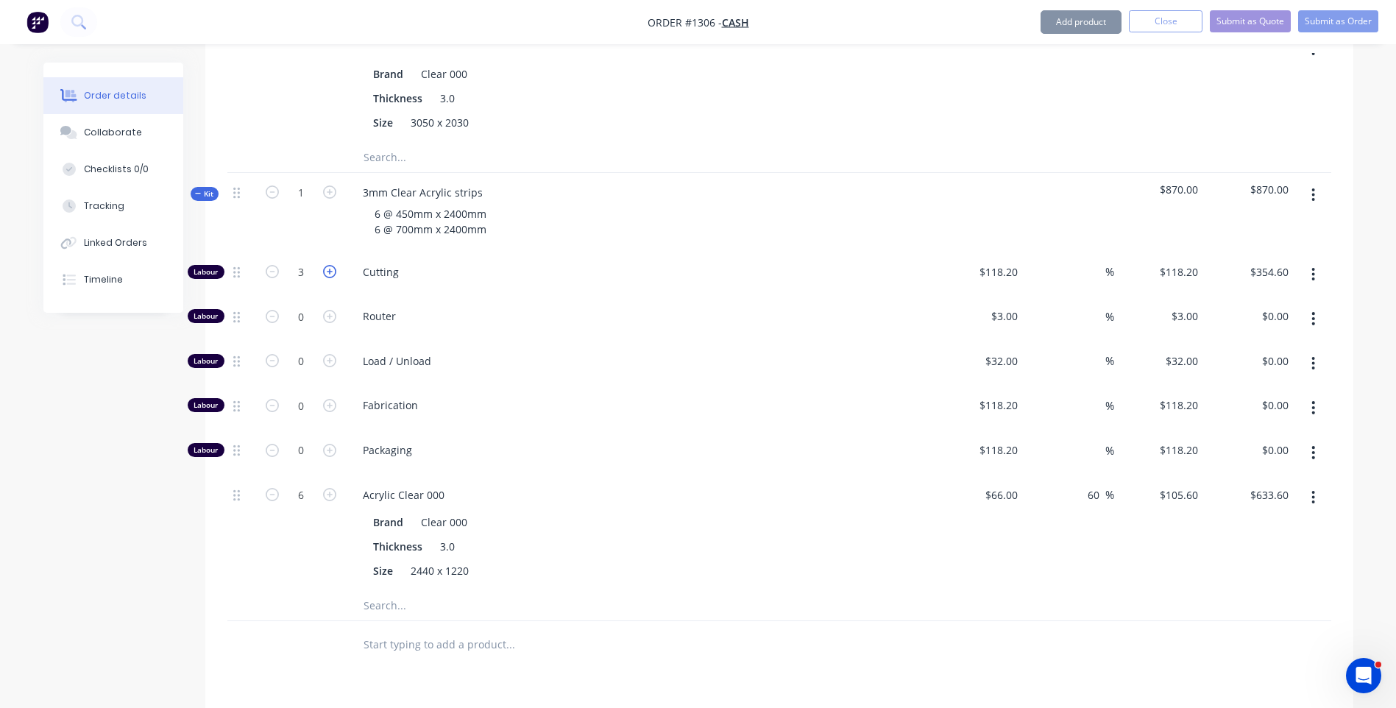
type input "4"
type input "$472.80"
click at [333, 274] on icon "button" at bounding box center [329, 271] width 13 height 13
type input "5"
type input "$591.00"
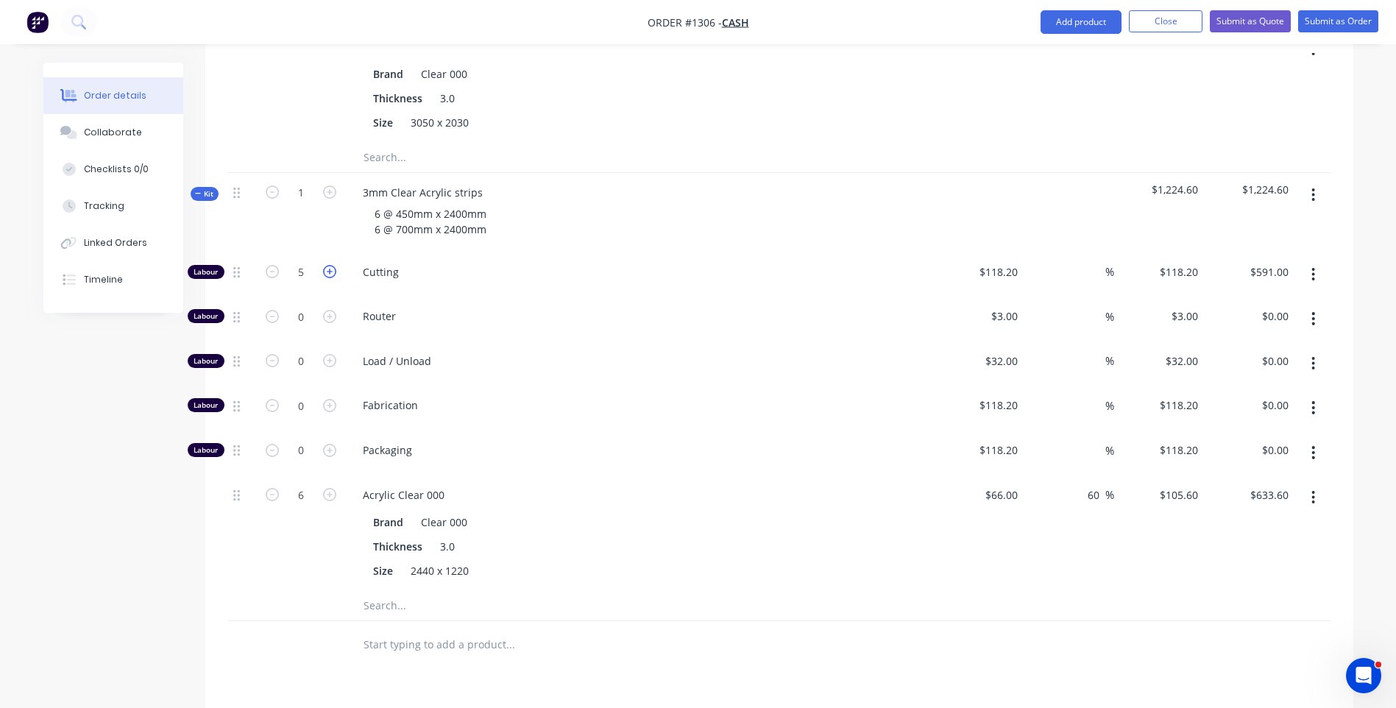
click at [333, 274] on icon "button" at bounding box center [329, 271] width 13 height 13
type input "6"
type input "$709.20"
click at [996, 272] on input "118.2" at bounding box center [1007, 271] width 34 height 21
type input "$10.00"
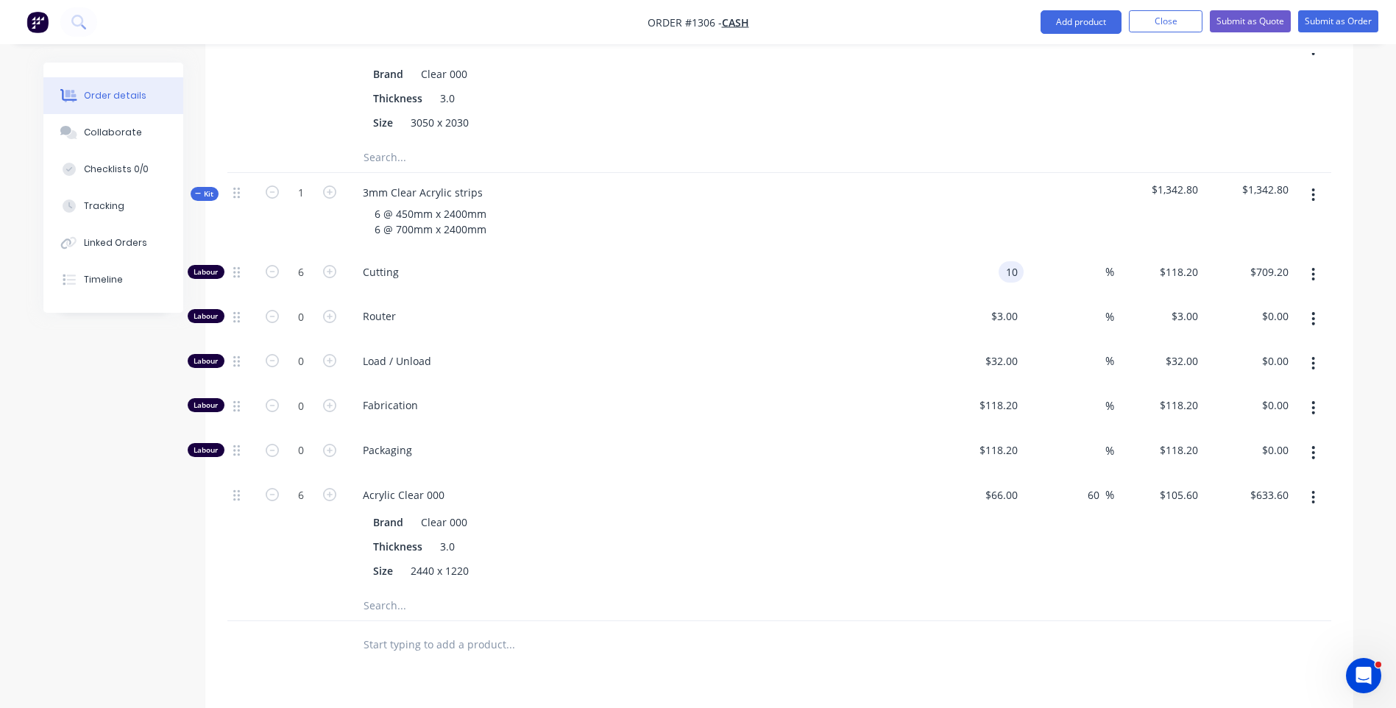
type input "$10.00"
type input "$60.00"
click at [813, 284] on div "Cutting" at bounding box center [639, 274] width 589 height 45
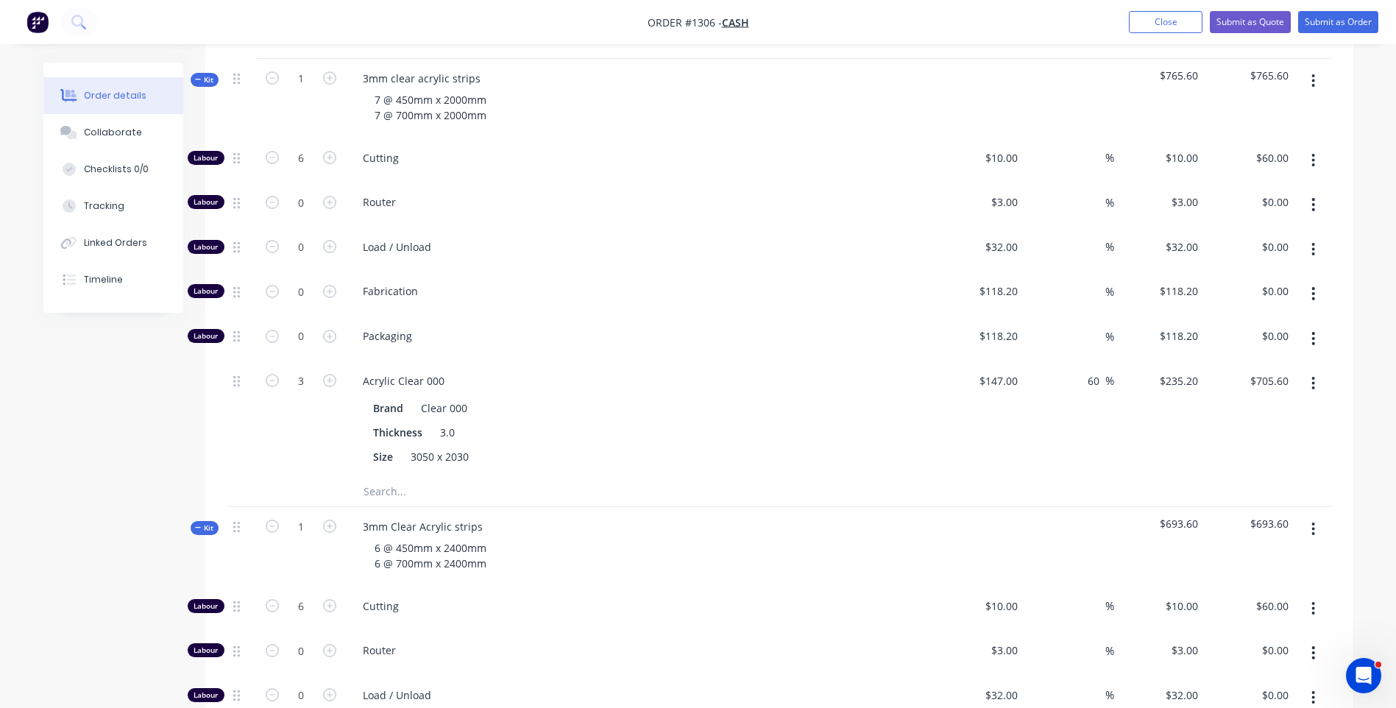
scroll to position [494, 0]
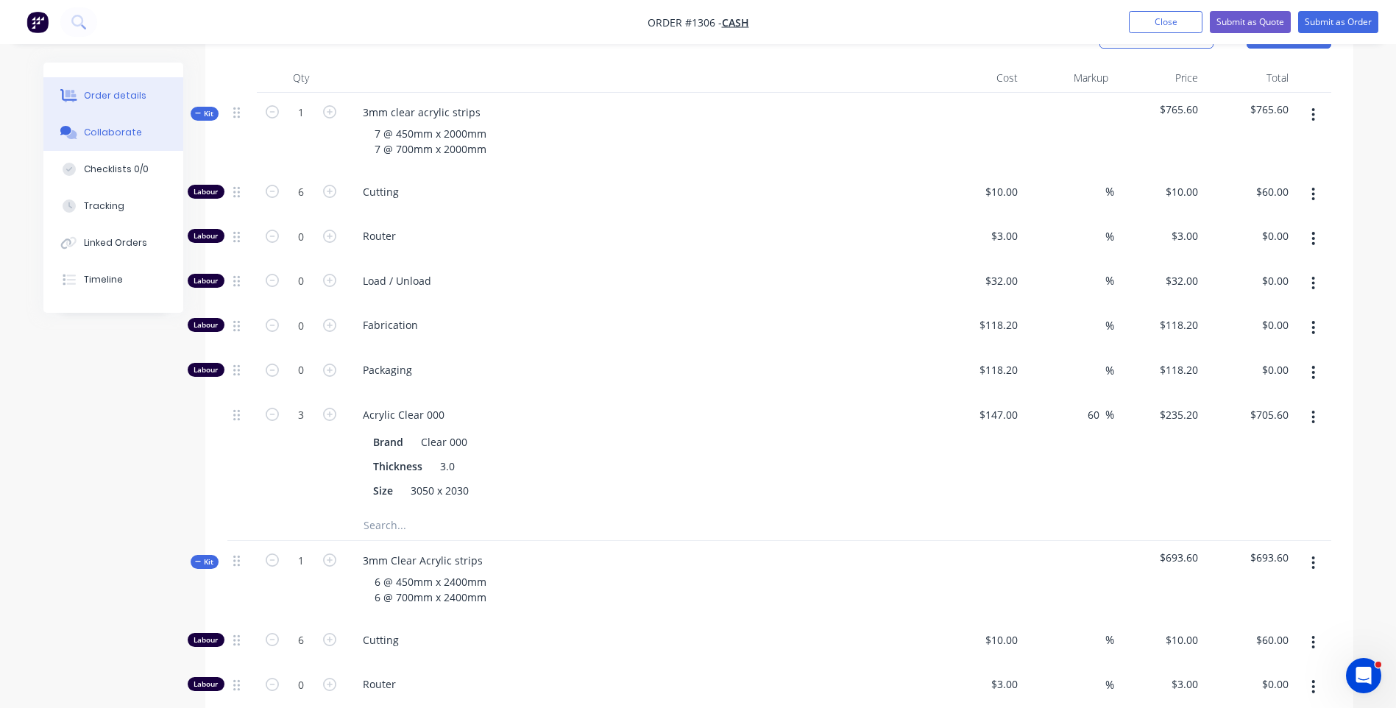
click at [103, 142] on button "Collaborate" at bounding box center [113, 132] width 140 height 37
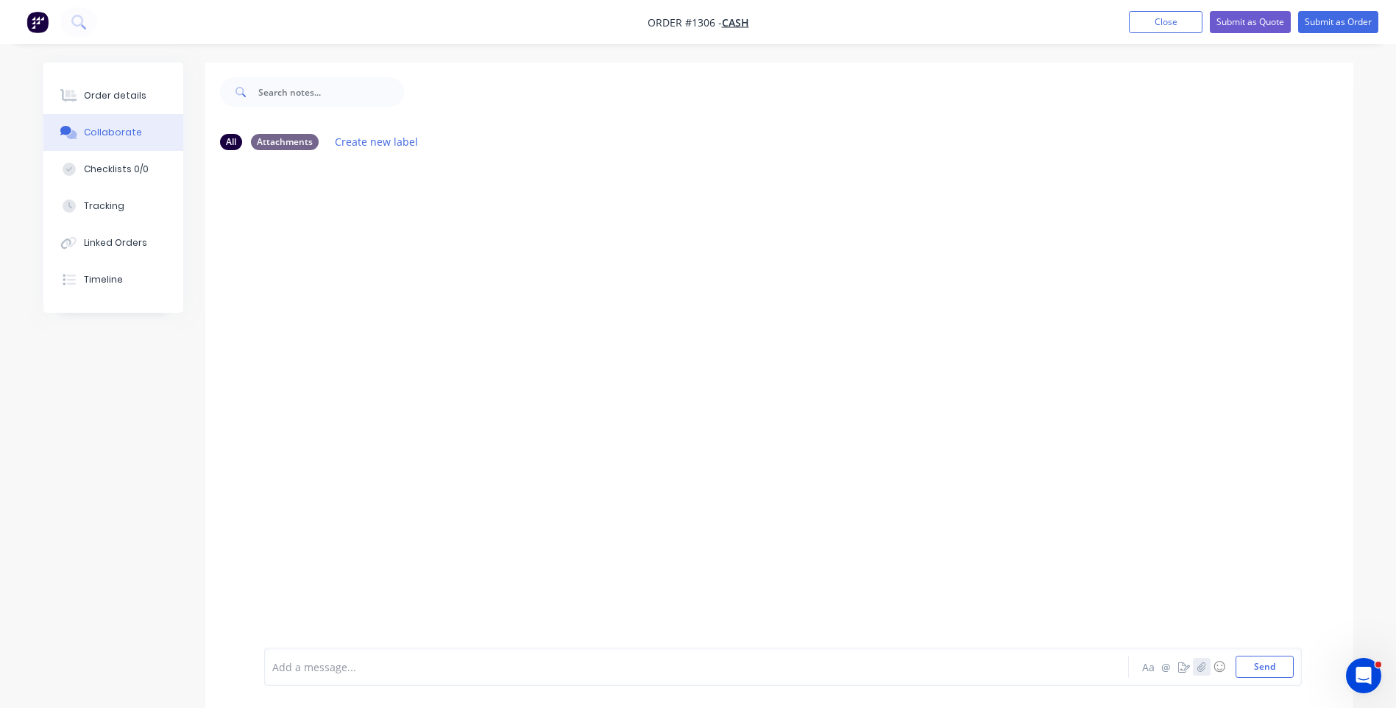
click at [1201, 666] on icon "button" at bounding box center [1201, 667] width 8 height 10
click at [1206, 670] on button "button" at bounding box center [1202, 667] width 18 height 18
click at [1279, 672] on button "Send" at bounding box center [1264, 667] width 58 height 22
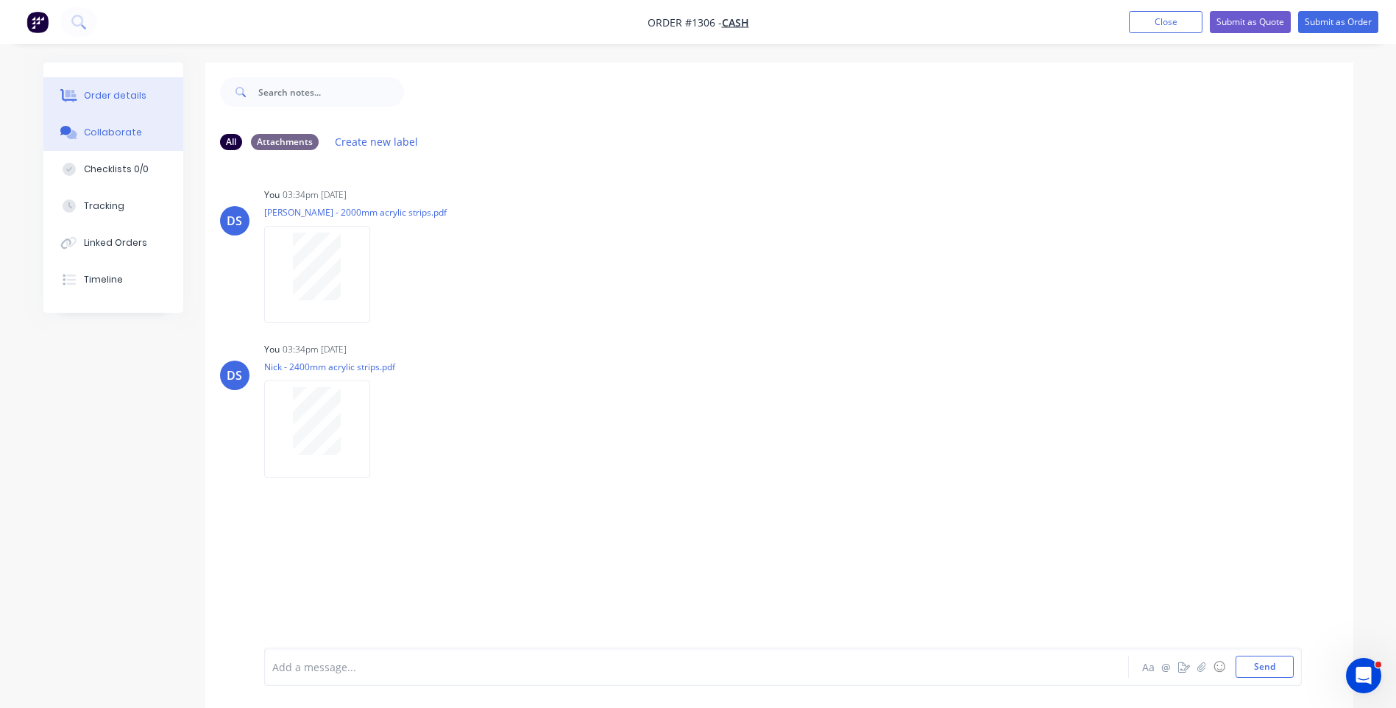
click at [129, 92] on button "Order details" at bounding box center [113, 95] width 140 height 37
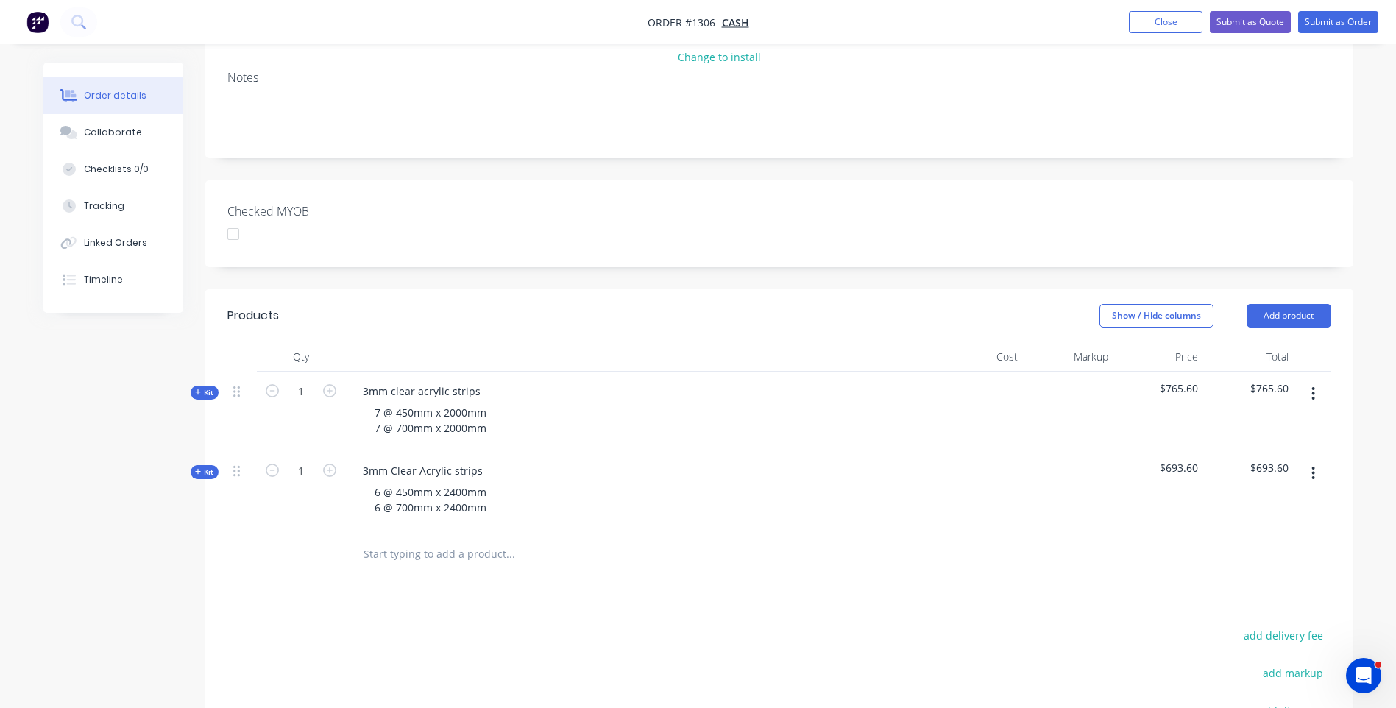
scroll to position [221, 0]
click at [197, 388] on icon at bounding box center [198, 386] width 7 height 7
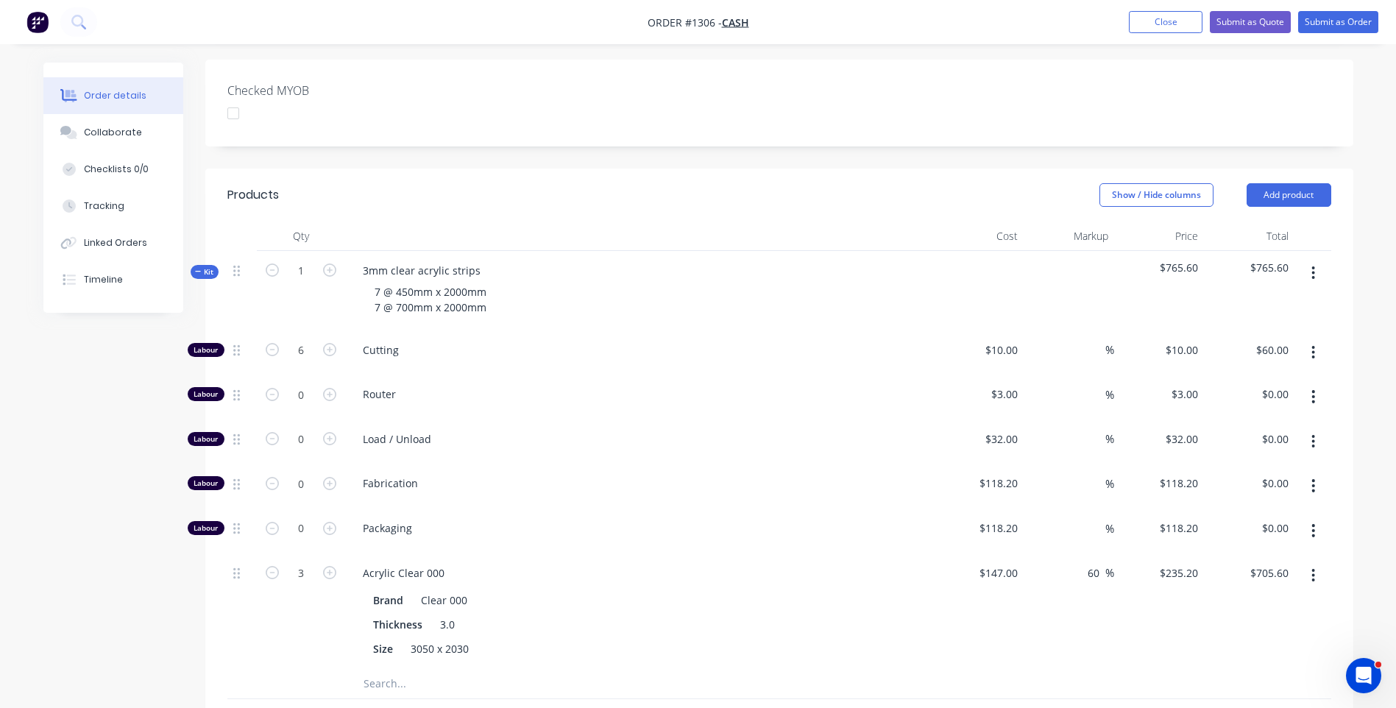
scroll to position [368, 0]
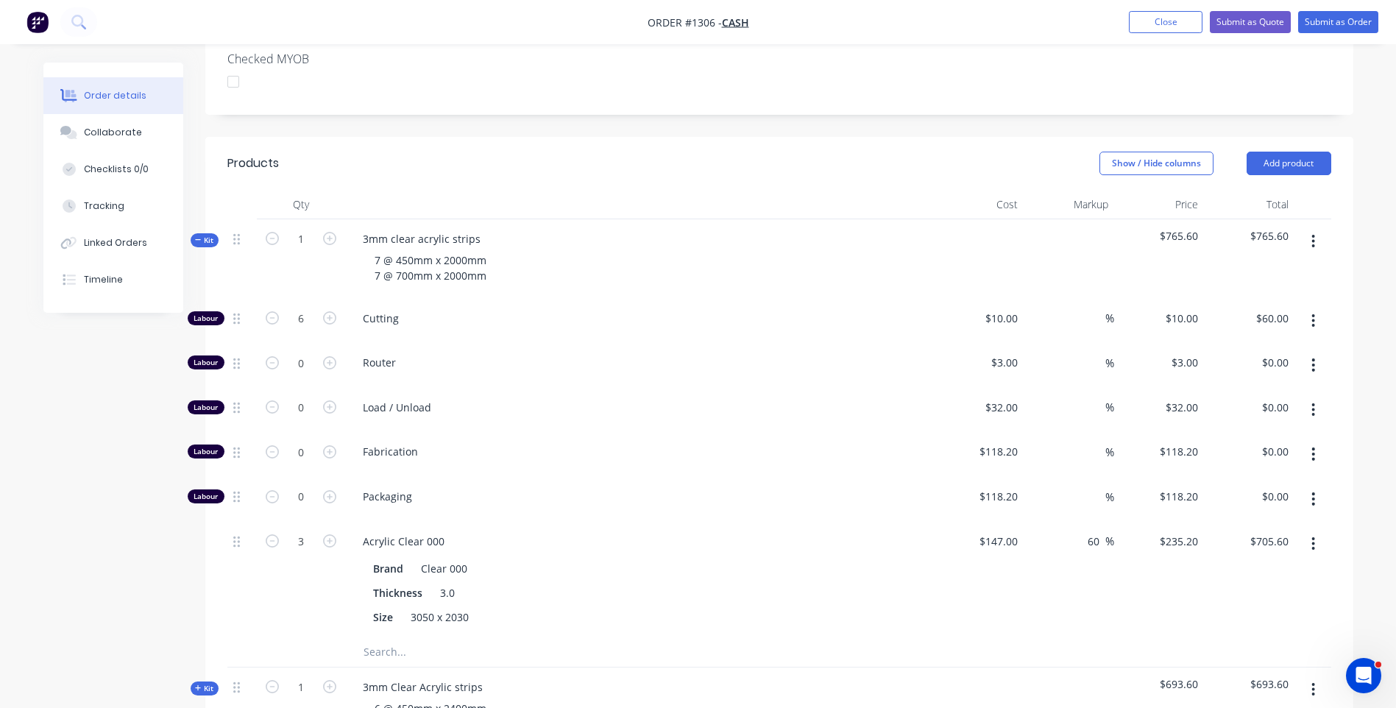
click at [191, 685] on div "Kit" at bounding box center [205, 688] width 28 height 14
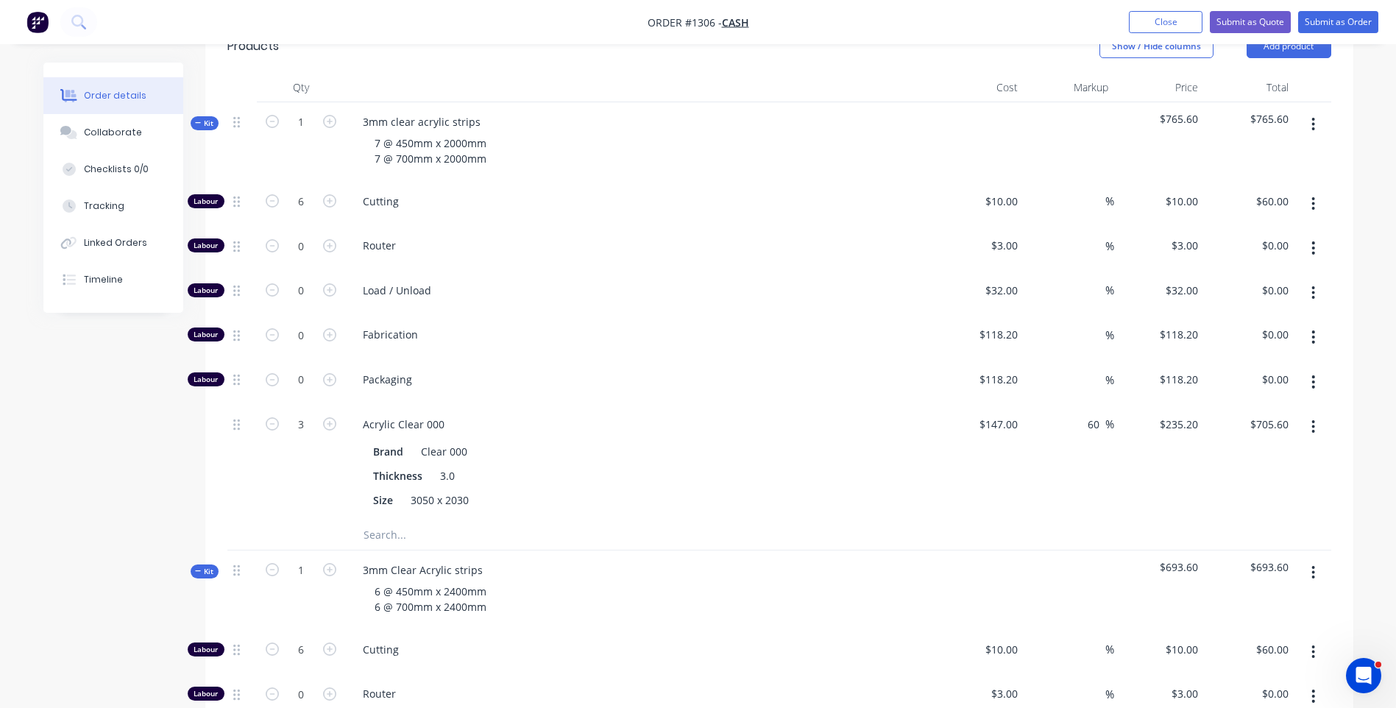
scroll to position [442, 0]
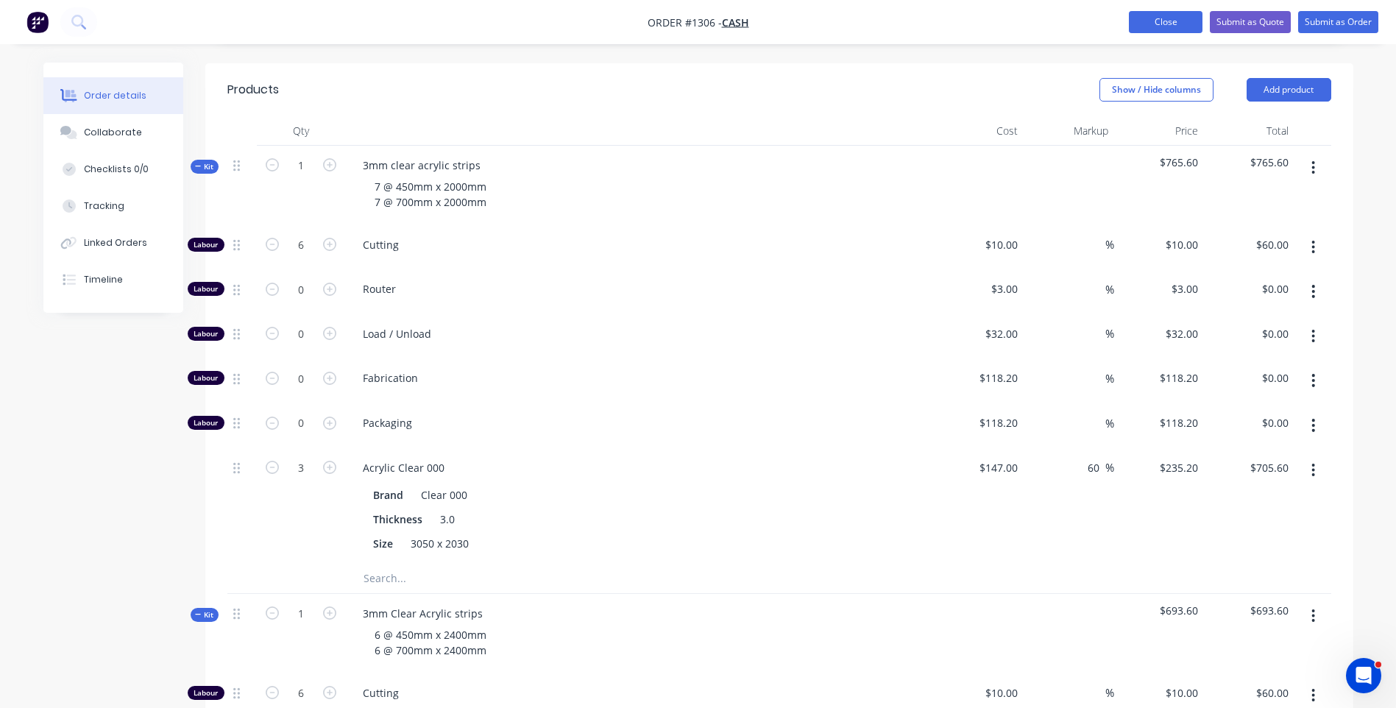
click at [1164, 20] on button "Close" at bounding box center [1166, 22] width 74 height 22
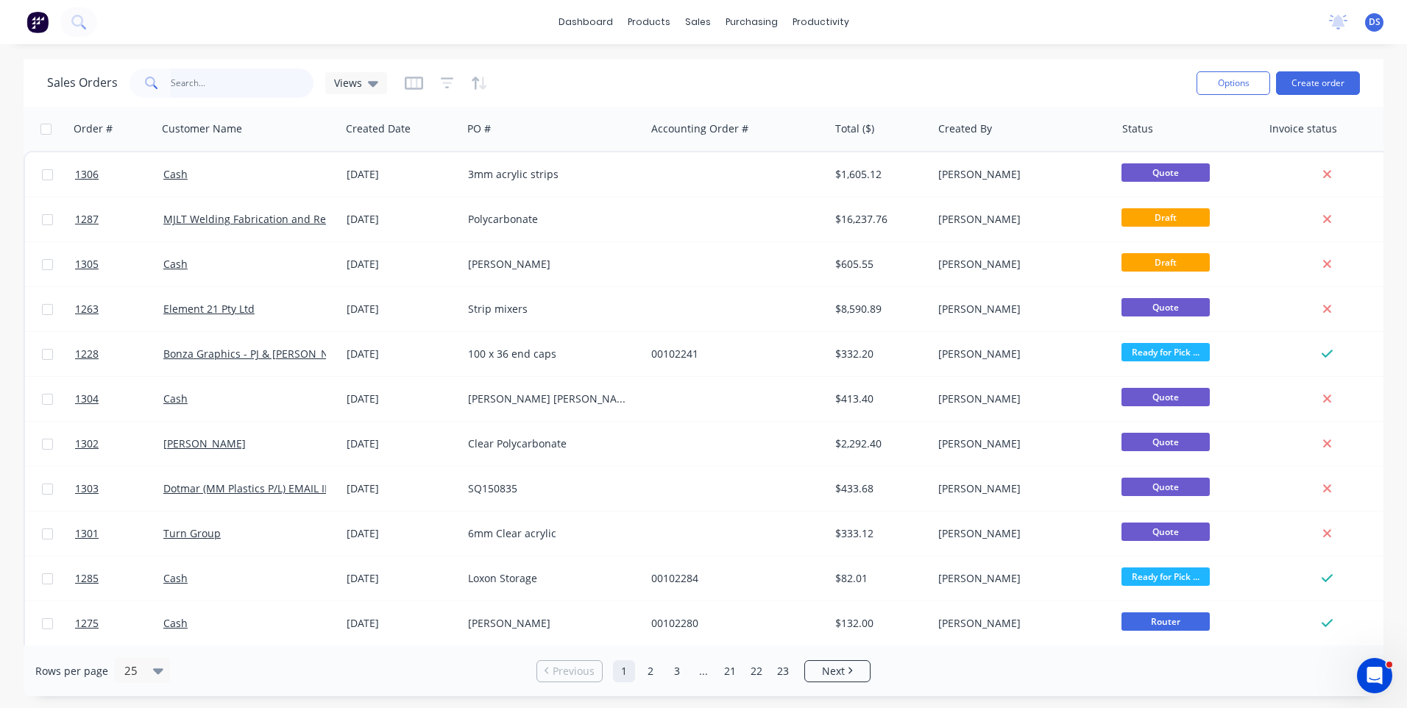
click at [213, 84] on input "text" at bounding box center [242, 82] width 143 height 29
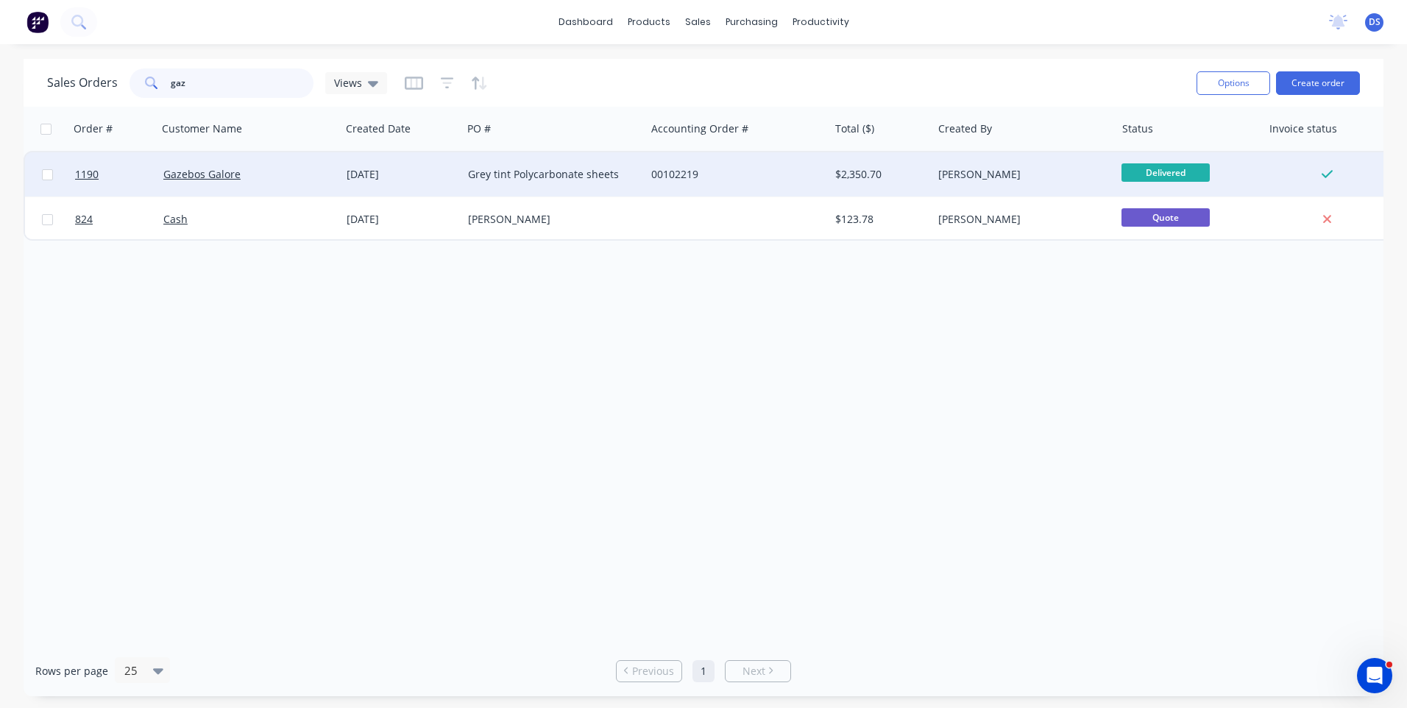
type input "gaz"
click at [466, 182] on div "Grey tint Polycarbonate sheets" at bounding box center [553, 174] width 183 height 44
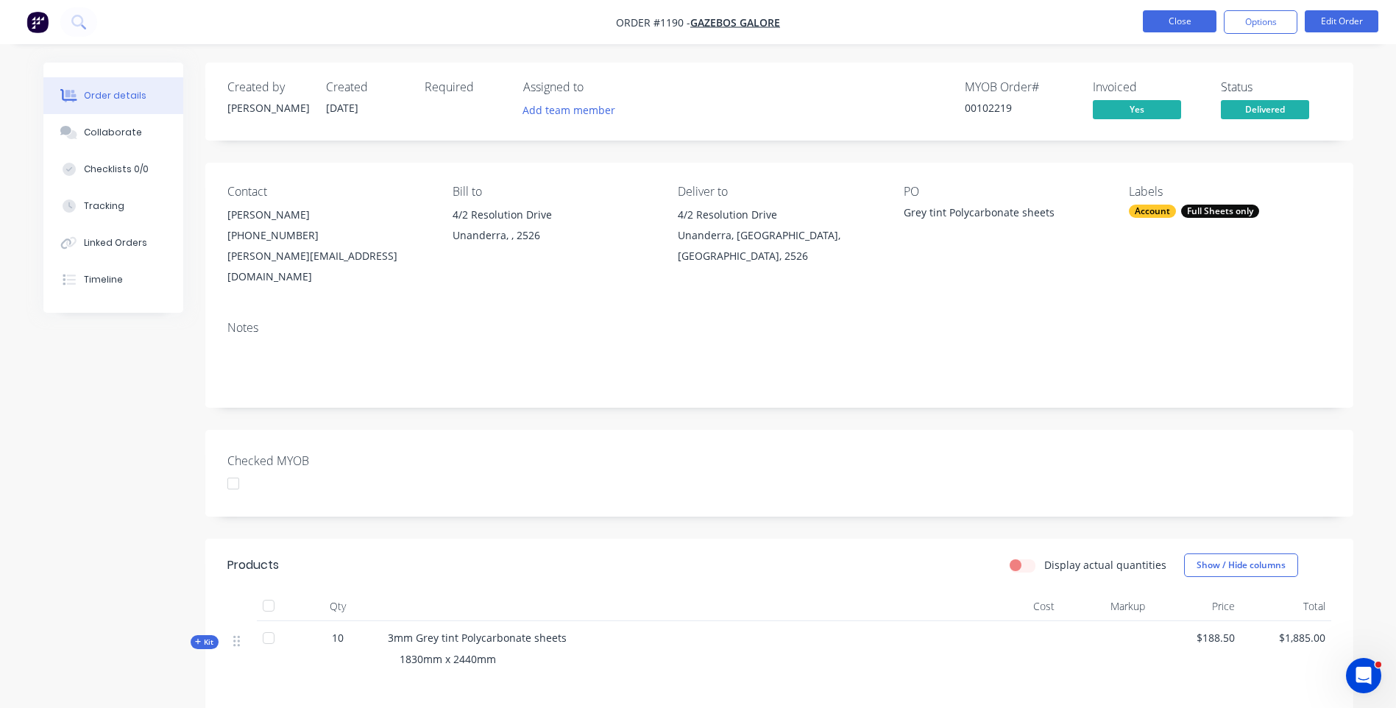
click at [1196, 26] on button "Close" at bounding box center [1180, 21] width 74 height 22
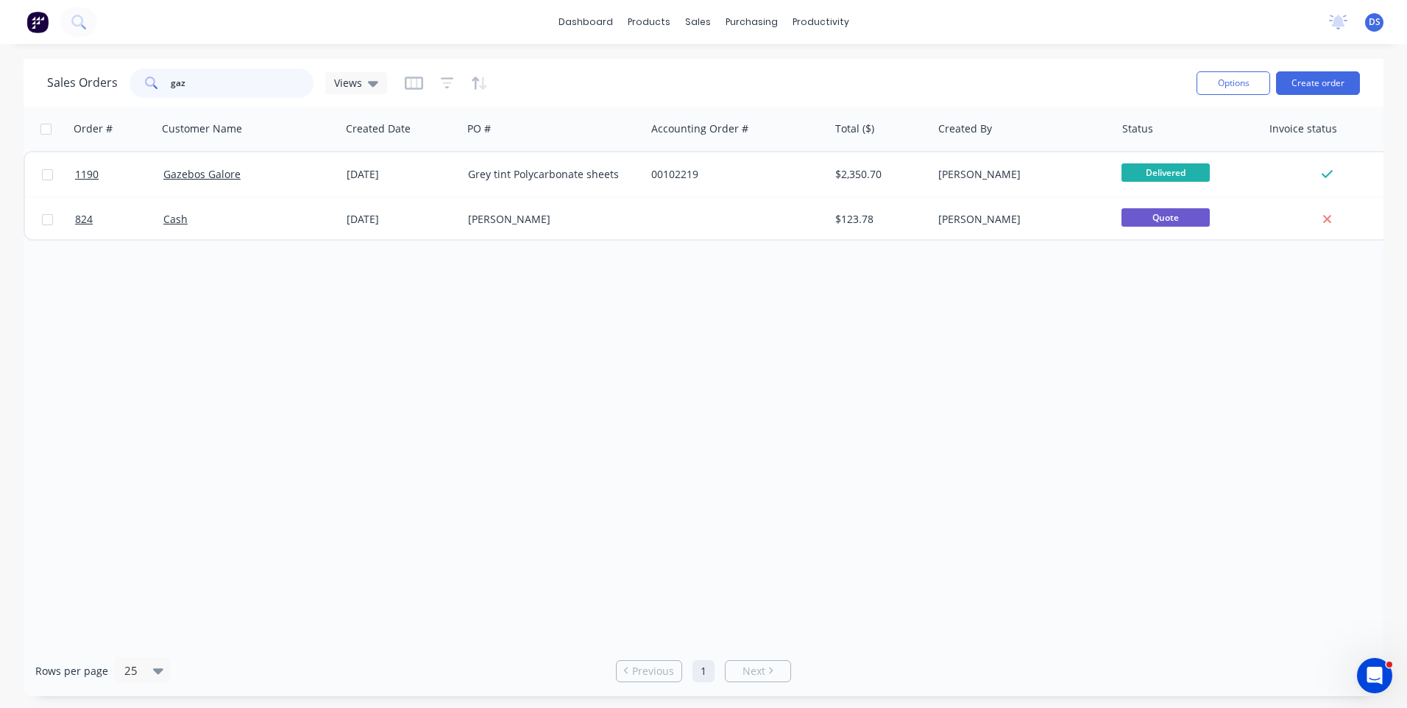
drag, startPoint x: 244, startPoint y: 84, endPoint x: 165, endPoint y: 71, distance: 79.8
click at [165, 71] on div "gaz" at bounding box center [222, 82] width 184 height 29
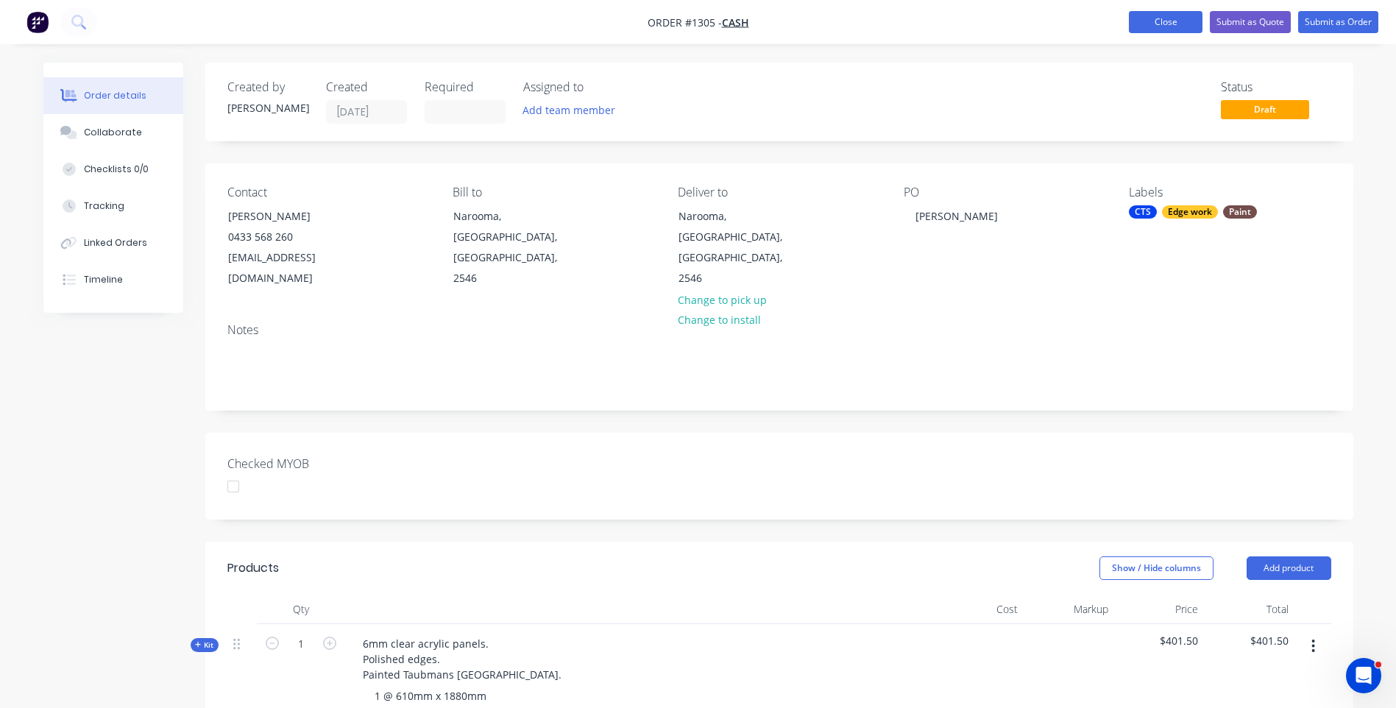
click at [1160, 27] on button "Close" at bounding box center [1166, 22] width 74 height 22
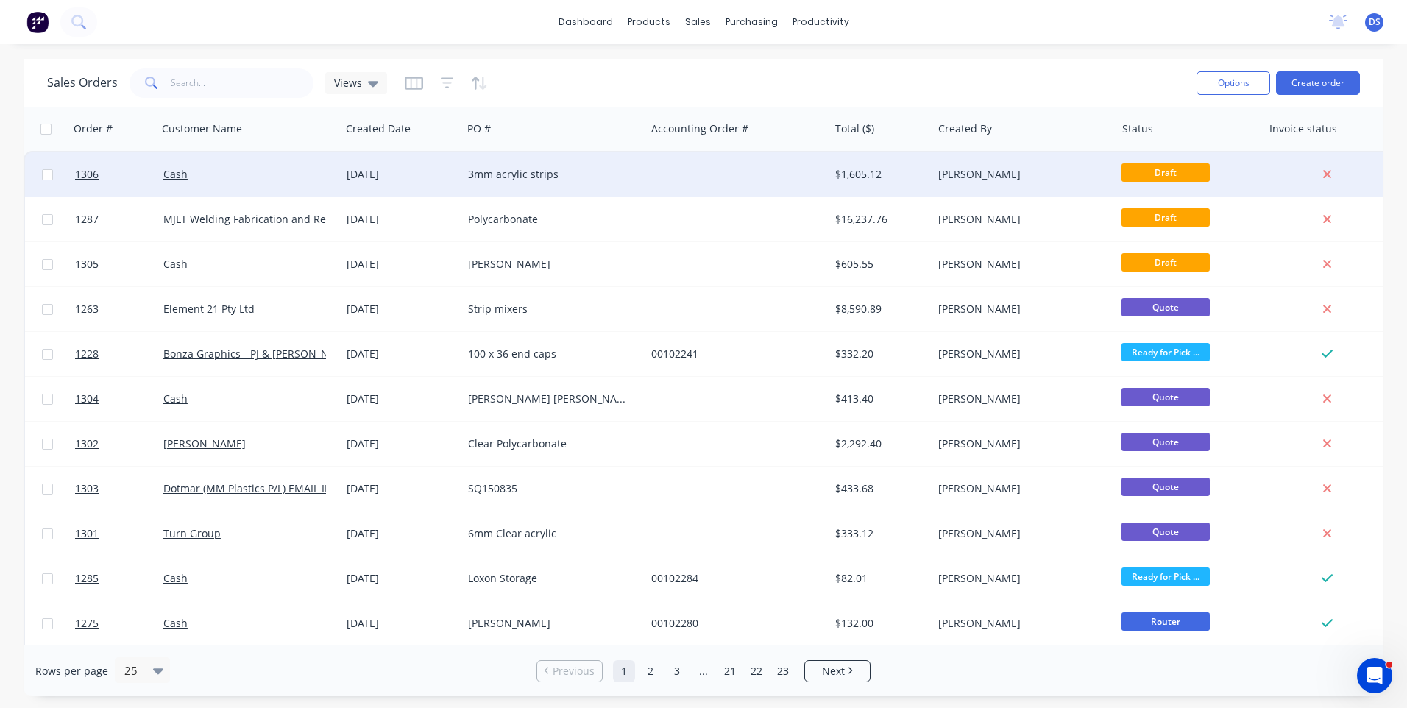
click at [530, 174] on div "3mm acrylic strips" at bounding box center [549, 174] width 163 height 15
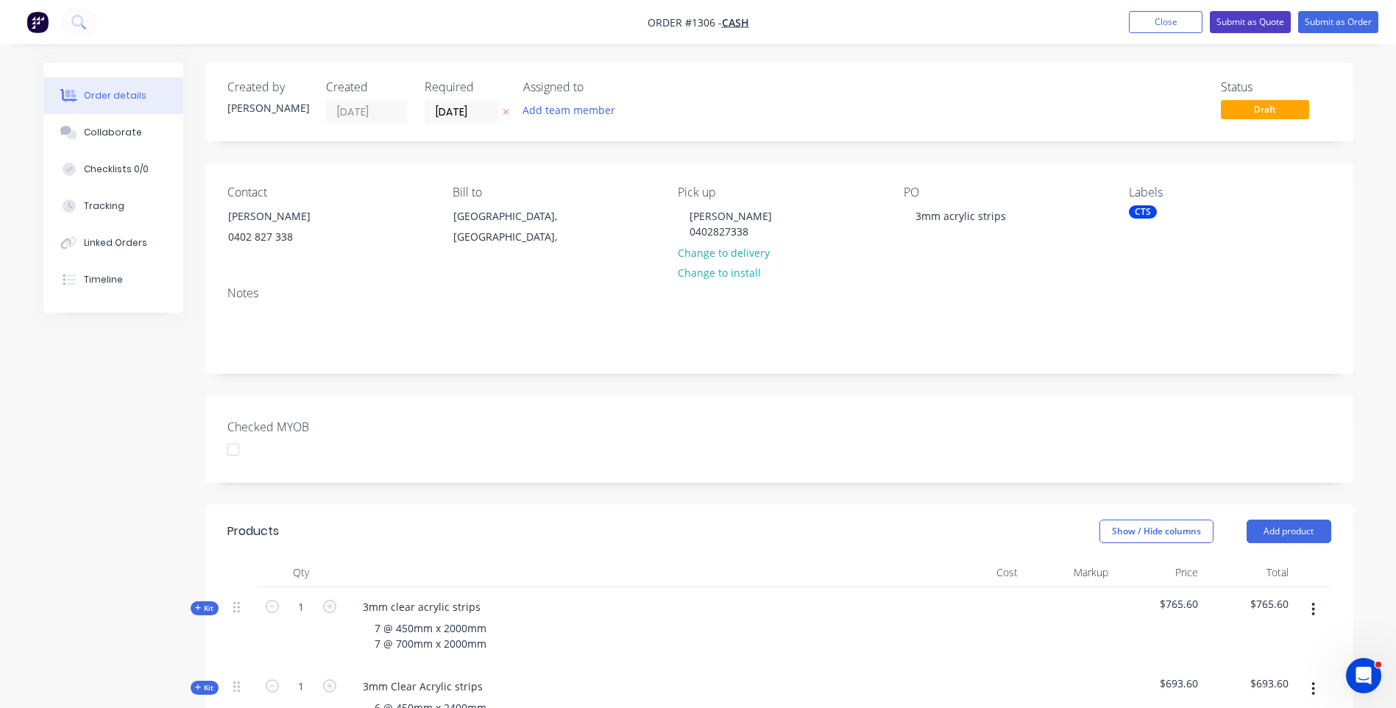
click at [1236, 24] on button "Submit as Quote" at bounding box center [1250, 22] width 81 height 22
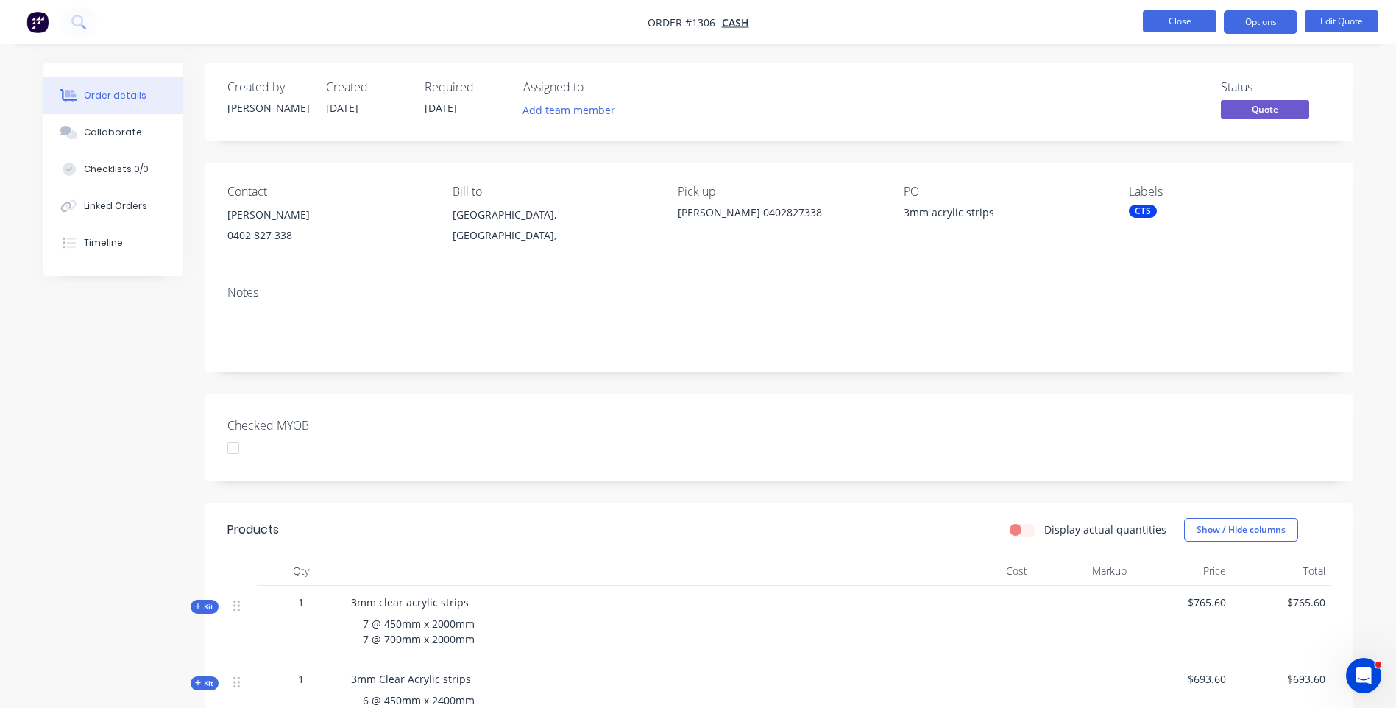
click at [1176, 26] on button "Close" at bounding box center [1180, 21] width 74 height 22
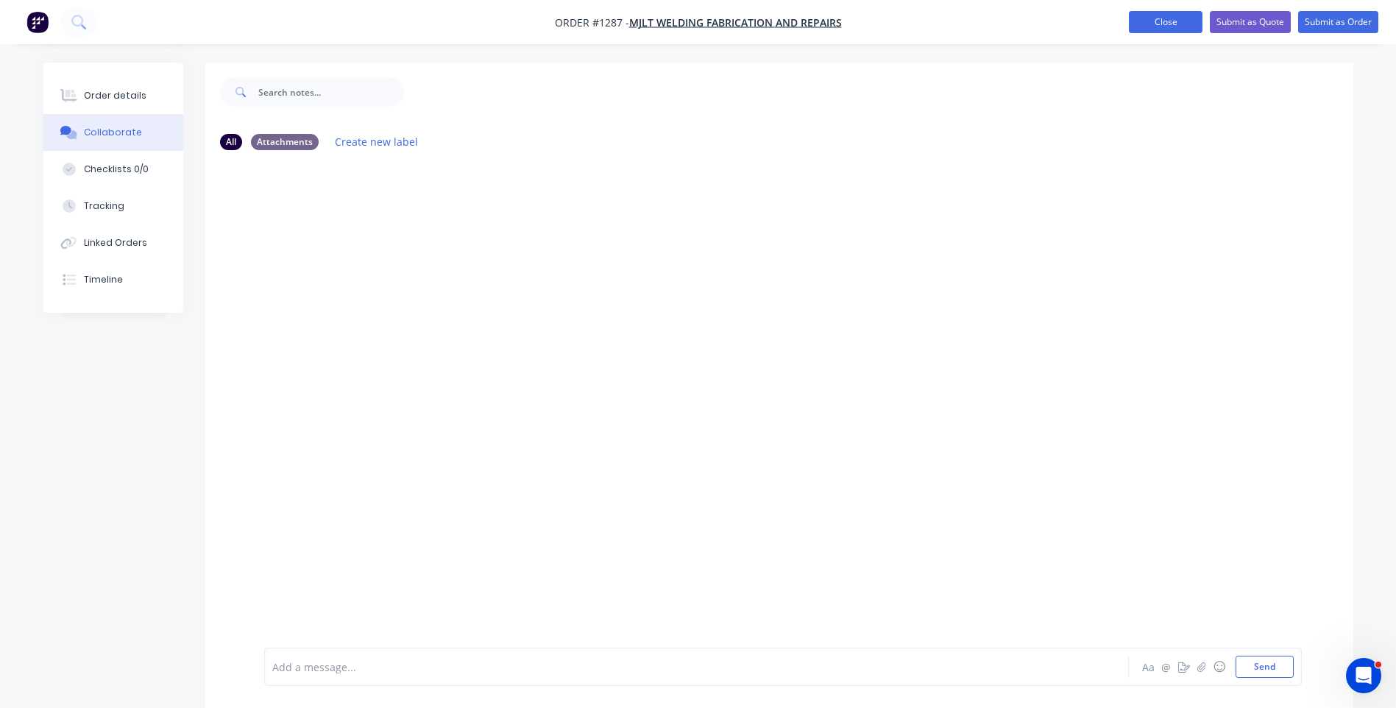
click at [1160, 26] on button "Close" at bounding box center [1166, 22] width 74 height 22
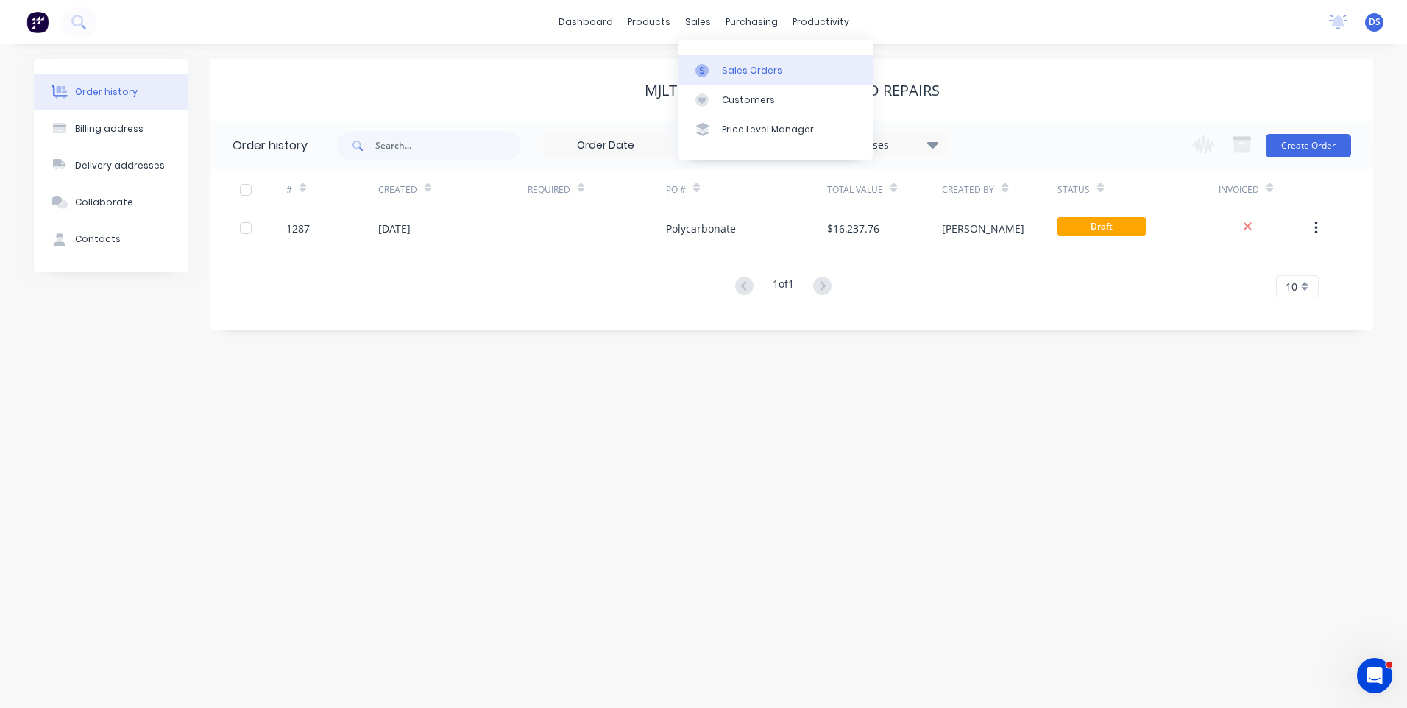
click at [758, 69] on div "Sales Orders" at bounding box center [752, 70] width 60 height 13
